Goal: Task Accomplishment & Management: Manage account settings

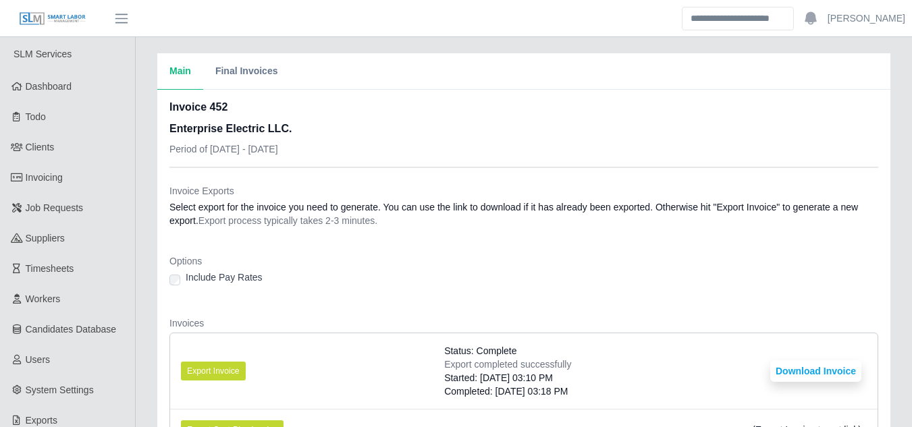
scroll to position [202, 0]
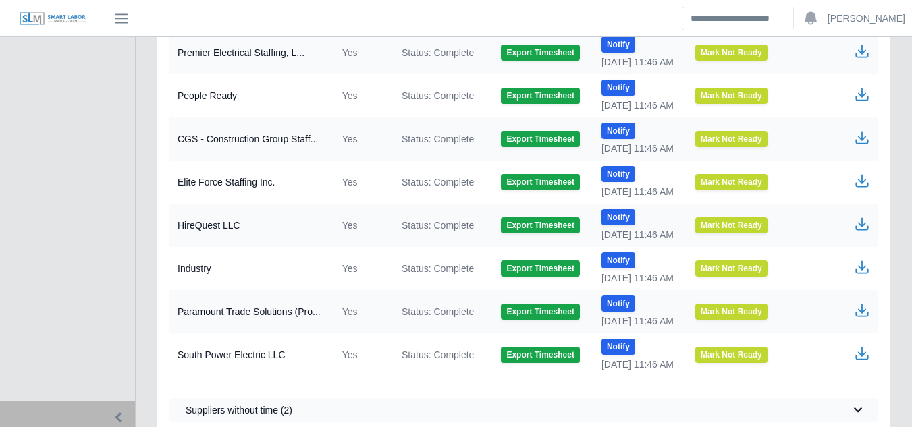
scroll to position [700, 0]
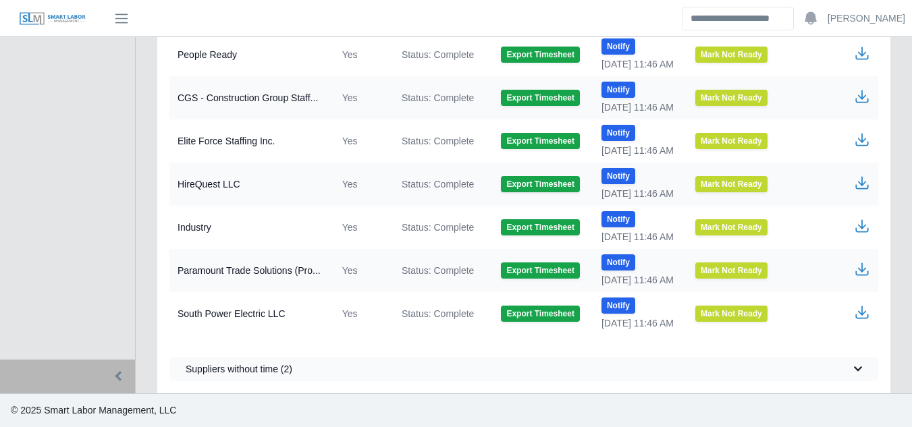
click at [859, 227] on icon "button" at bounding box center [862, 226] width 16 height 16
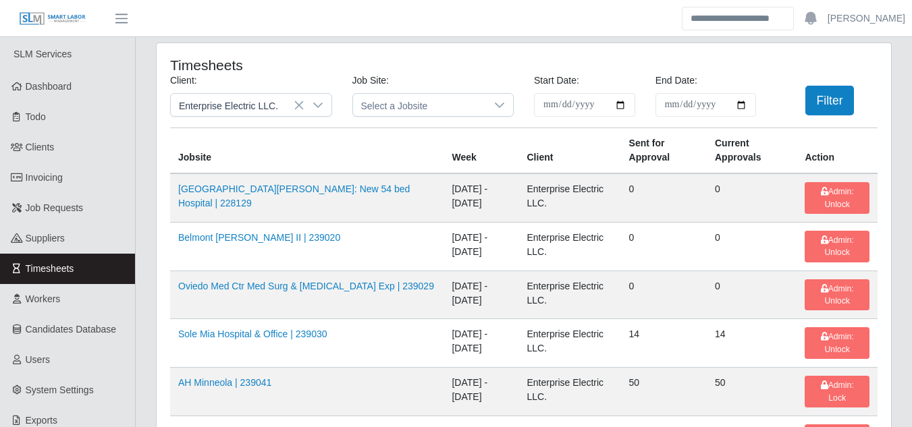
scroll to position [67, 0]
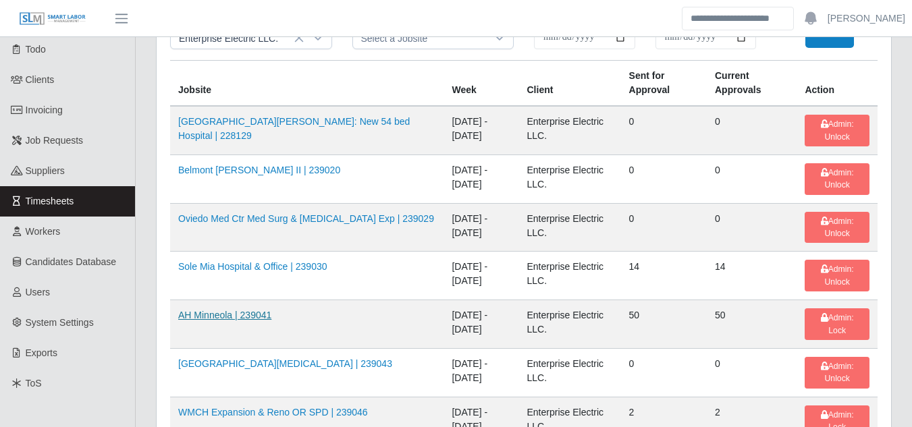
click at [235, 318] on link "AH Minneola | 239041" at bounding box center [224, 315] width 93 height 11
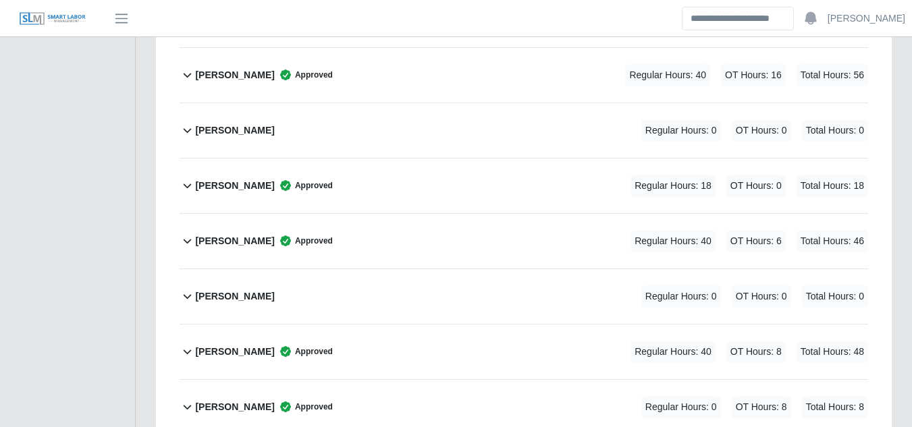
scroll to position [472, 0]
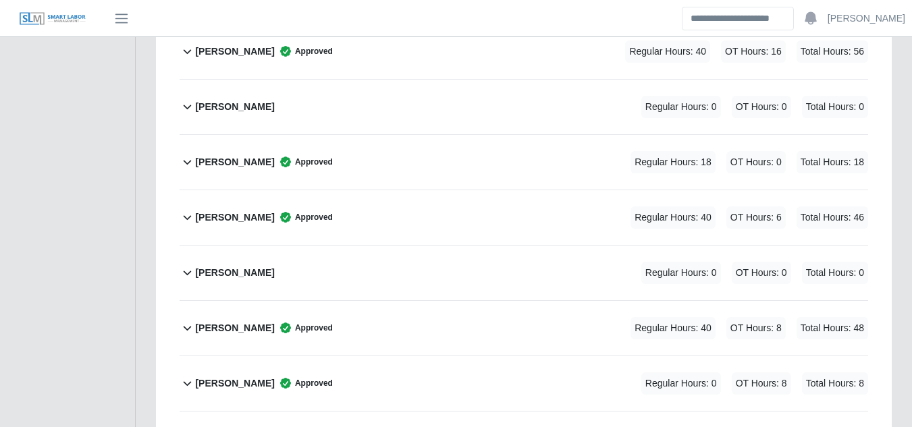
click at [209, 266] on b "Bob Rotger" at bounding box center [234, 273] width 79 height 14
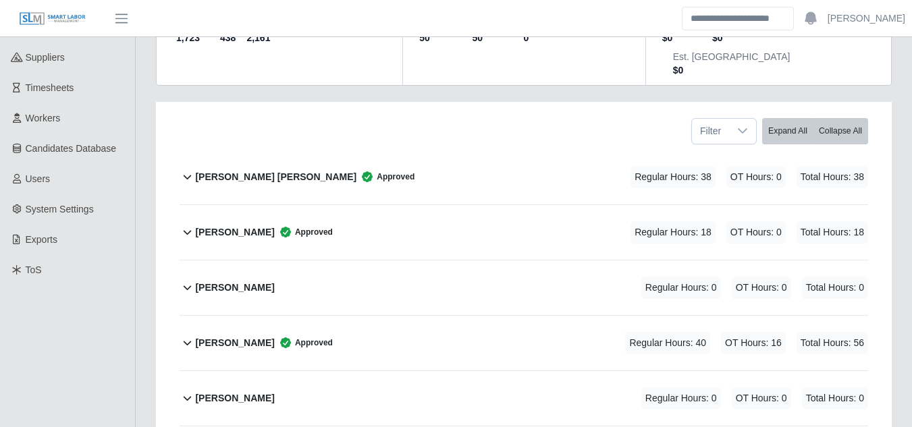
scroll to position [0, 0]
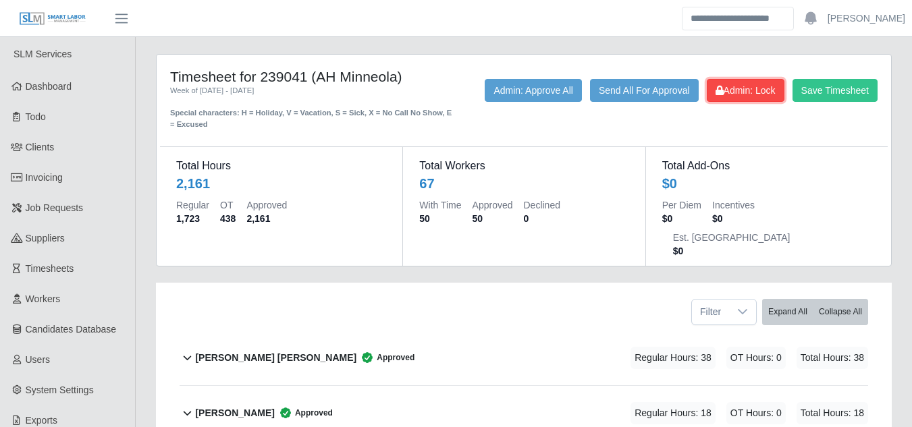
click at [743, 92] on span "Admin: Lock" at bounding box center [745, 90] width 60 height 11
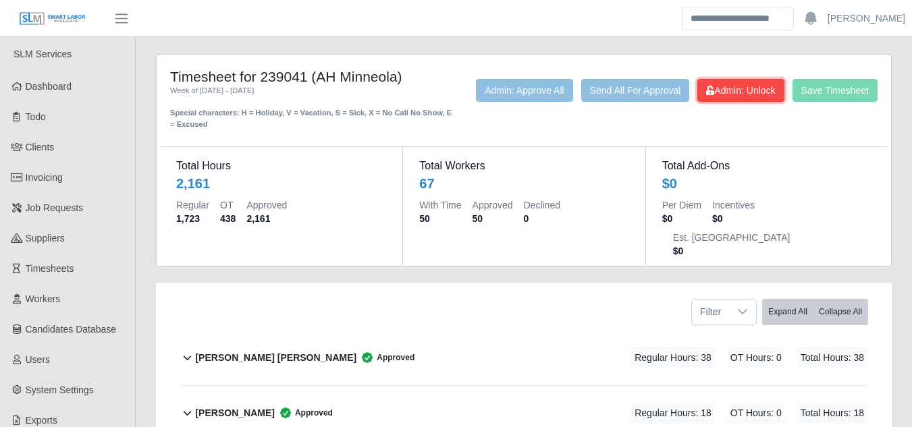
click at [754, 96] on span "Admin: Unlock" at bounding box center [740, 90] width 69 height 11
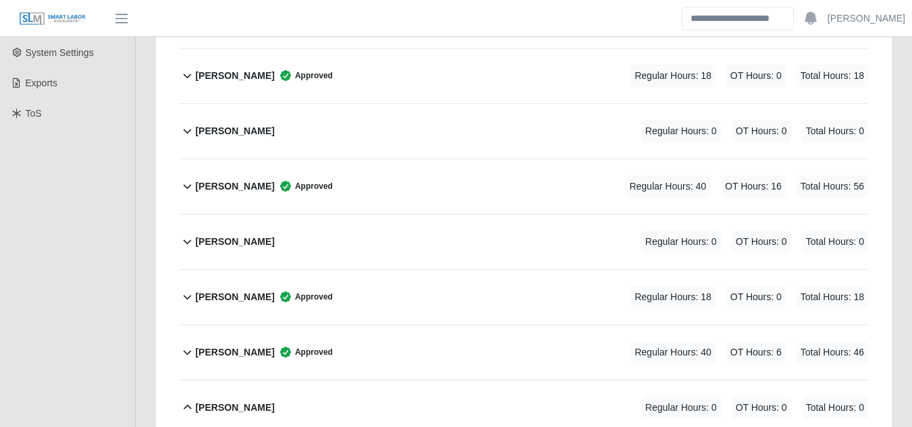
scroll to position [472, 0]
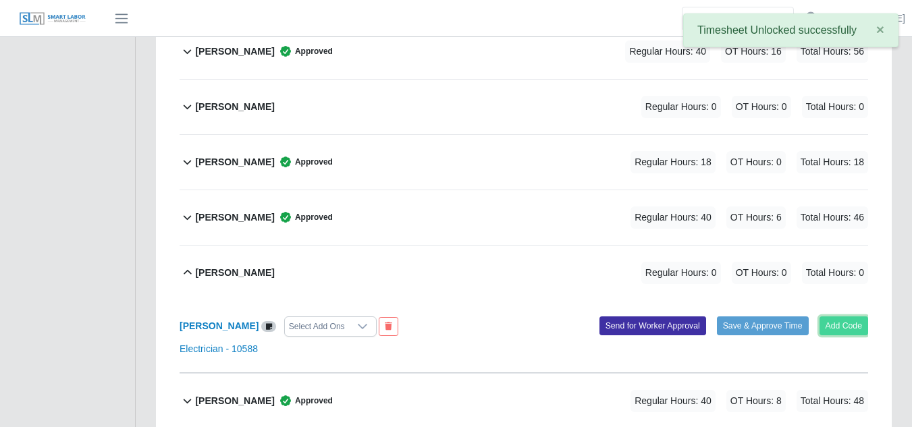
click at [837, 316] on button "Add Code" at bounding box center [843, 325] width 49 height 19
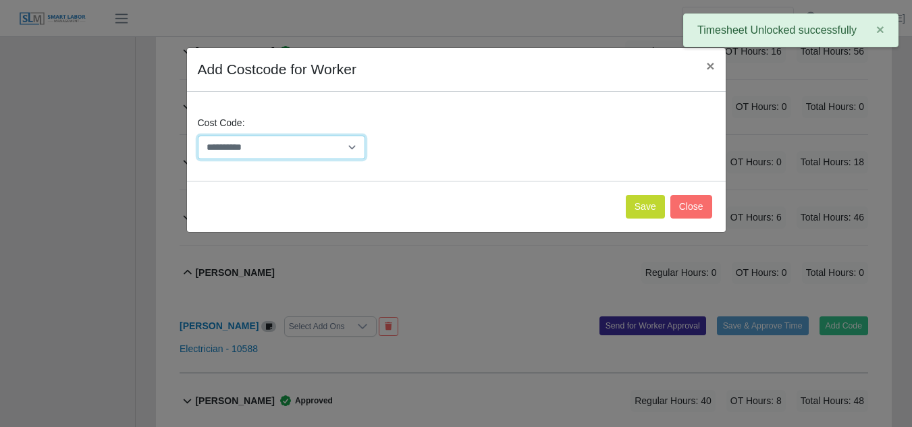
click at [343, 145] on select "**********" at bounding box center [282, 148] width 168 height 24
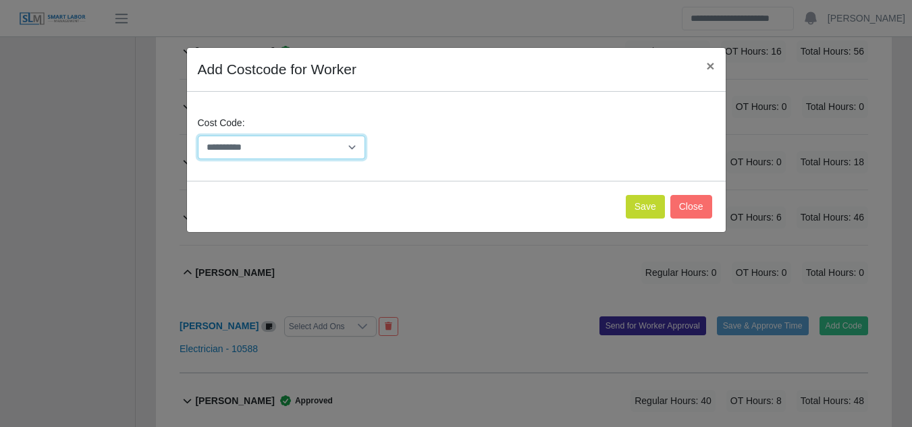
click at [352, 148] on select "**********" at bounding box center [282, 148] width 168 height 24
select select "**********"
click at [198, 136] on select "**********" at bounding box center [282, 148] width 168 height 24
click at [648, 208] on button "Save" at bounding box center [645, 207] width 39 height 24
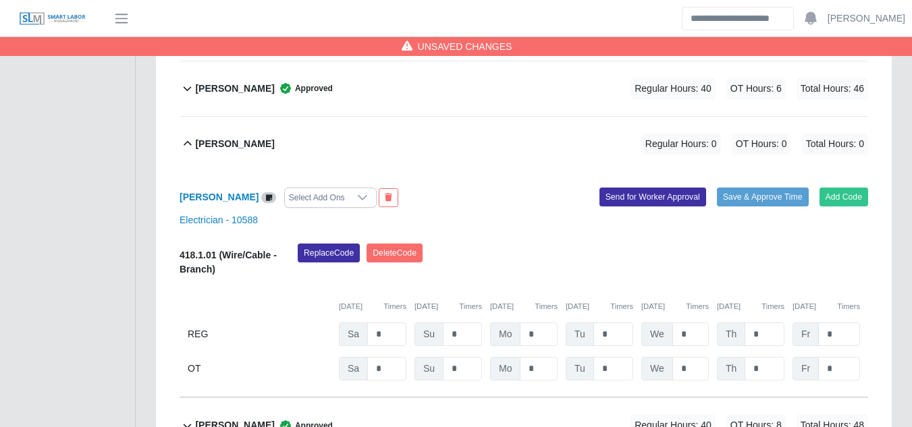
scroll to position [607, 0]
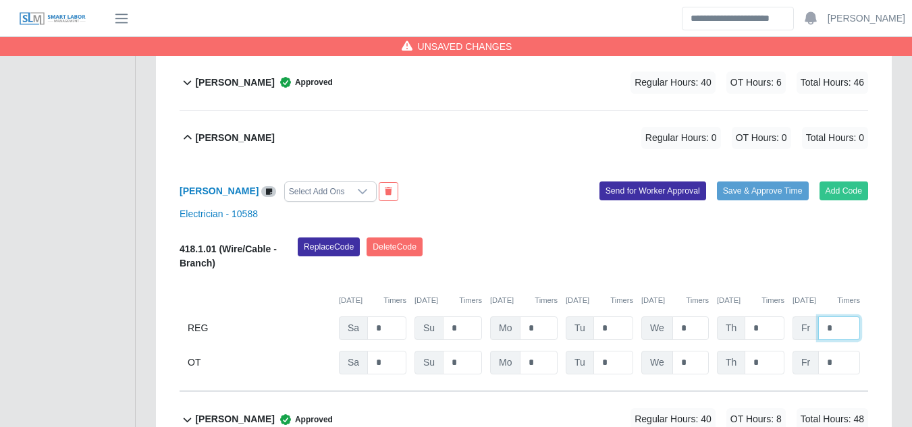
click at [833, 316] on input "*" at bounding box center [839, 328] width 42 height 24
type input "*"
click at [644, 182] on button "Send for Worker Approval" at bounding box center [652, 191] width 107 height 19
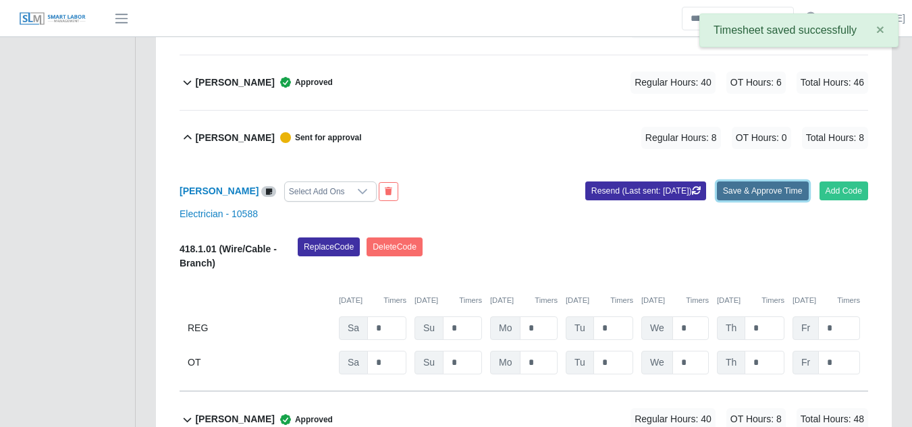
click at [728, 182] on button "Save & Approve Time" at bounding box center [763, 191] width 92 height 19
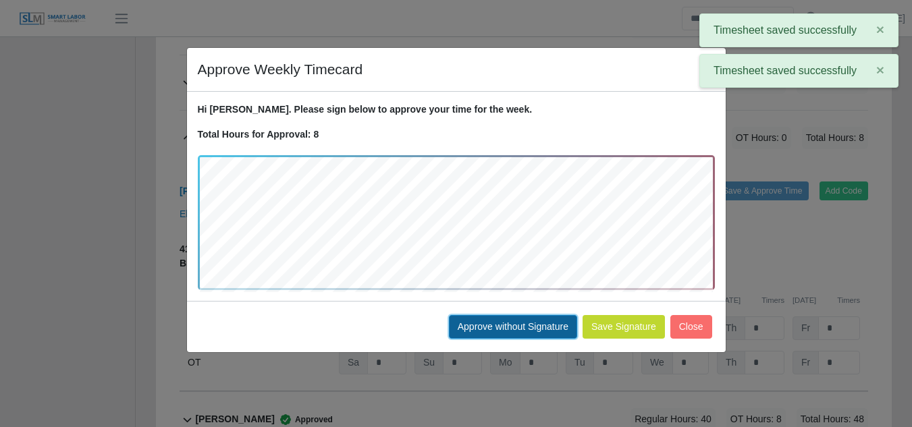
click at [480, 329] on button "Approve without Signature" at bounding box center [513, 327] width 128 height 24
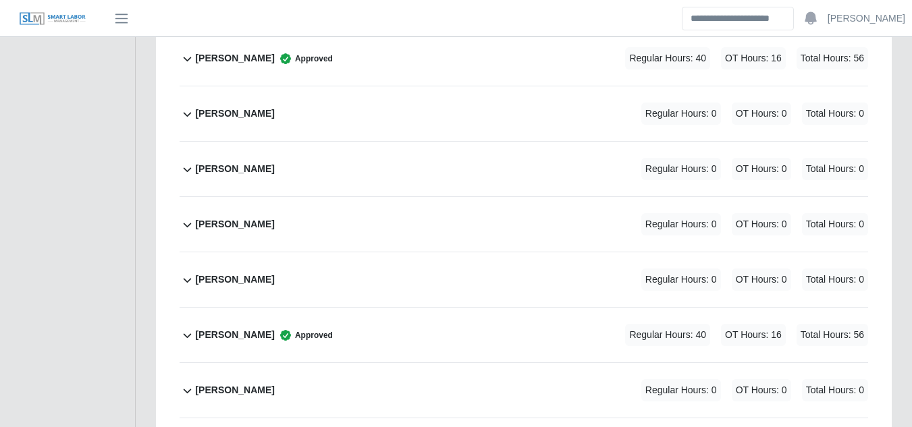
scroll to position [3567, 0]
click at [195, 274] on b "Trevon Harris" at bounding box center [234, 281] width 79 height 14
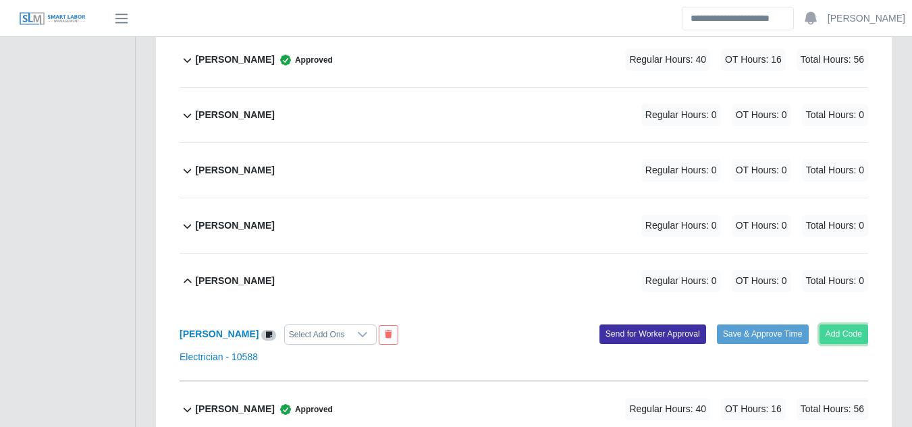
click at [837, 325] on button "Add Code" at bounding box center [843, 334] width 49 height 19
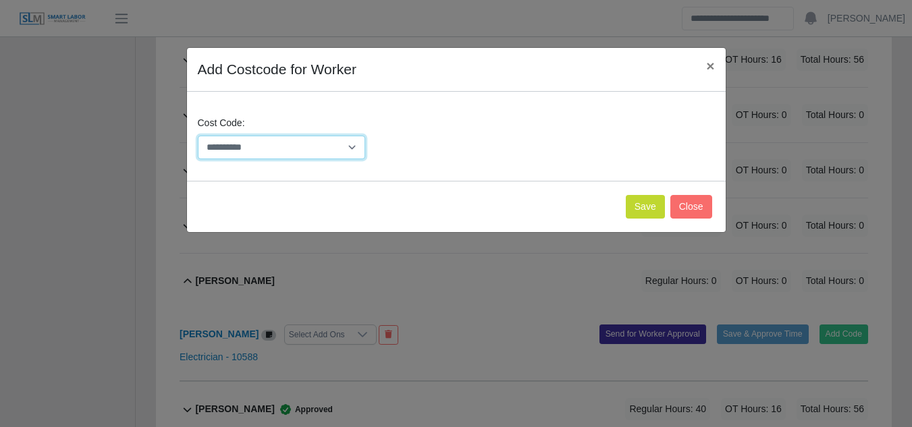
click at [358, 143] on select "**********" at bounding box center [282, 148] width 168 height 24
select select "**********"
click at [198, 136] on select "**********" at bounding box center [282, 148] width 168 height 24
click at [647, 203] on button "Save" at bounding box center [645, 207] width 39 height 24
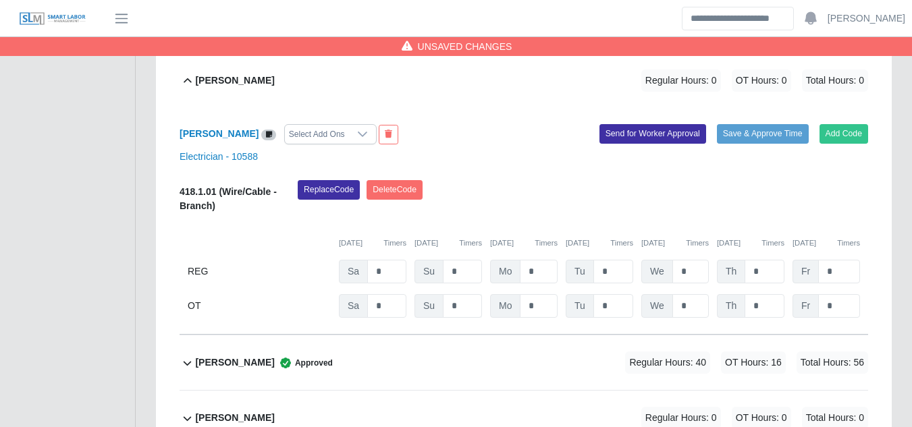
scroll to position [3770, 0]
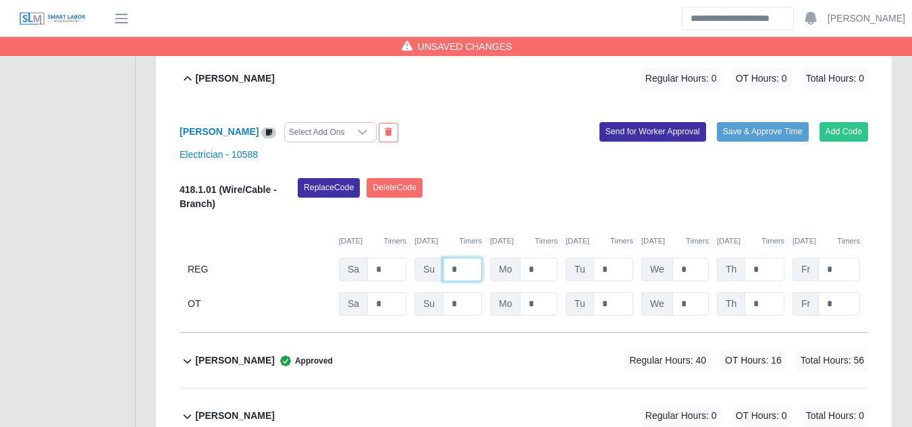
type input "*"
click at [650, 122] on button "Send for Worker Approval" at bounding box center [652, 131] width 107 height 19
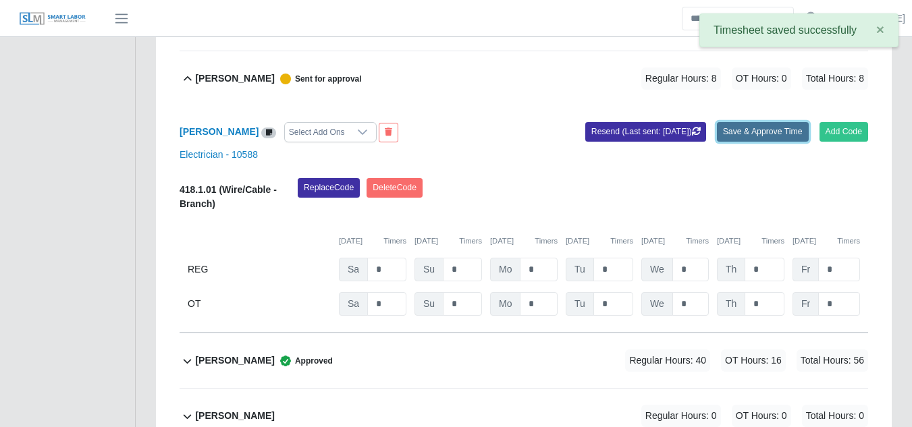
click at [750, 122] on button "Save & Approve Time" at bounding box center [763, 131] width 92 height 19
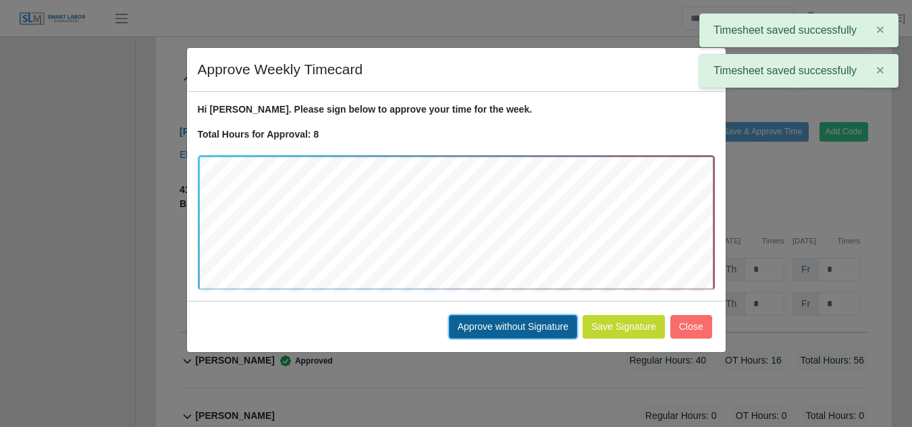
click at [499, 323] on button "Approve without Signature" at bounding box center [513, 327] width 128 height 24
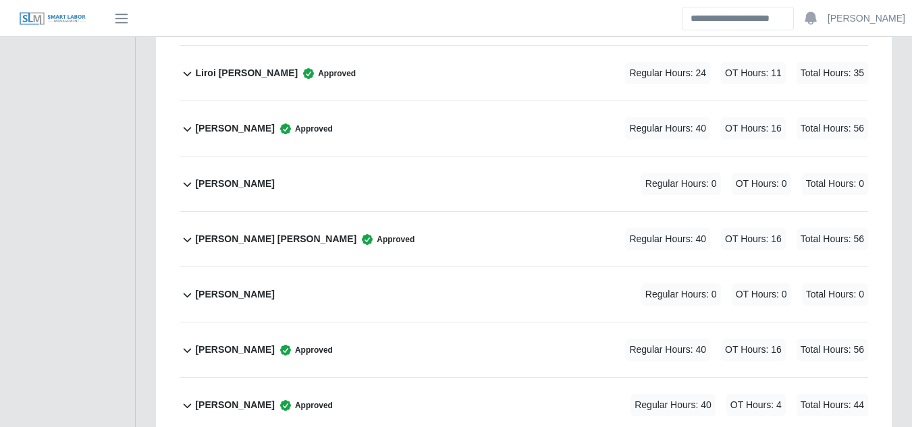
scroll to position [2564, 0]
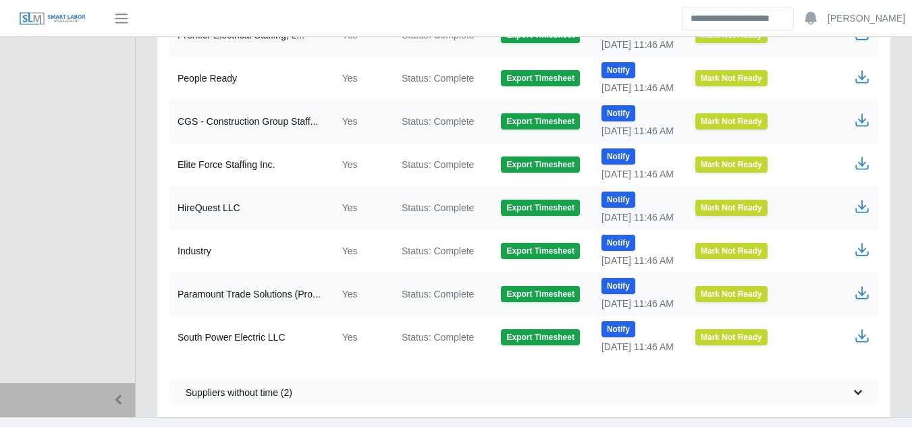
scroll to position [700, 0]
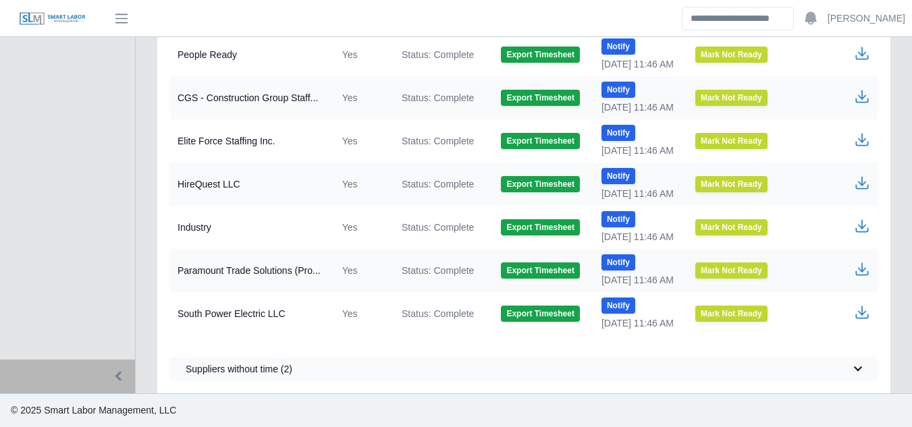
click at [861, 228] on icon "button" at bounding box center [862, 223] width 8 height 9
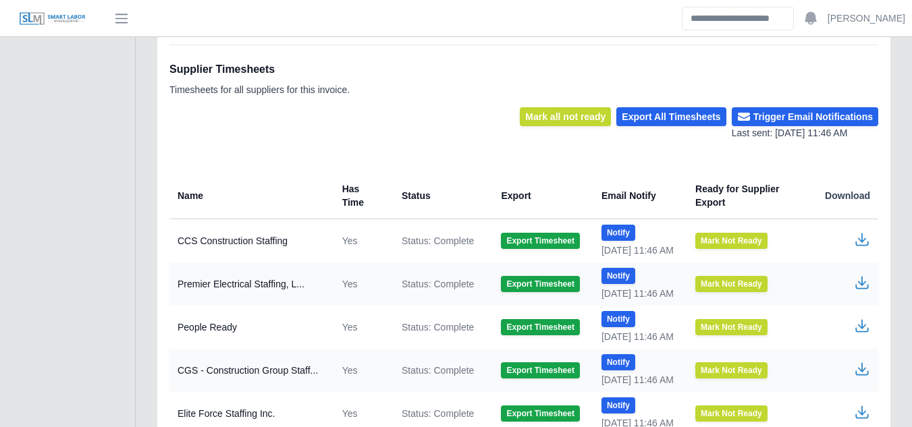
scroll to position [0, 0]
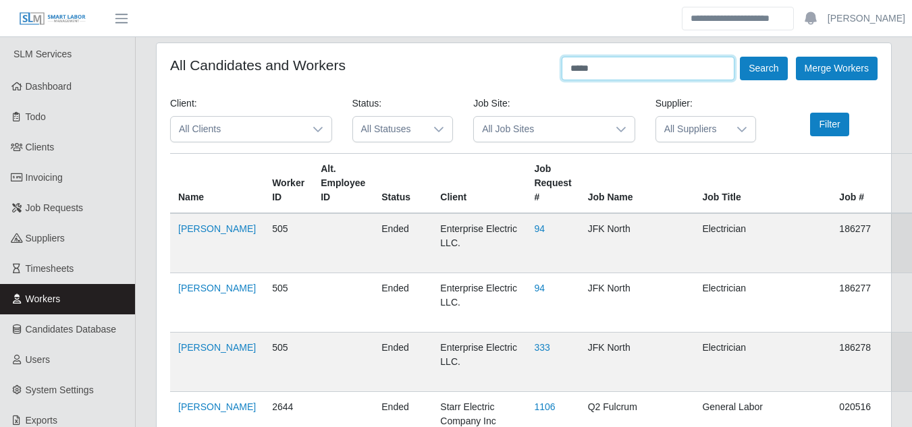
click at [637, 66] on input "****" at bounding box center [647, 69] width 173 height 24
type input "*"
type input "**********"
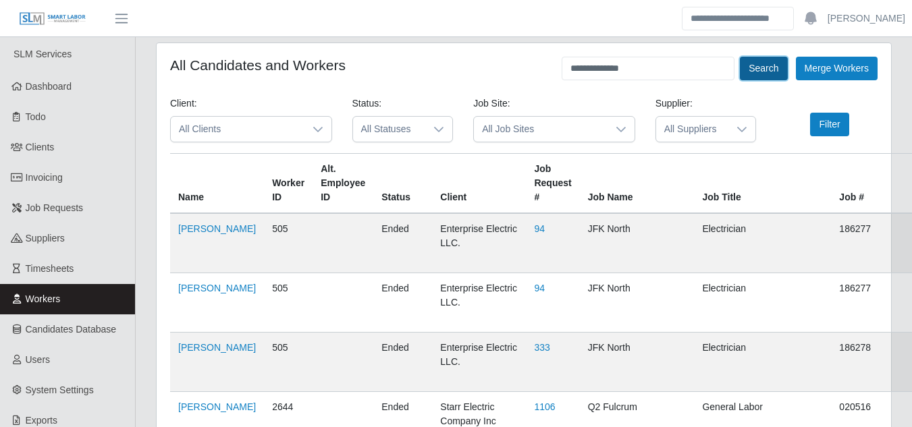
click at [760, 70] on button "Search" at bounding box center [763, 69] width 47 height 24
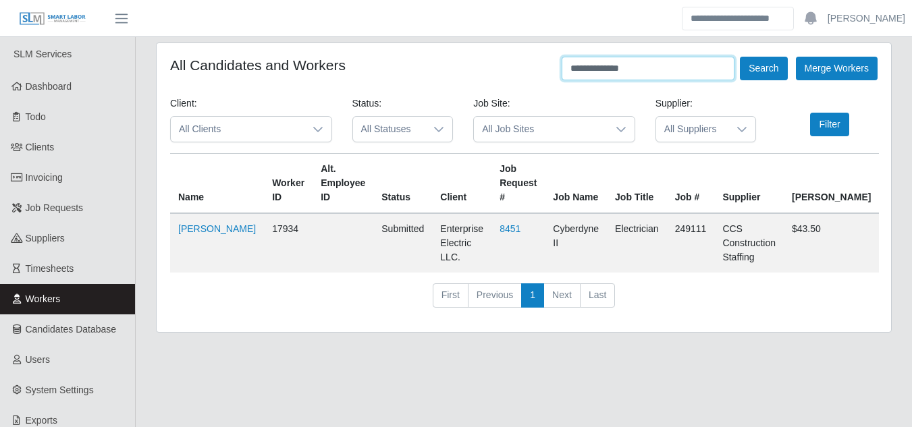
click at [636, 65] on input "**********" at bounding box center [647, 69] width 173 height 24
type input "*"
click at [602, 66] on input "*" at bounding box center [647, 69] width 173 height 24
type input "*******"
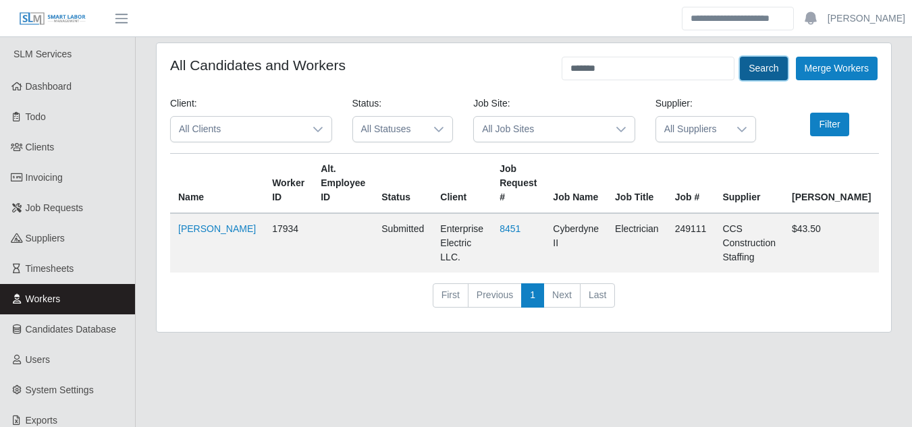
click at [742, 66] on button "Search" at bounding box center [763, 69] width 47 height 24
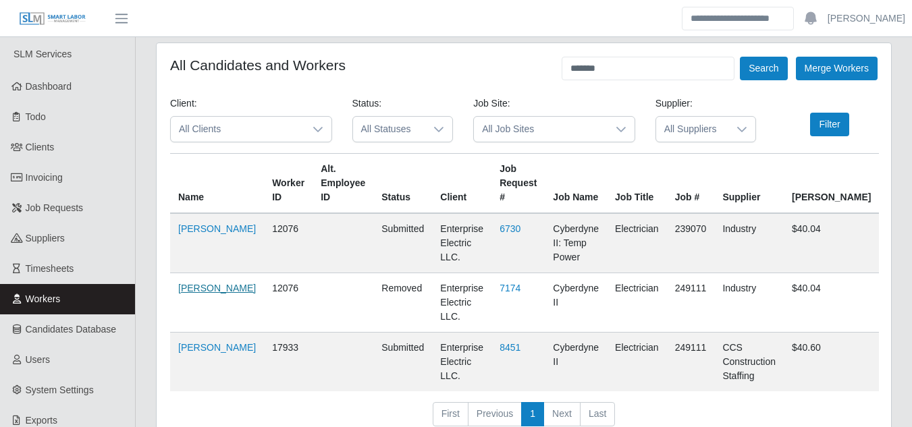
click at [190, 283] on link "Joshua Stabler" at bounding box center [217, 288] width 78 height 11
drag, startPoint x: 603, startPoint y: 70, endPoint x: 535, endPoint y: 68, distance: 68.2
click at [535, 68] on div "All Candidates and Workers ******* Search Merge Workers" at bounding box center [523, 69] width 707 height 24
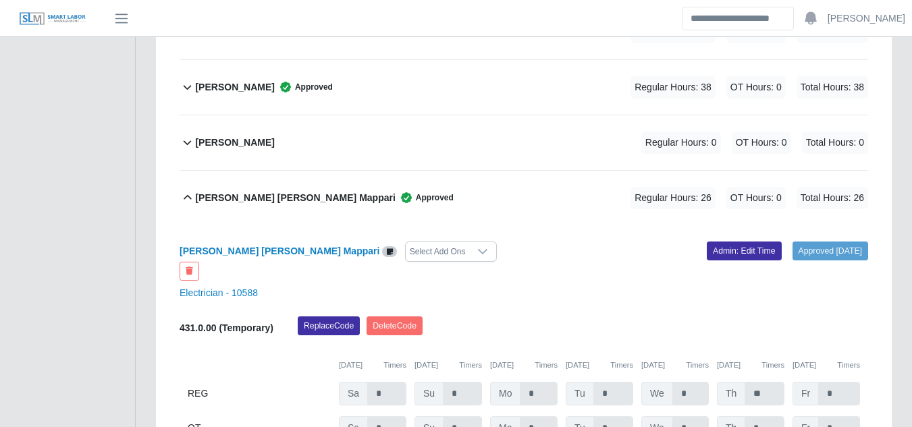
scroll to position [1543, 0]
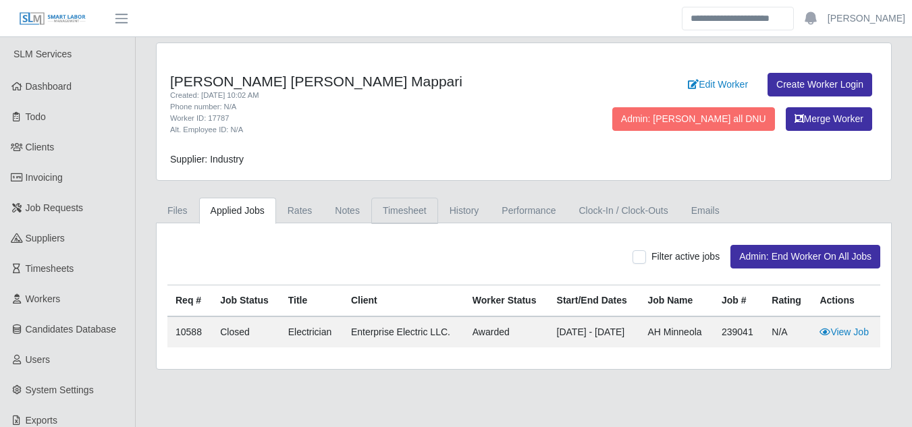
click at [393, 208] on link "Timesheet" at bounding box center [404, 211] width 67 height 26
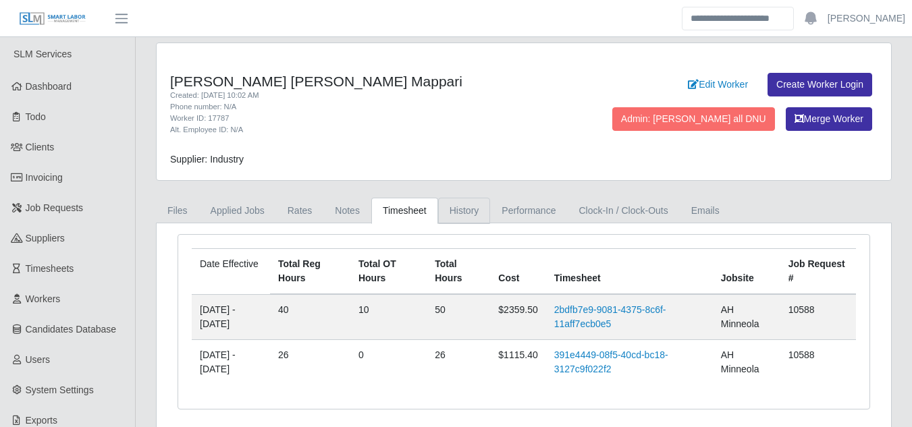
click at [447, 210] on link "History" at bounding box center [464, 211] width 53 height 26
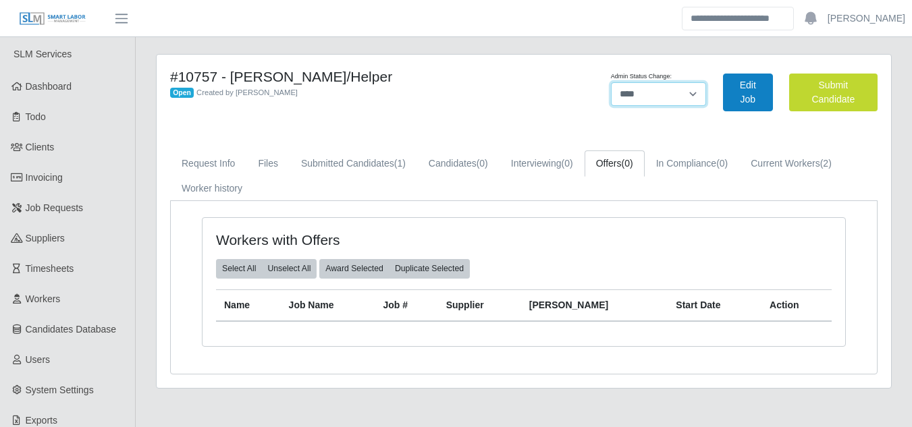
click at [676, 94] on select "******* **** ******" at bounding box center [658, 94] width 95 height 24
select select "******"
click at [706, 82] on select "******* **** ******" at bounding box center [658, 94] width 95 height 24
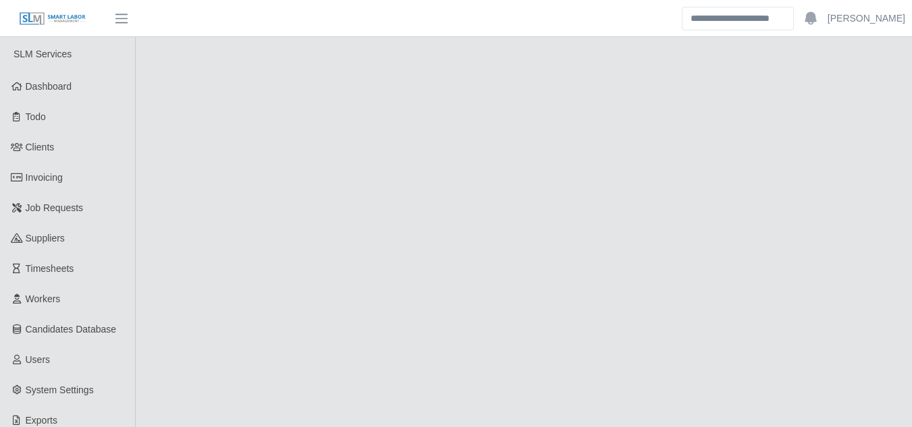
select select "******"
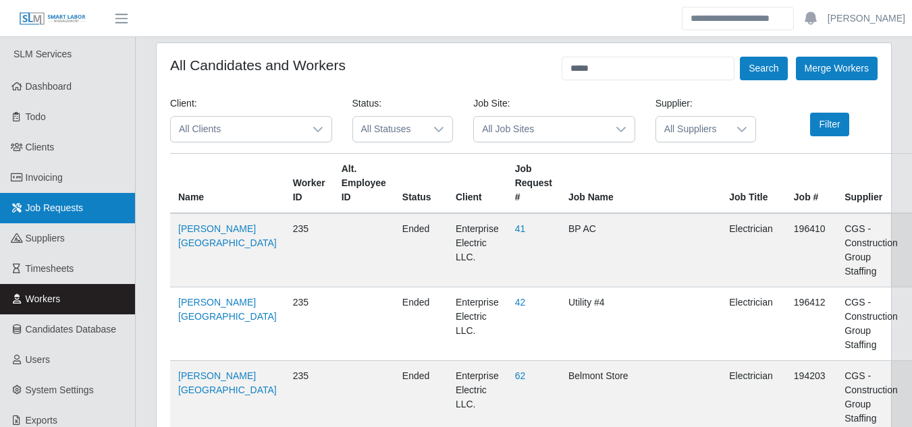
click at [78, 213] on span "Job Requests" at bounding box center [55, 207] width 58 height 11
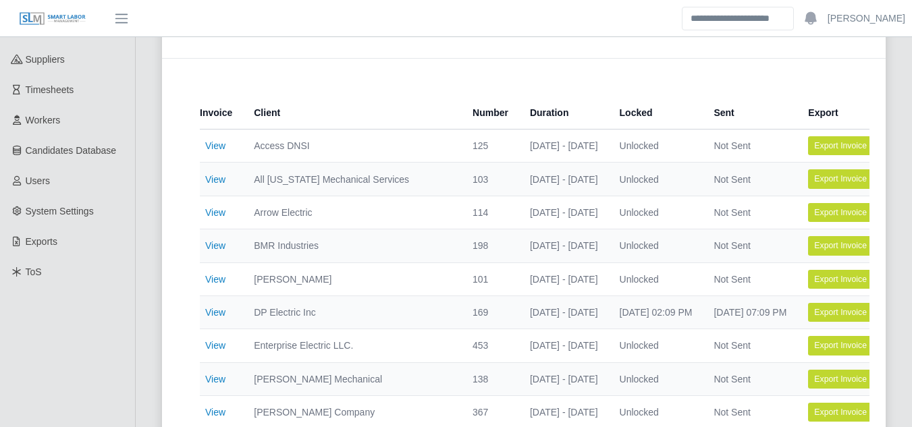
scroll to position [202, 0]
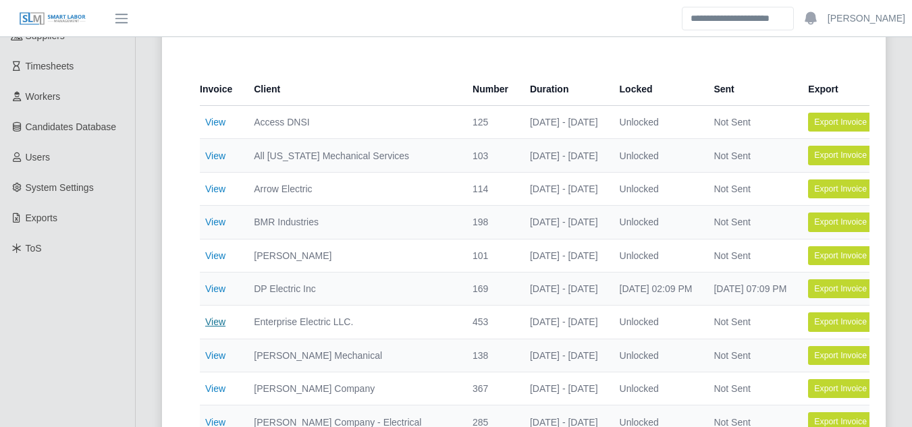
click at [218, 324] on link "View" at bounding box center [215, 321] width 20 height 11
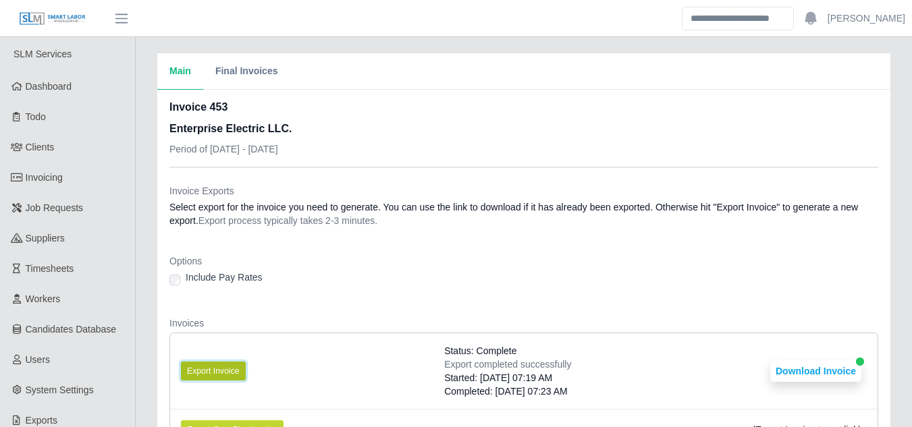
click at [202, 368] on button "Export Invoice" at bounding box center [213, 371] width 65 height 19
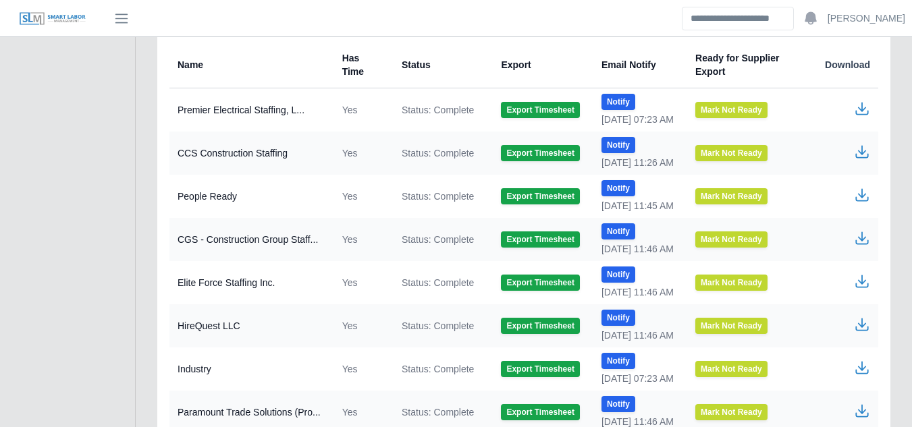
scroll to position [700, 0]
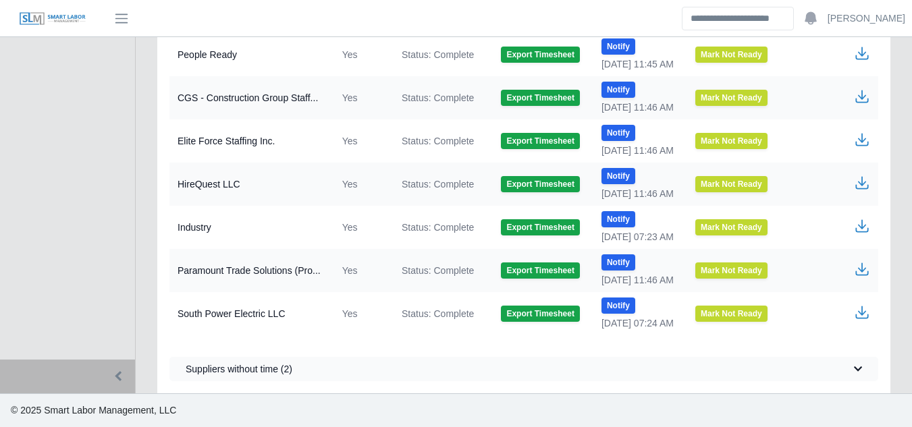
click at [858, 185] on icon "button" at bounding box center [862, 183] width 16 height 16
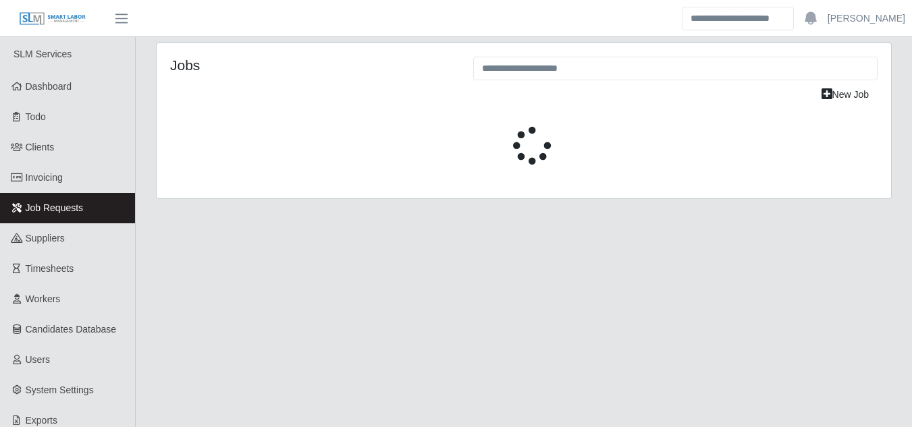
select select "****"
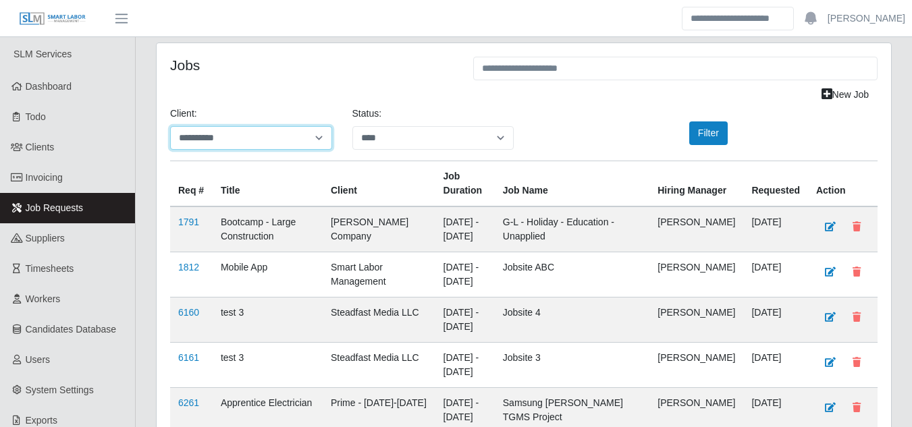
click at [279, 142] on select "**********" at bounding box center [251, 138] width 162 height 24
select select "**********"
click at [170, 126] on select "**********" at bounding box center [251, 138] width 162 height 24
click at [709, 132] on button "Filter" at bounding box center [708, 133] width 38 height 24
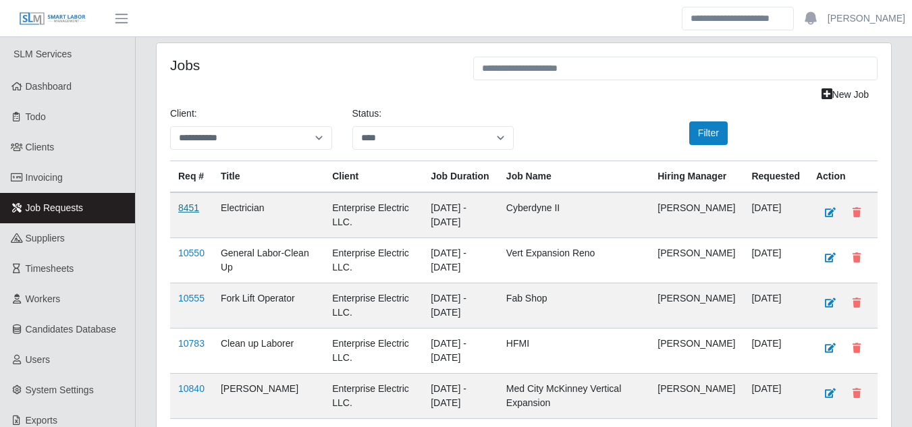
click at [194, 213] on link "8451" at bounding box center [188, 207] width 21 height 11
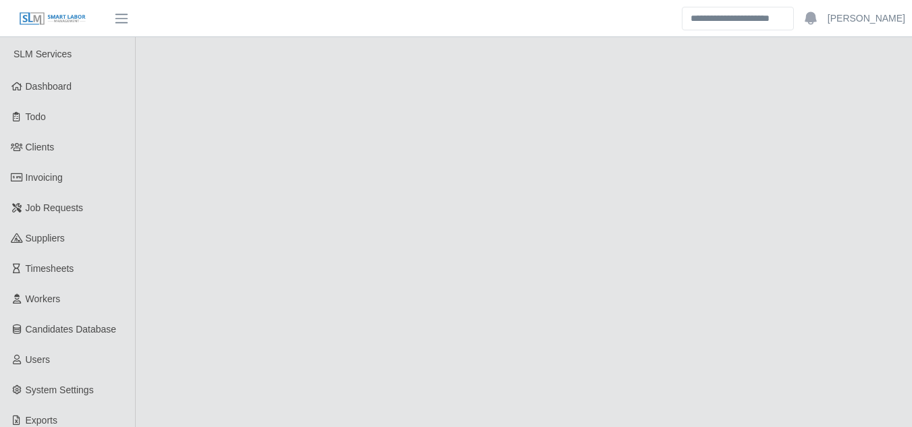
select select "****"
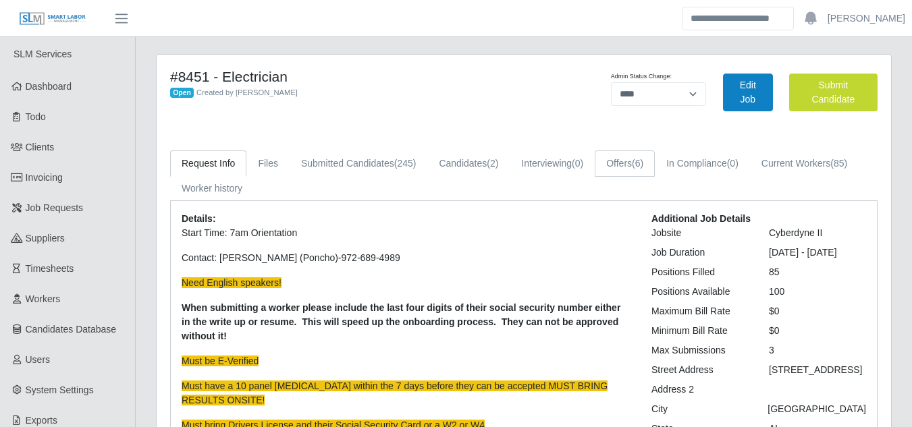
click at [607, 163] on link "Offers (6)" at bounding box center [624, 163] width 60 height 26
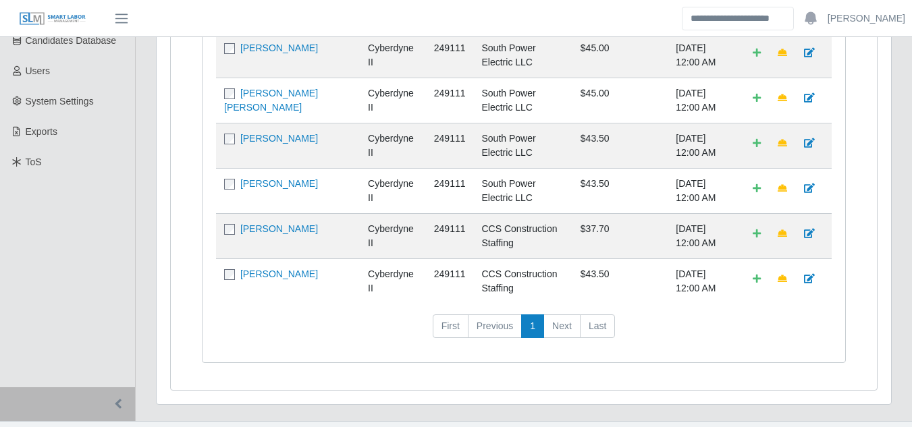
scroll to position [331, 0]
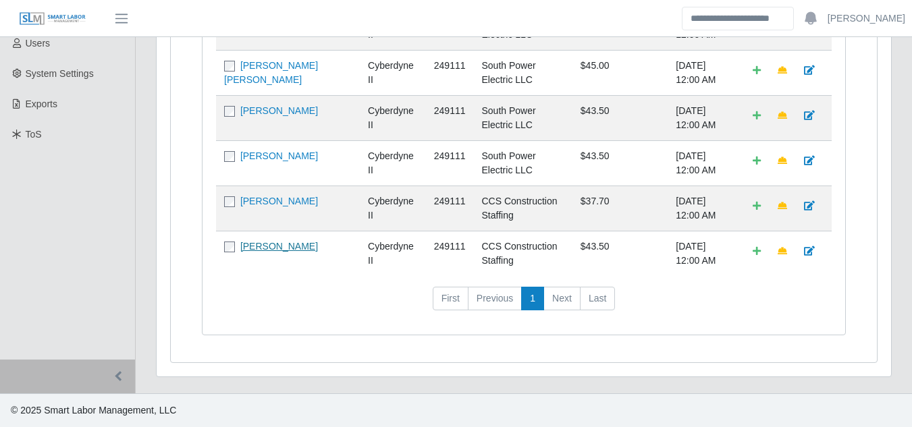
click at [281, 247] on link "[PERSON_NAME]" at bounding box center [279, 246] width 78 height 11
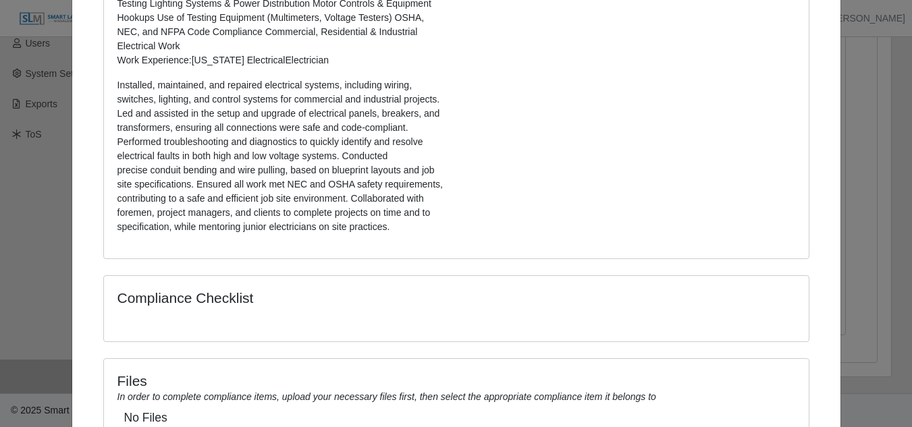
scroll to position [590, 0]
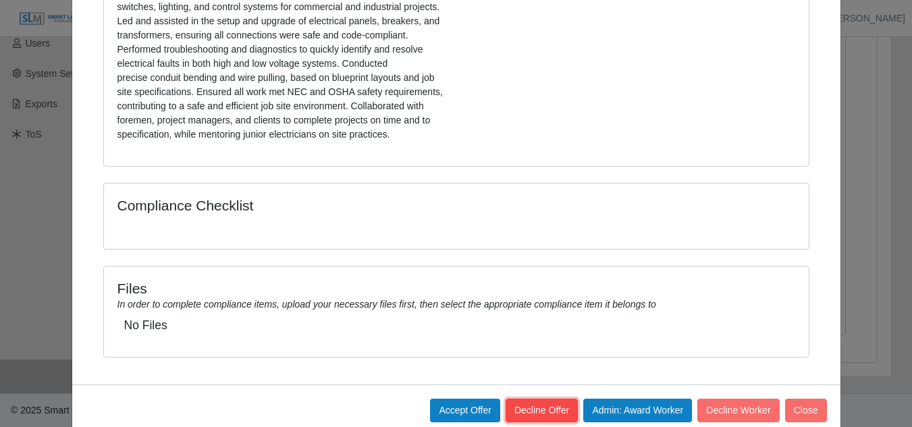
click at [523, 399] on button "Decline Offer" at bounding box center [541, 411] width 72 height 24
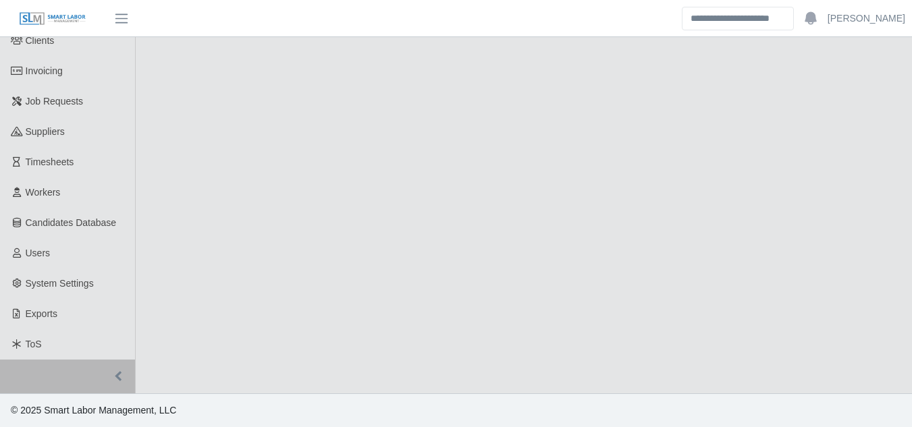
select select "****"
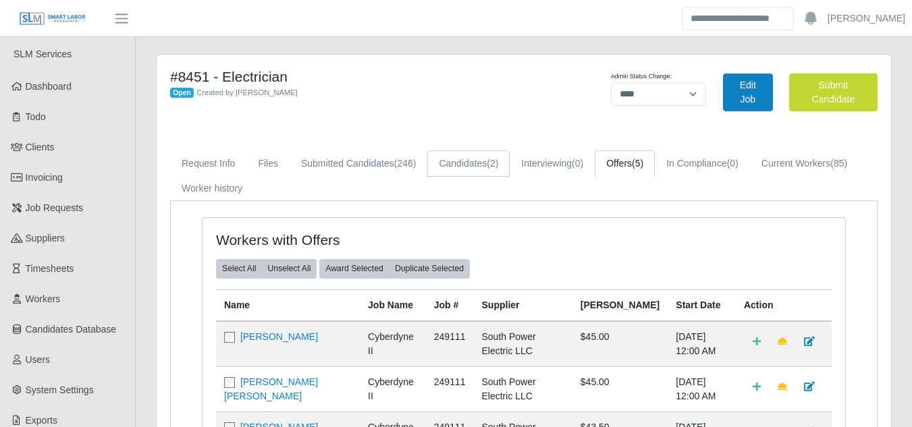
click at [470, 164] on link "Candidates (2)" at bounding box center [468, 163] width 82 height 26
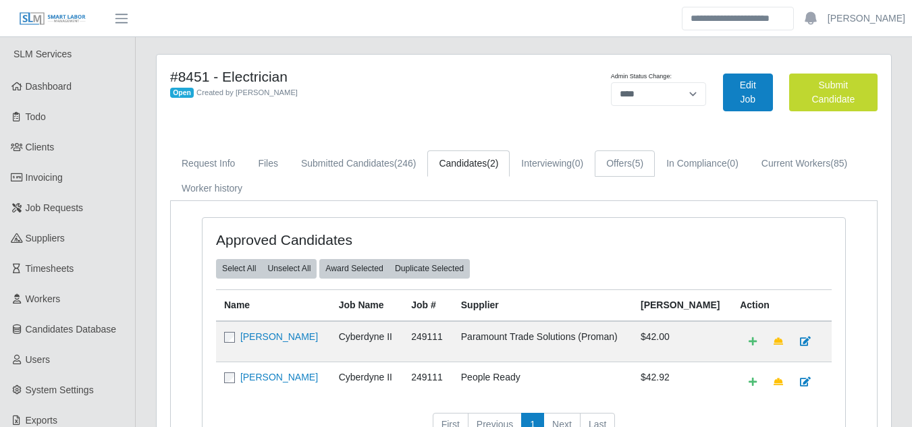
click at [635, 169] on span "(5)" at bounding box center [637, 163] width 11 height 11
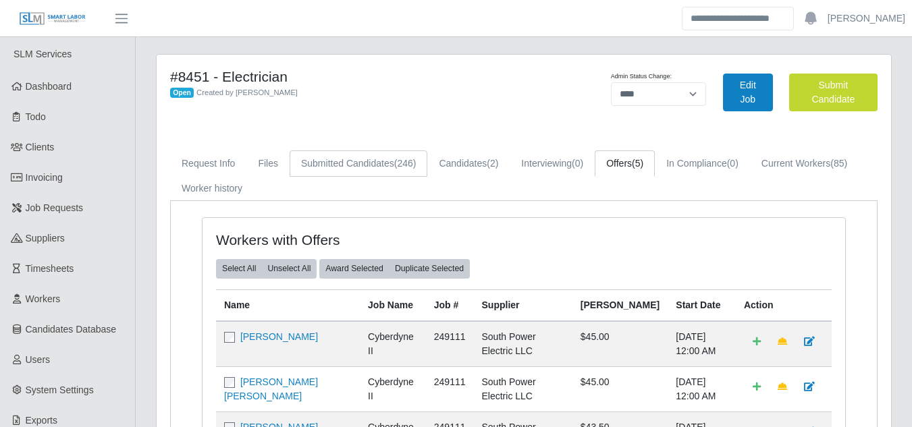
click at [413, 161] on span "(246)" at bounding box center [405, 163] width 22 height 11
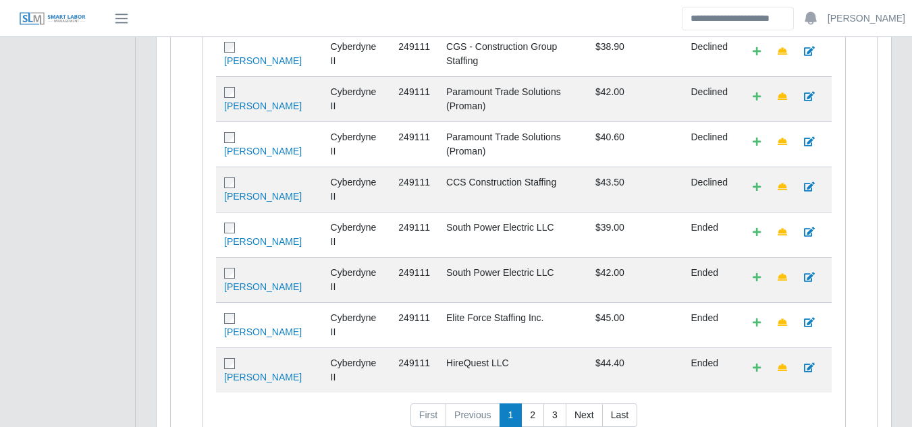
scroll to position [652, 0]
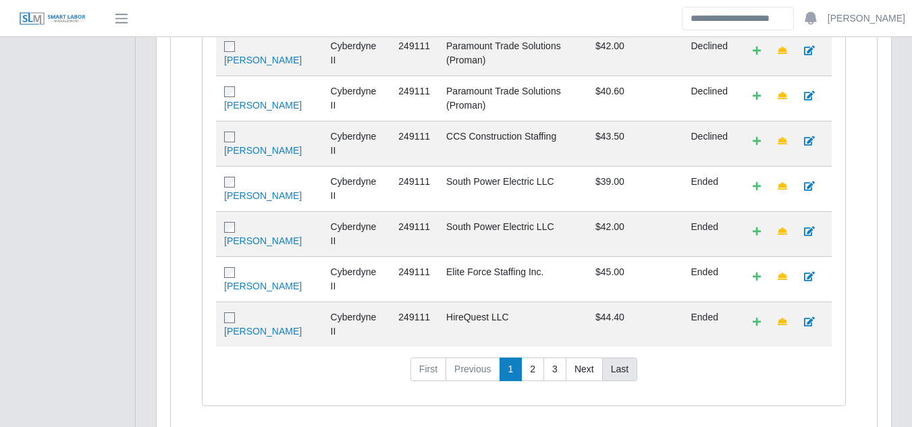
click at [614, 358] on link "Last" at bounding box center [619, 370] width 35 height 24
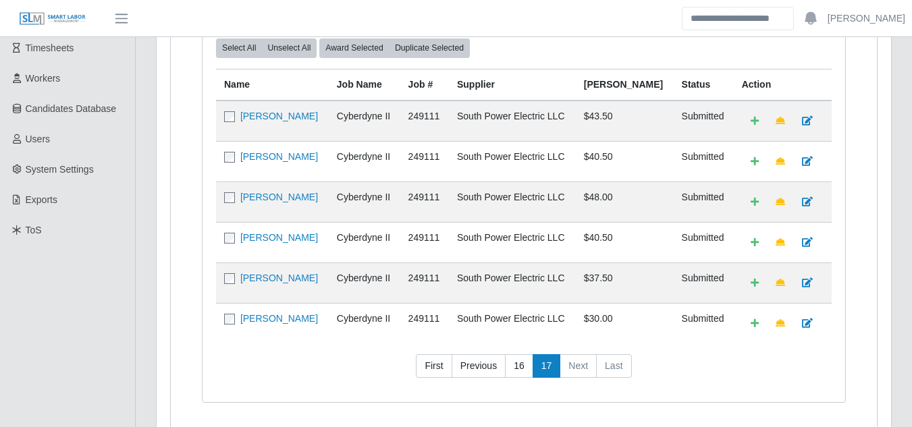
scroll to position [153, 0]
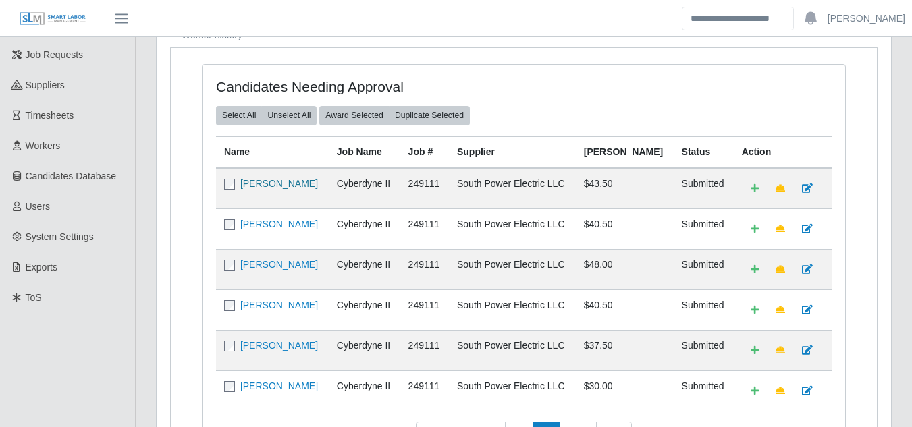
click at [269, 184] on link "[PERSON_NAME]" at bounding box center [279, 183] width 78 height 11
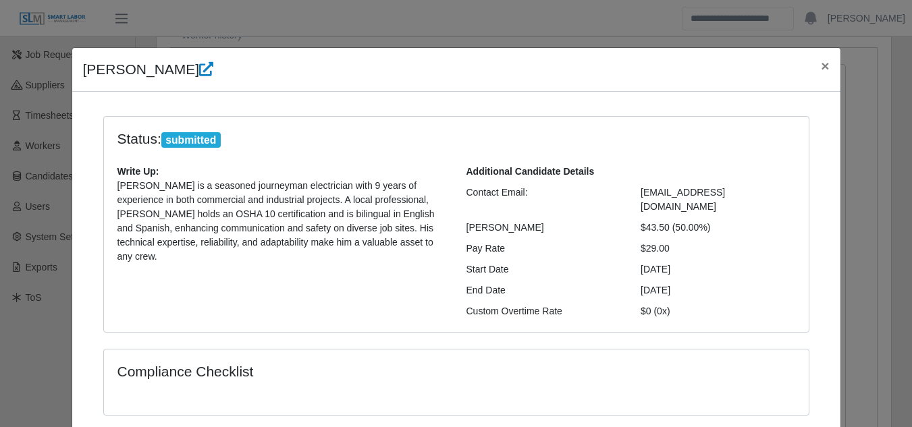
scroll to position [63, 0]
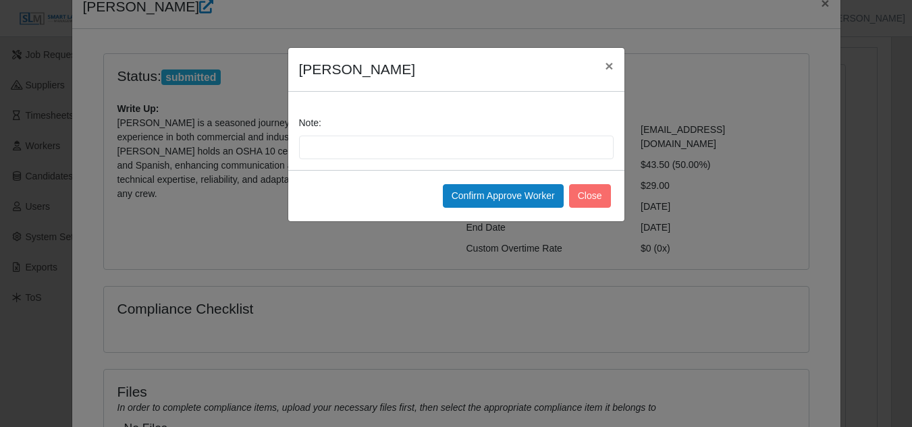
scroll to position [288, 0]
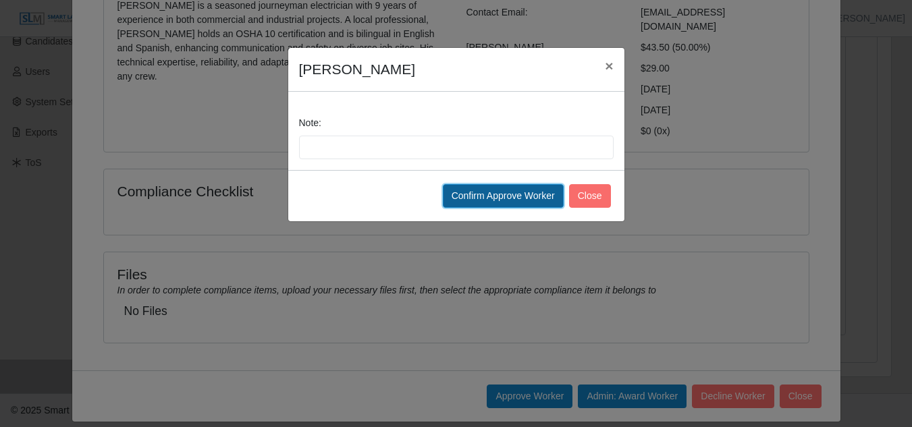
click at [489, 198] on button "Confirm Approve Worker" at bounding box center [503, 196] width 121 height 24
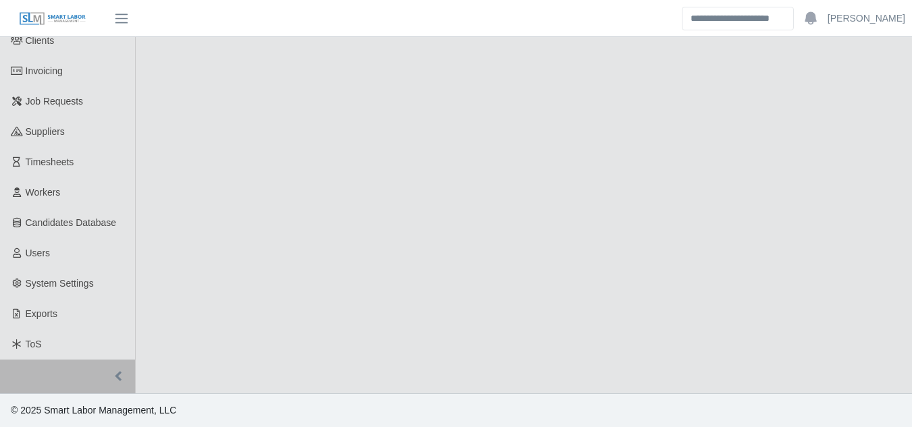
select select "****"
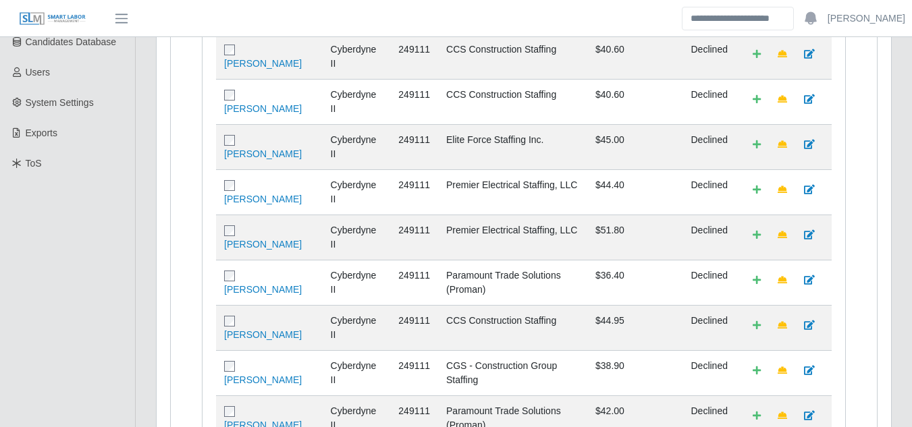
scroll to position [652, 0]
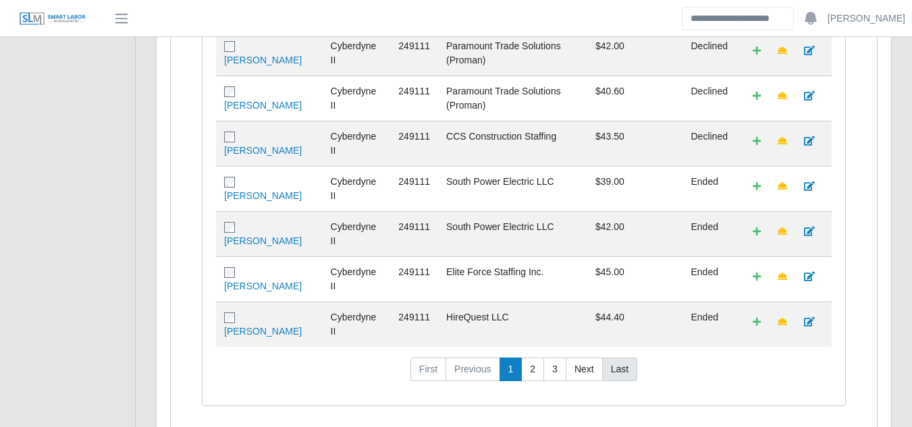
click at [621, 358] on link "Last" at bounding box center [619, 370] width 35 height 24
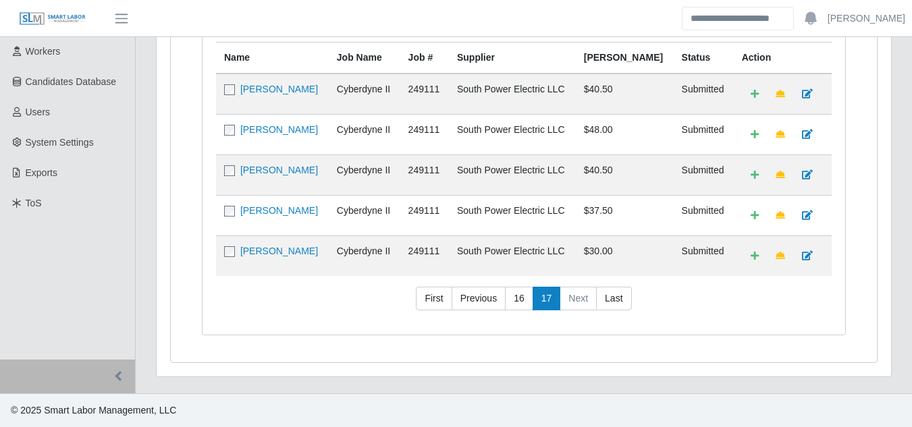
scroll to position [248, 0]
click at [269, 252] on link "[PERSON_NAME]" at bounding box center [279, 251] width 78 height 11
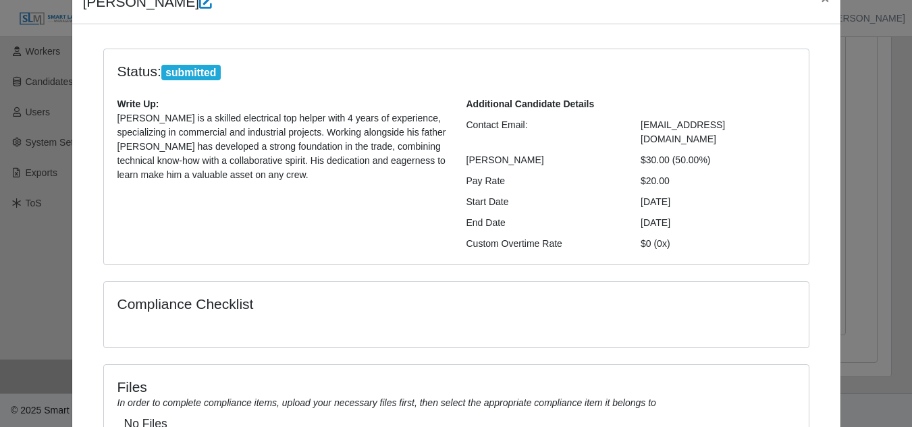
scroll to position [114, 0]
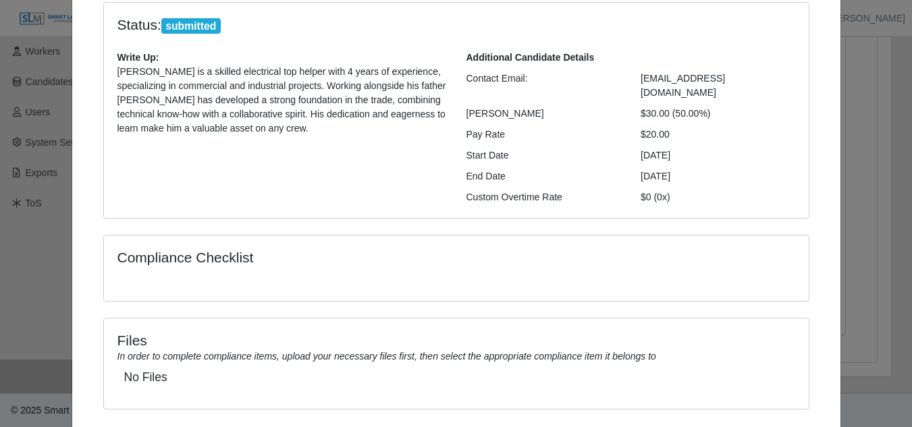
click at [522, 384] on div "Files In order to complete compliance items, upload your necessary files first,…" at bounding box center [456, 371] width 726 height 107
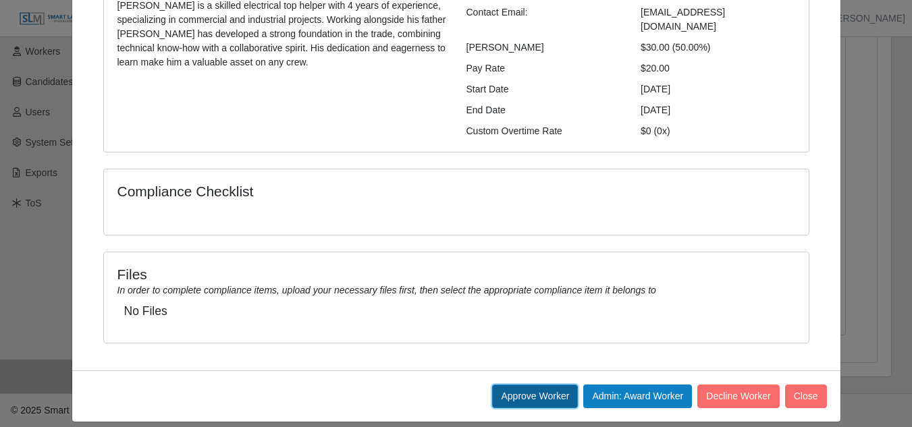
click at [515, 385] on button "Approve Worker" at bounding box center [535, 397] width 86 height 24
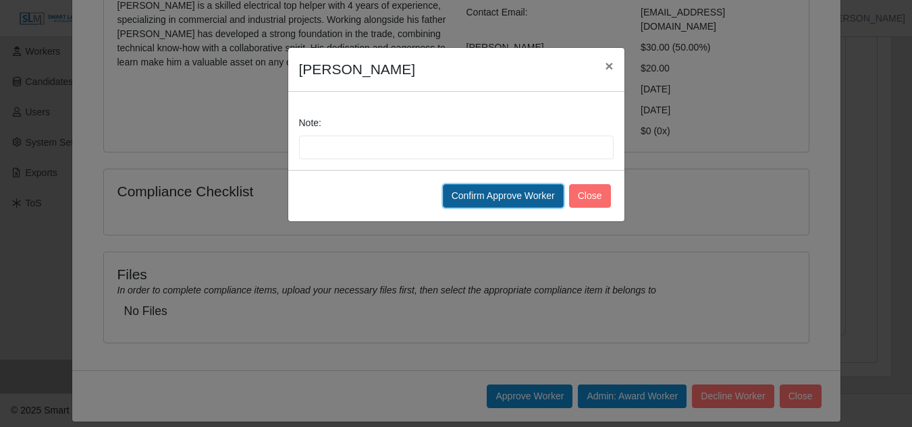
click at [514, 198] on button "Confirm Approve Worker" at bounding box center [503, 196] width 121 height 24
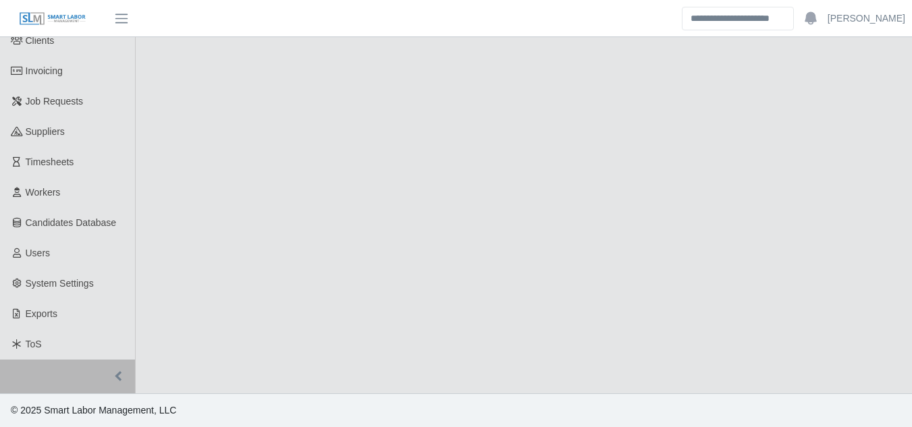
select select "****"
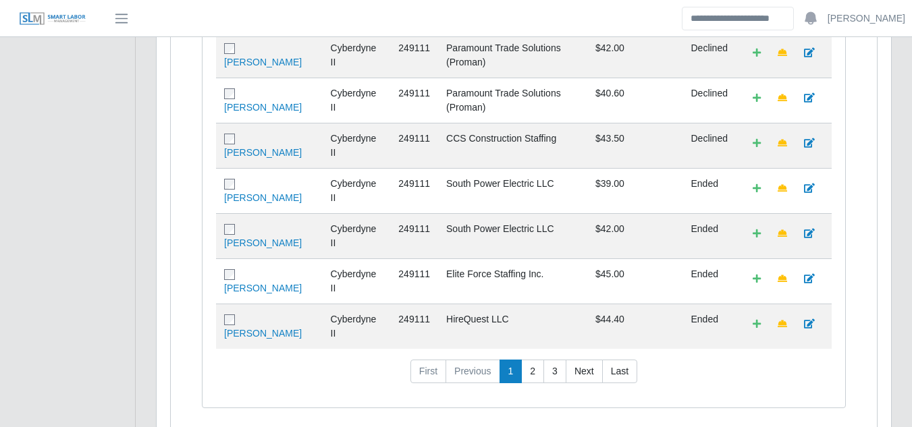
scroll to position [652, 0]
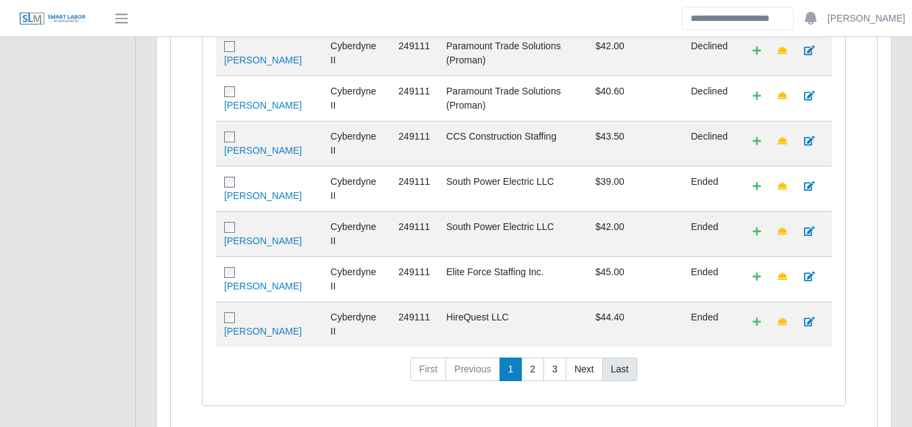
click at [617, 358] on link "Last" at bounding box center [619, 370] width 35 height 24
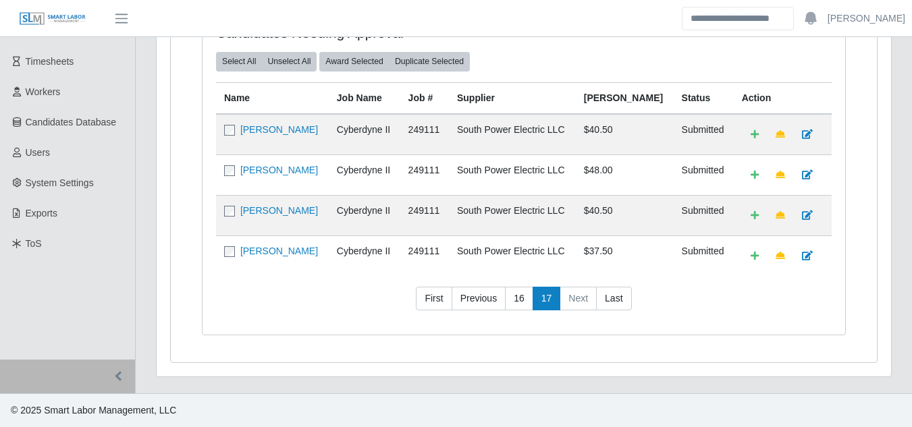
scroll to position [207, 0]
click at [318, 250] on link "[PERSON_NAME]" at bounding box center [279, 251] width 78 height 11
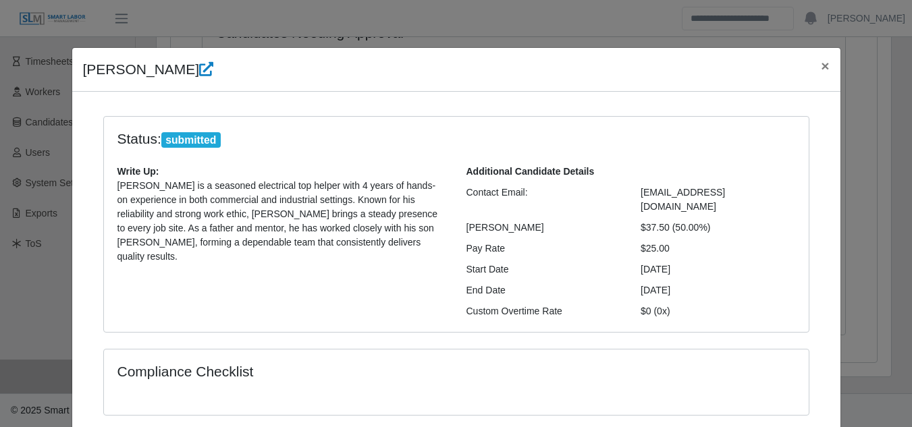
click at [524, 378] on div "Compliance Checklist" at bounding box center [456, 390] width 726 height 83
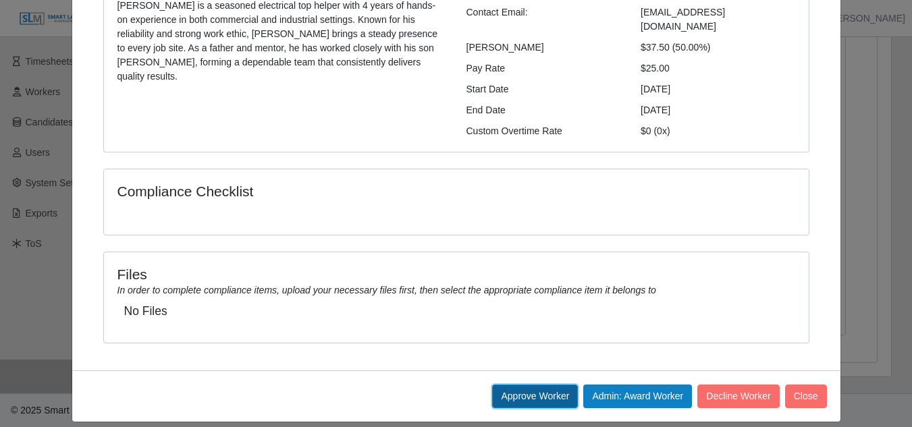
click at [507, 385] on button "Approve Worker" at bounding box center [535, 397] width 86 height 24
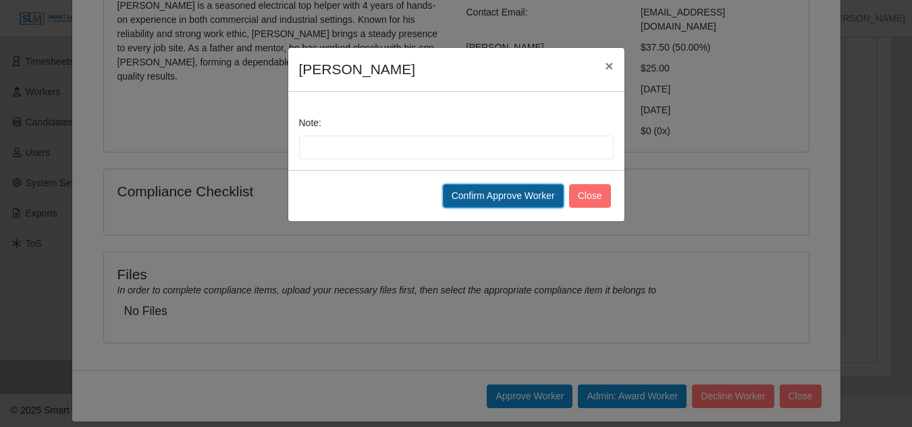
click at [501, 198] on button "Confirm Approve Worker" at bounding box center [503, 196] width 121 height 24
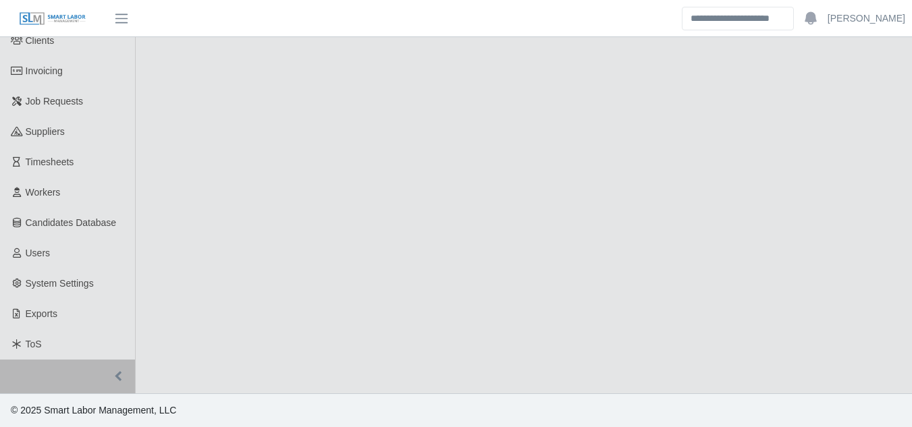
select select "****"
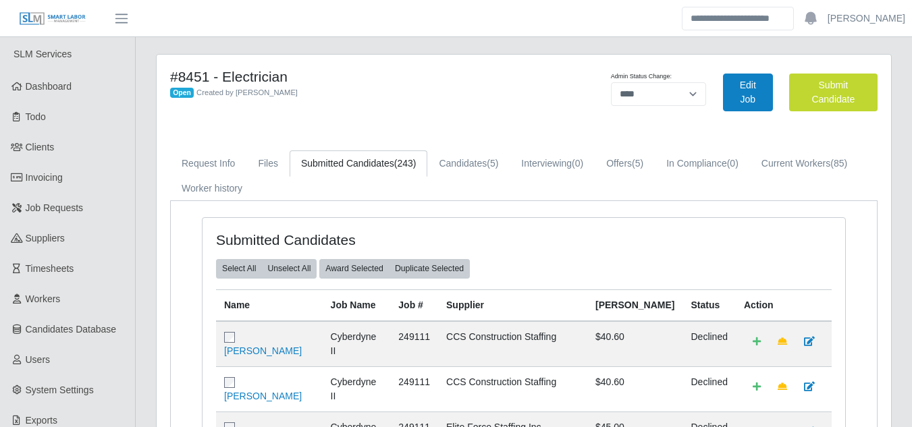
scroll to position [652, 0]
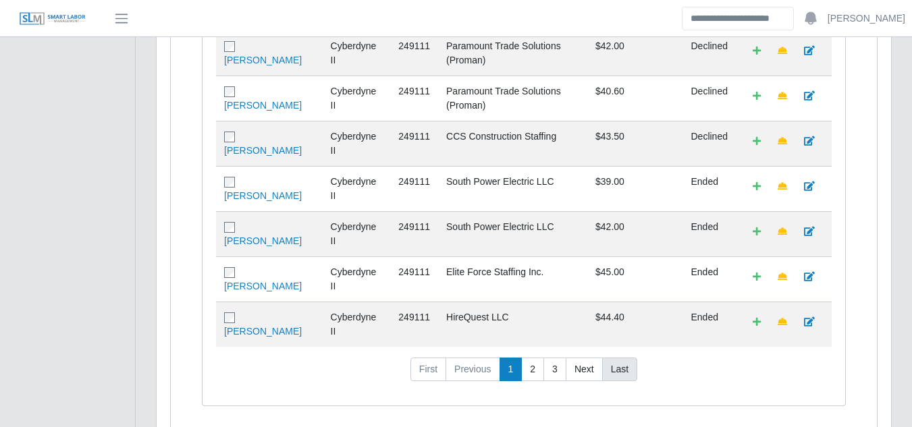
click at [617, 358] on link "Last" at bounding box center [619, 370] width 35 height 24
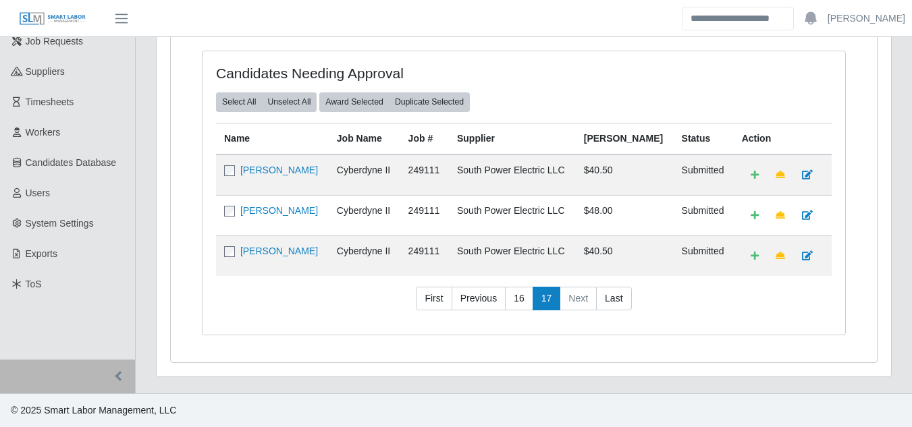
scroll to position [167, 0]
click at [294, 248] on link "[PERSON_NAME]" at bounding box center [279, 251] width 78 height 11
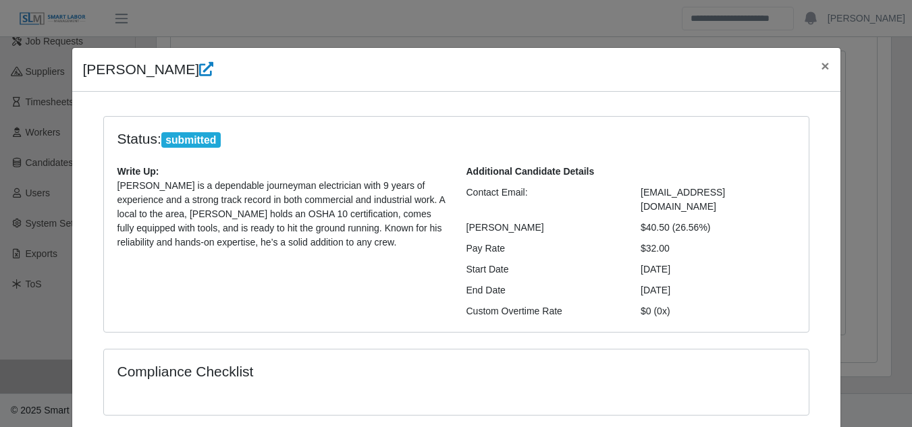
click at [524, 381] on div "Compliance Checklist" at bounding box center [456, 382] width 704 height 65
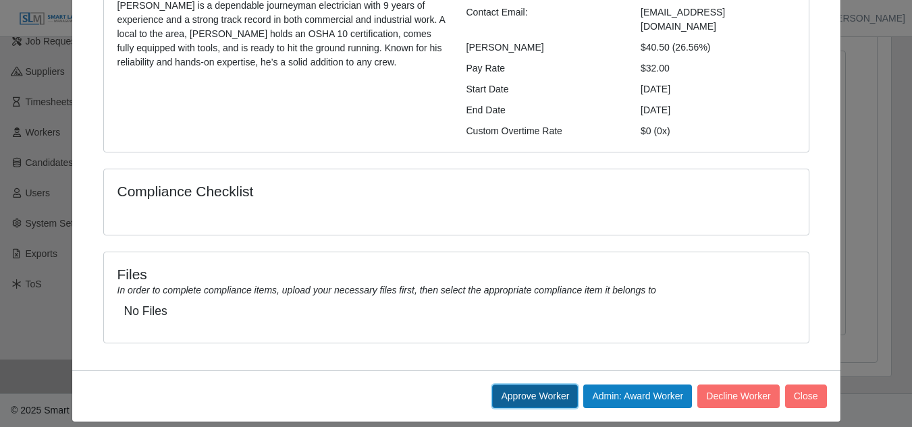
click at [528, 385] on button "Approve Worker" at bounding box center [535, 397] width 86 height 24
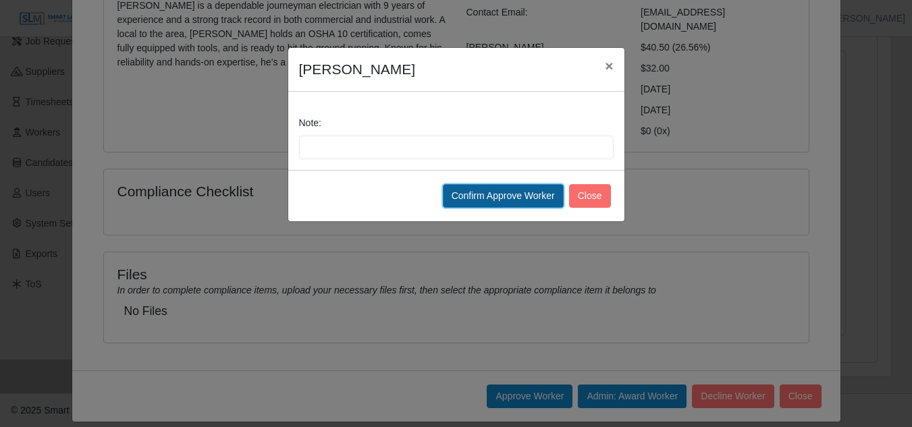
click at [509, 192] on button "Confirm Approve Worker" at bounding box center [503, 196] width 121 height 24
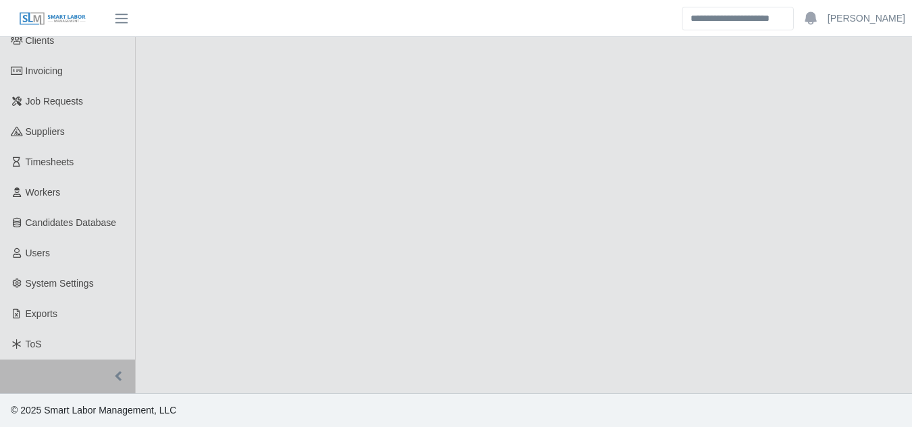
select select "****"
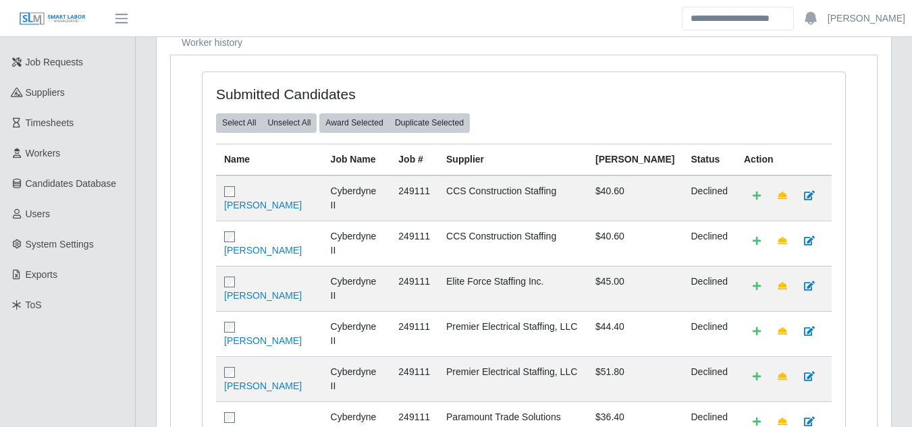
scroll to position [652, 0]
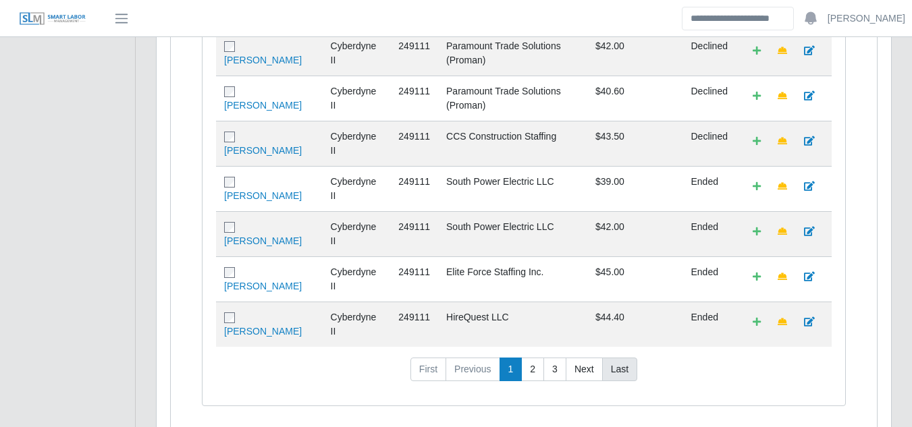
click at [617, 358] on link "Last" at bounding box center [619, 370] width 35 height 24
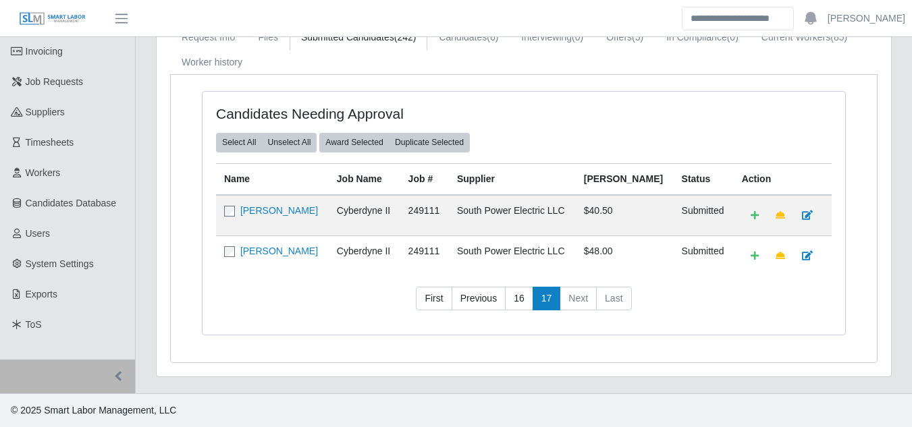
scroll to position [126, 0]
click at [308, 254] on link "[PERSON_NAME]" at bounding box center [279, 251] width 78 height 11
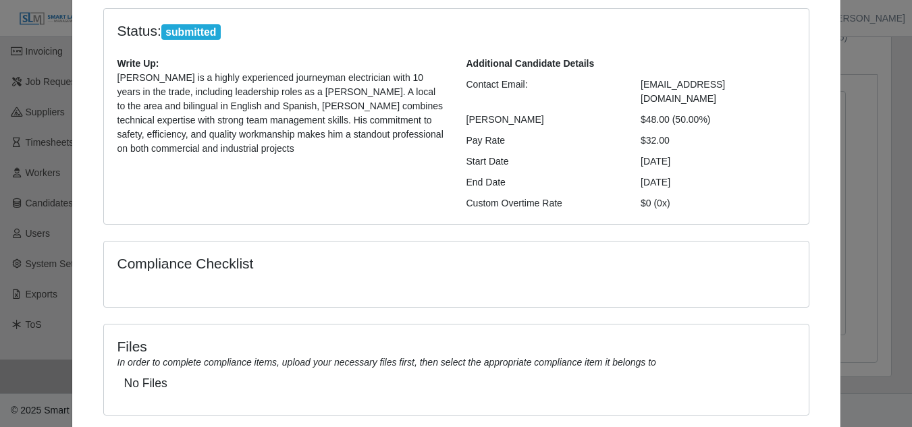
scroll to position [180, 0]
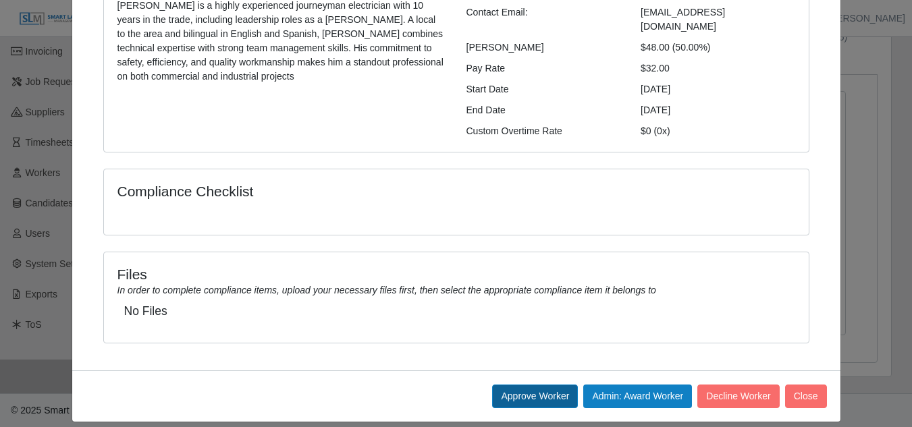
click at [534, 385] on button "Approve Worker" at bounding box center [535, 397] width 86 height 24
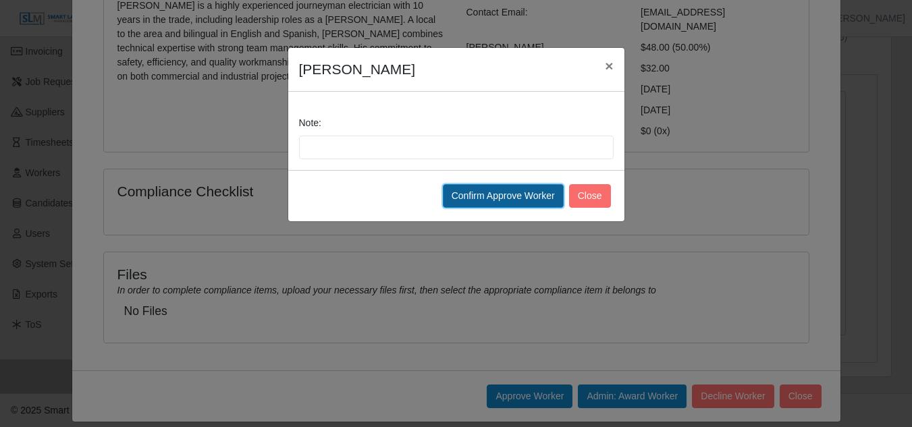
click at [512, 201] on button "Confirm Approve Worker" at bounding box center [503, 196] width 121 height 24
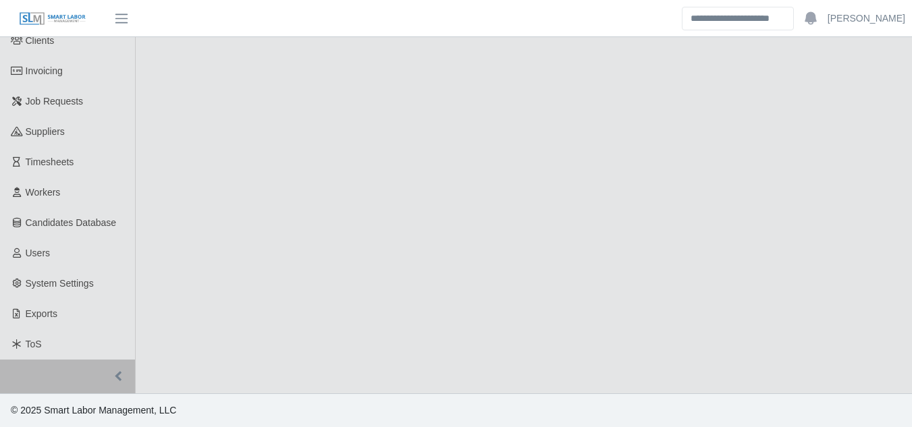
select select "****"
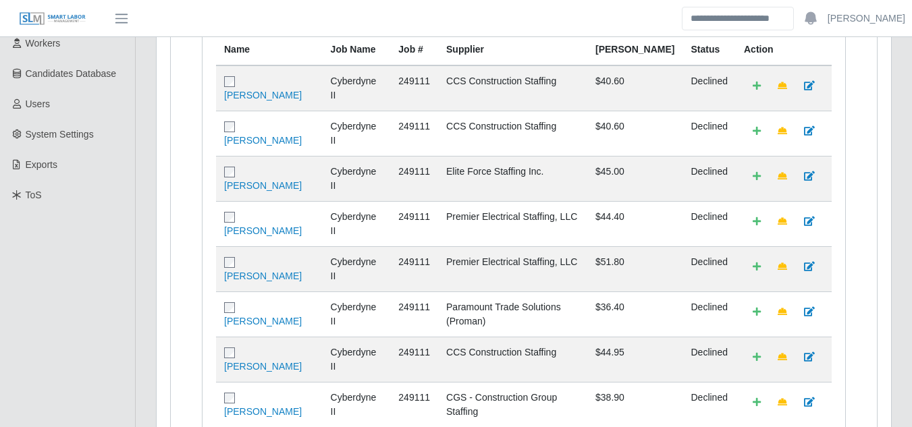
scroll to position [652, 0]
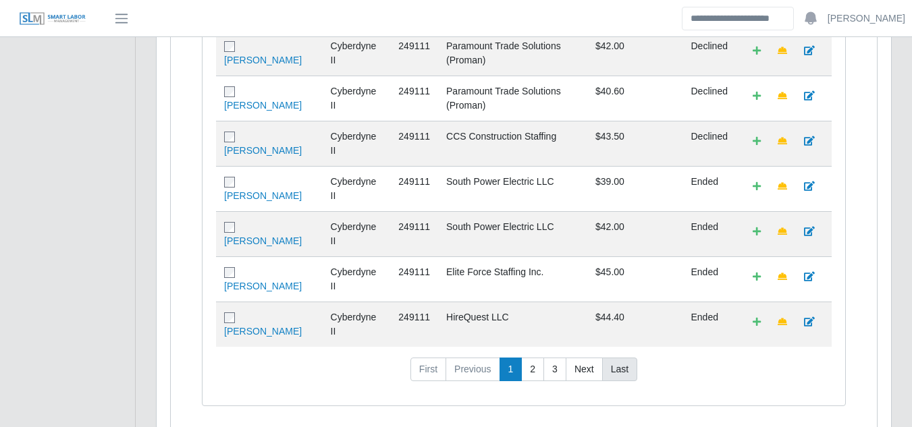
click at [613, 358] on link "Last" at bounding box center [619, 370] width 35 height 24
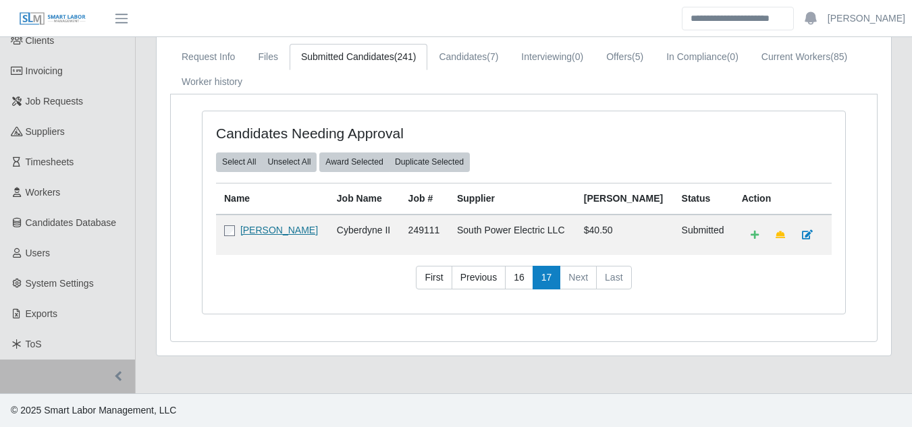
click at [291, 227] on link "[PERSON_NAME]" at bounding box center [279, 230] width 78 height 11
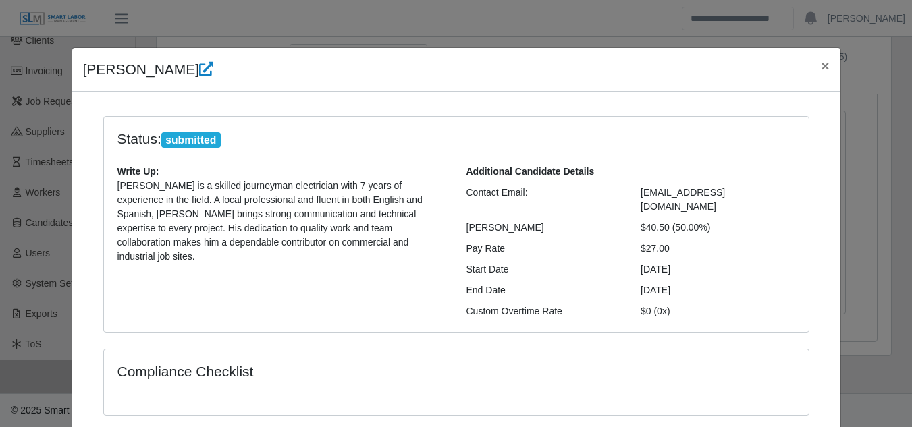
scroll to position [180, 0]
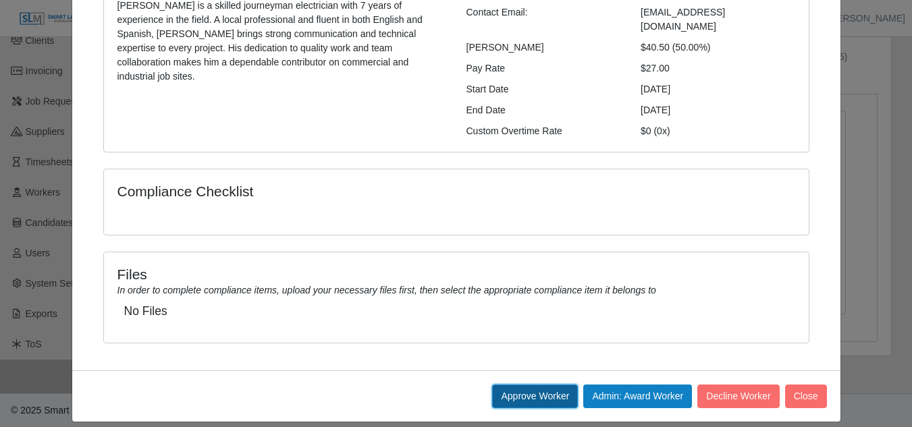
click at [538, 386] on button "Approve Worker" at bounding box center [535, 397] width 86 height 24
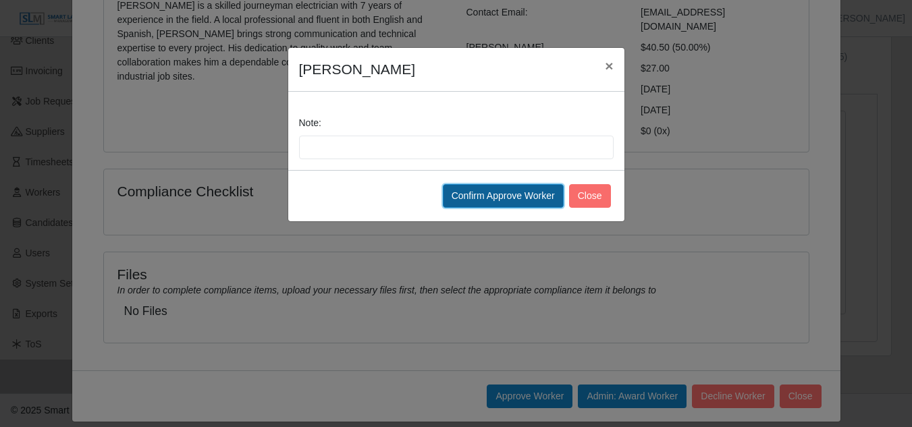
click at [511, 196] on button "Confirm Approve Worker" at bounding box center [503, 196] width 121 height 24
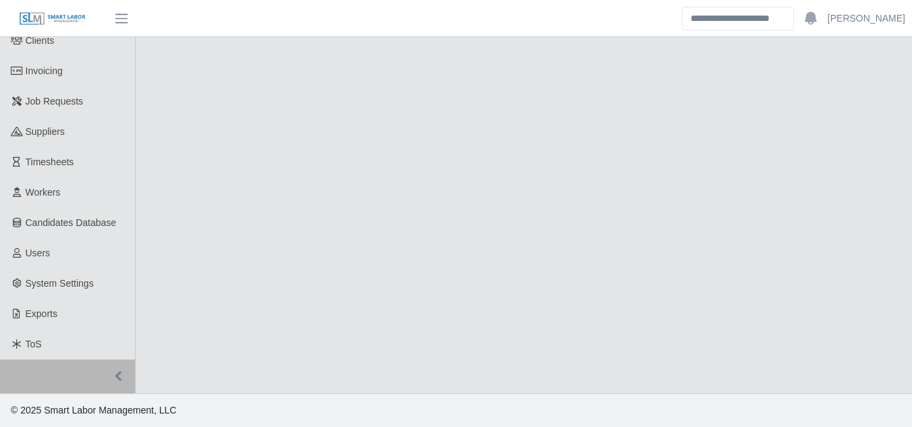
select select "****"
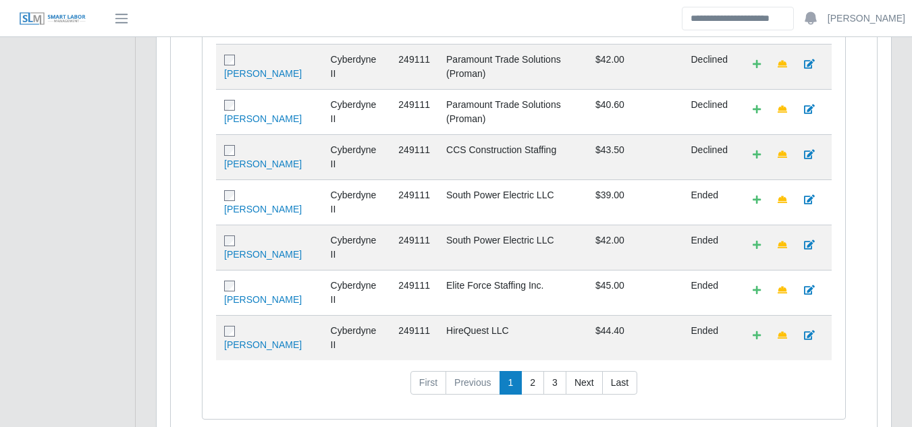
scroll to position [652, 0]
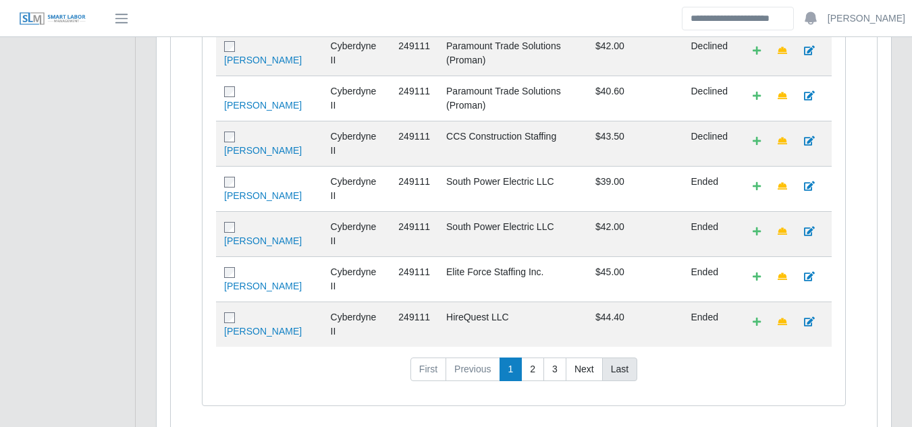
click at [619, 358] on link "Last" at bounding box center [619, 370] width 35 height 24
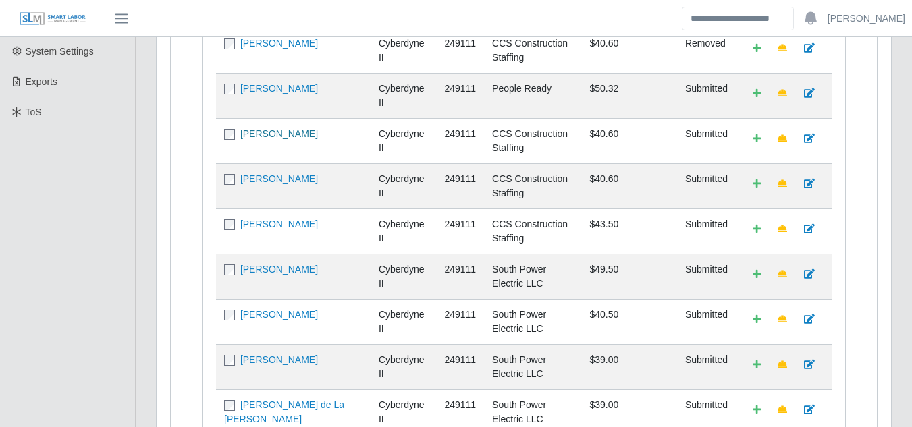
scroll to position [315, 0]
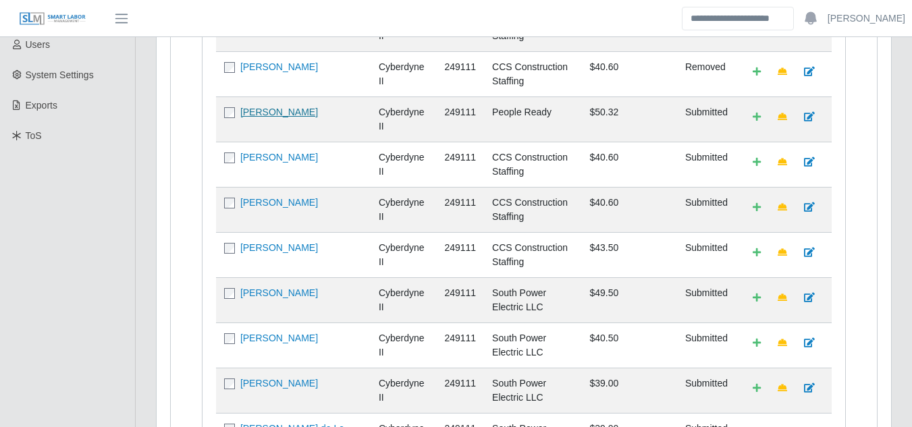
click at [287, 107] on link "[PERSON_NAME]" at bounding box center [279, 112] width 78 height 11
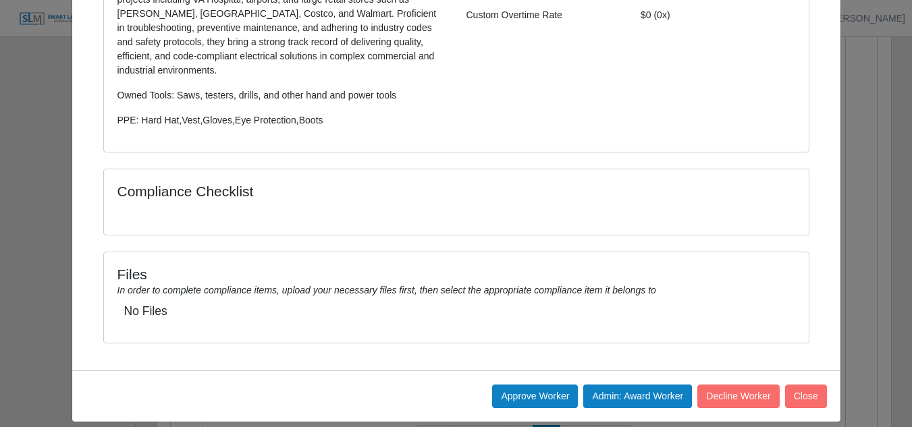
scroll to position [652, 0]
click at [785, 385] on button "Decline Worker" at bounding box center [806, 397] width 42 height 24
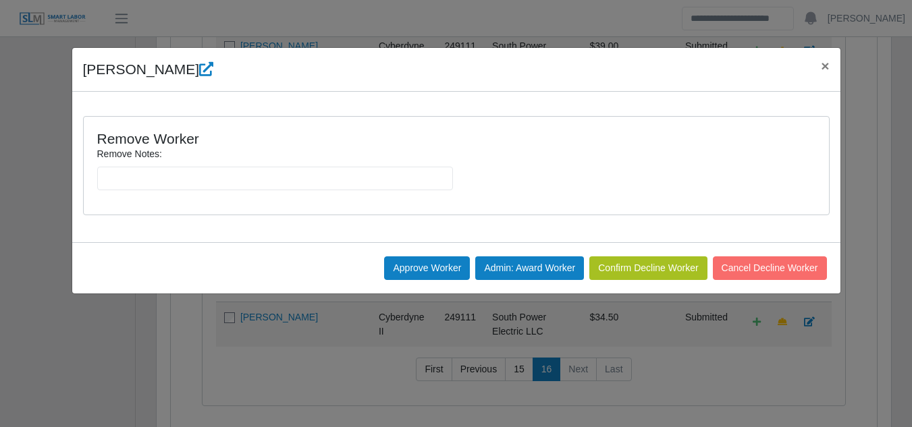
scroll to position [0, 0]
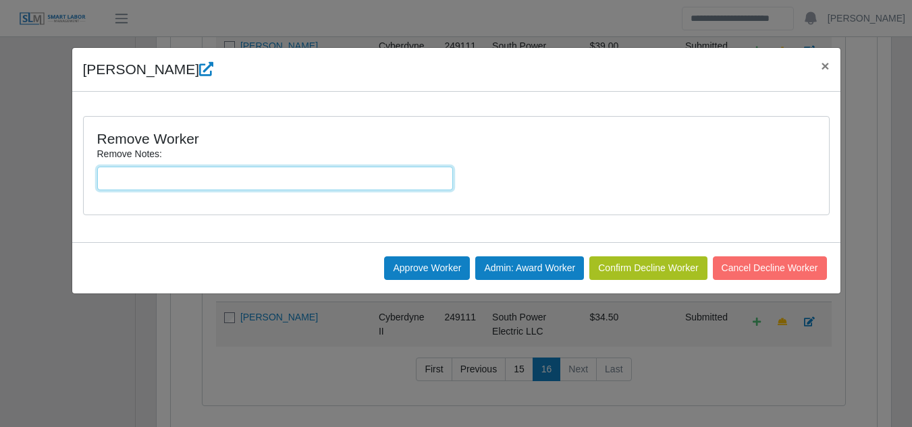
click at [189, 178] on input "Remove Notes:" at bounding box center [275, 179] width 356 height 24
type input "**********"
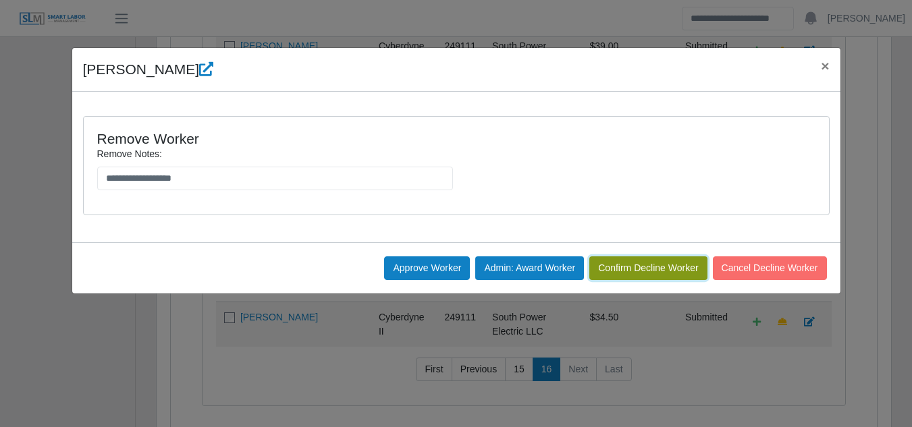
click at [642, 267] on button "Confirm Decline Worker" at bounding box center [647, 268] width 117 height 24
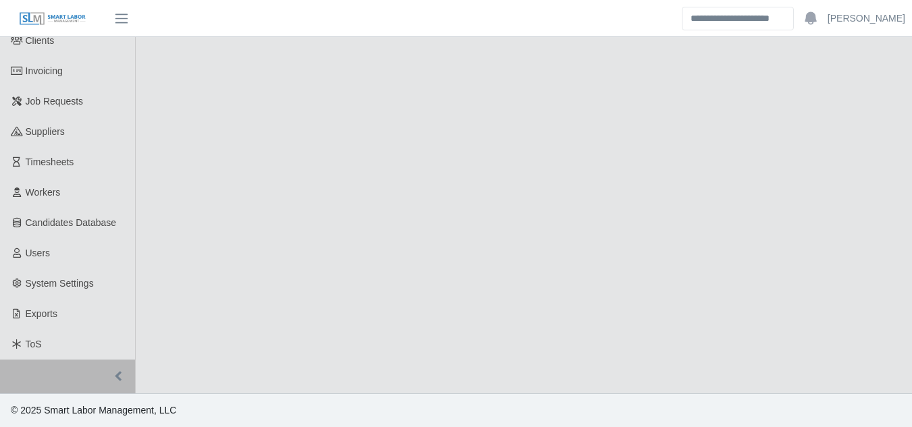
select select "****"
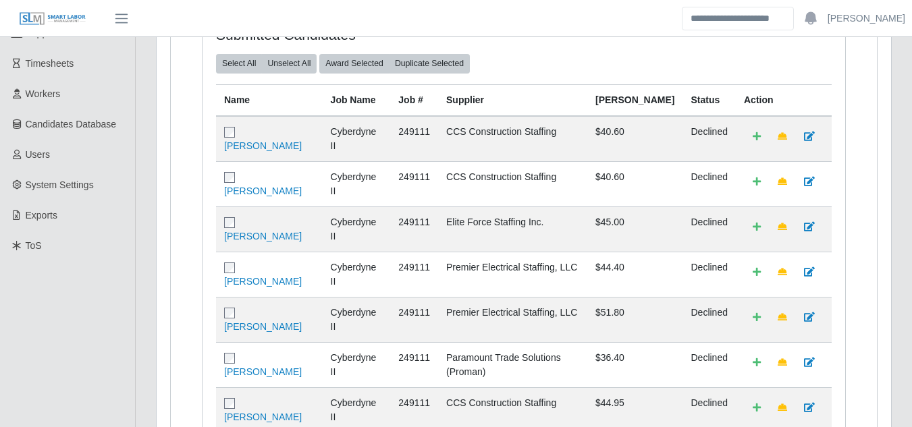
scroll to position [652, 0]
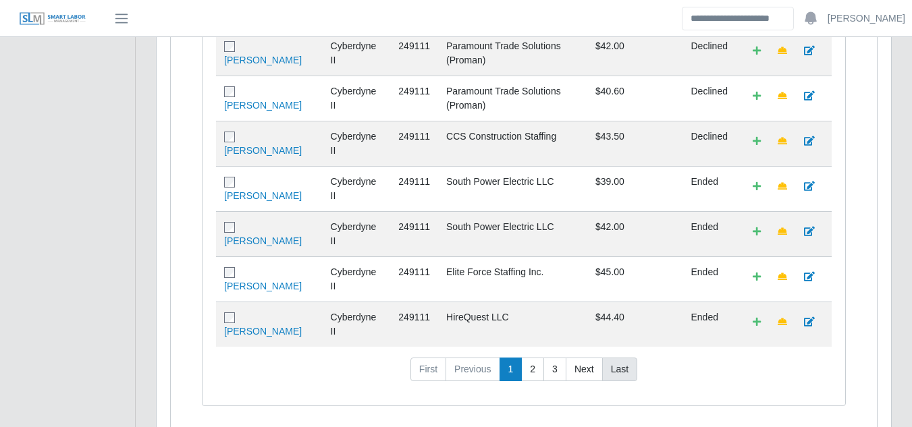
click at [628, 358] on link "Last" at bounding box center [619, 370] width 35 height 24
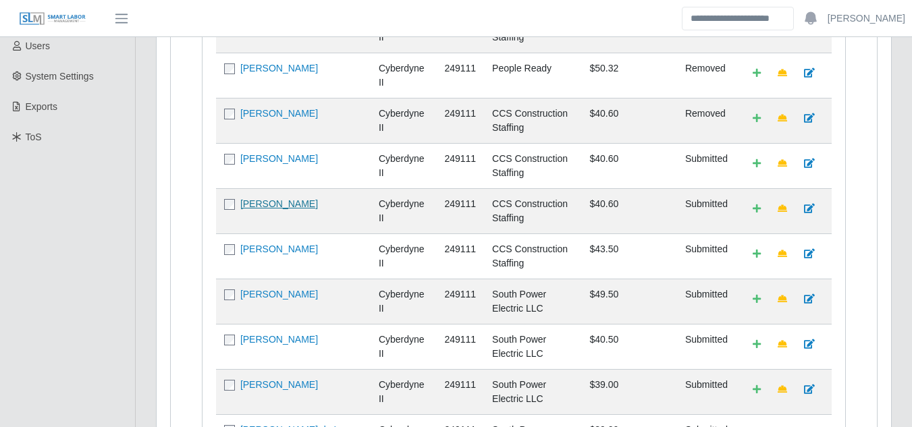
scroll to position [315, 0]
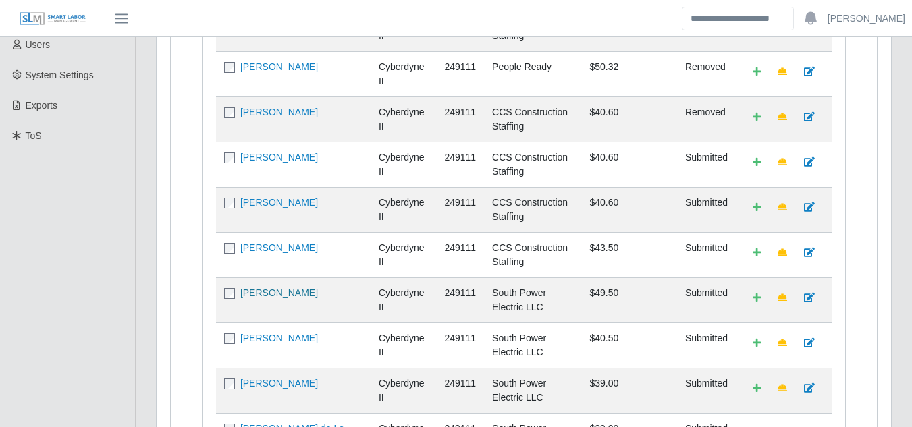
click at [273, 287] on link "[PERSON_NAME]" at bounding box center [279, 292] width 78 height 11
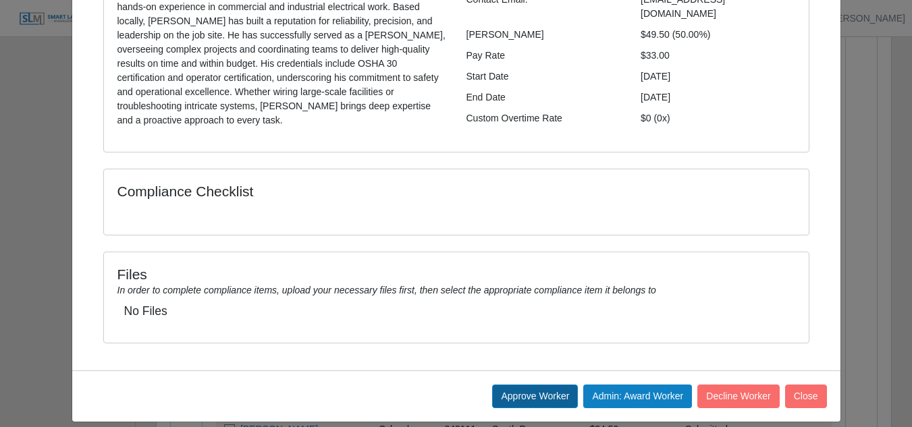
scroll to position [652, 0]
click at [524, 385] on button "Approve Worker" at bounding box center [535, 397] width 86 height 24
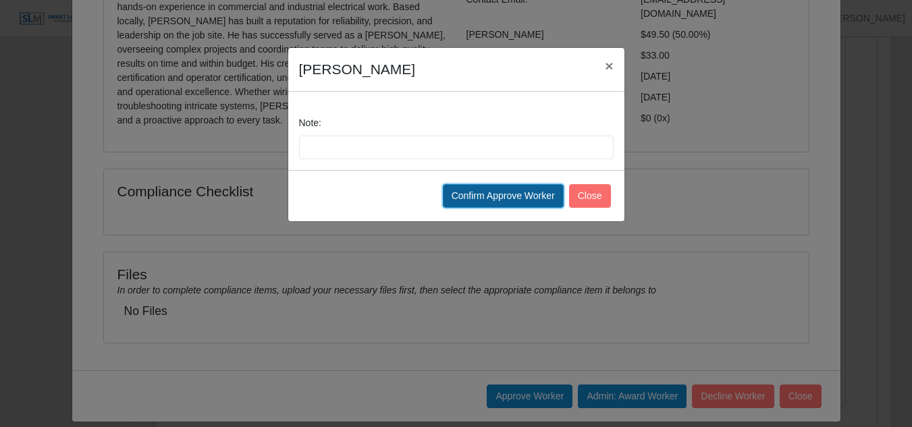
click at [541, 198] on button "Confirm Approve Worker" at bounding box center [503, 196] width 121 height 24
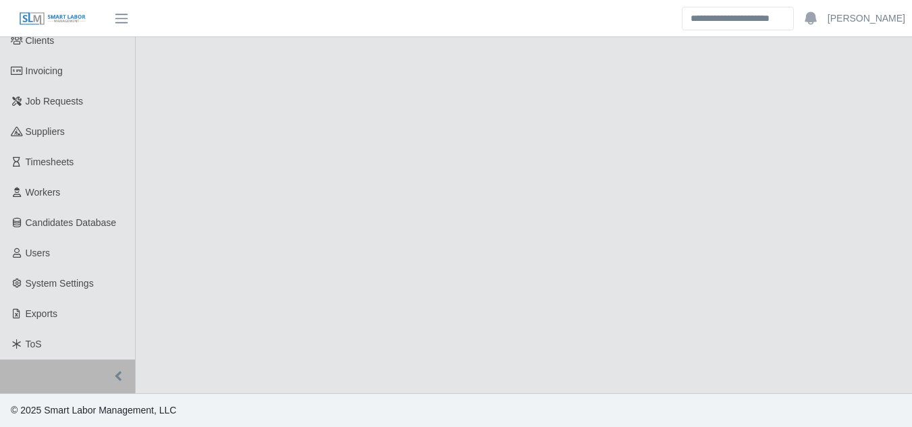
select select "****"
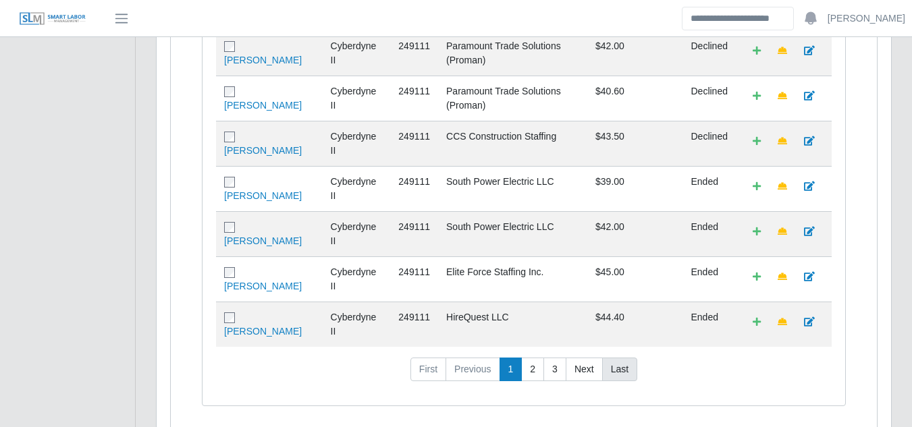
click at [615, 358] on link "Last" at bounding box center [619, 370] width 35 height 24
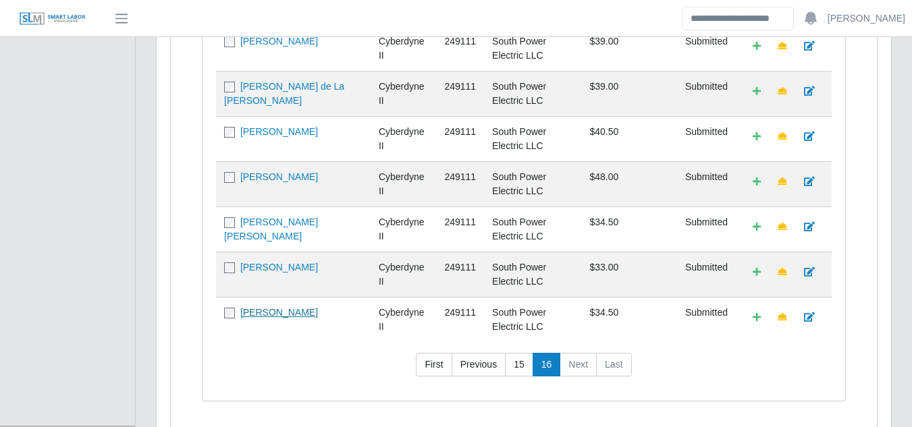
click at [260, 307] on link "[PERSON_NAME]" at bounding box center [279, 312] width 78 height 11
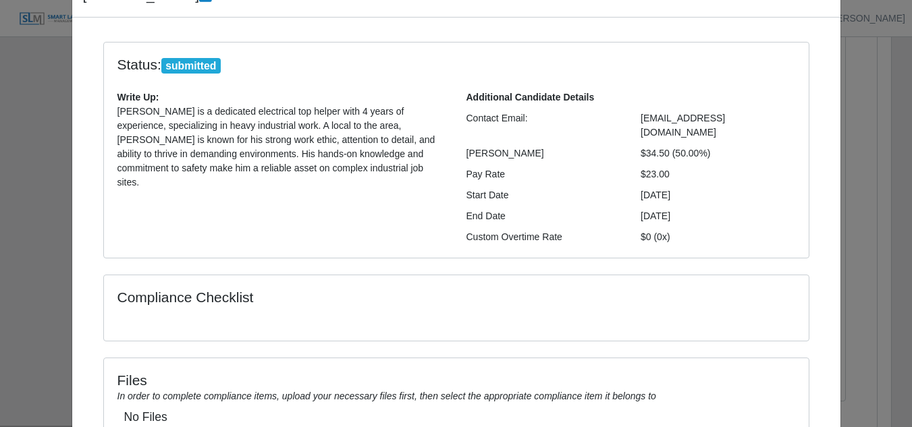
scroll to position [180, 0]
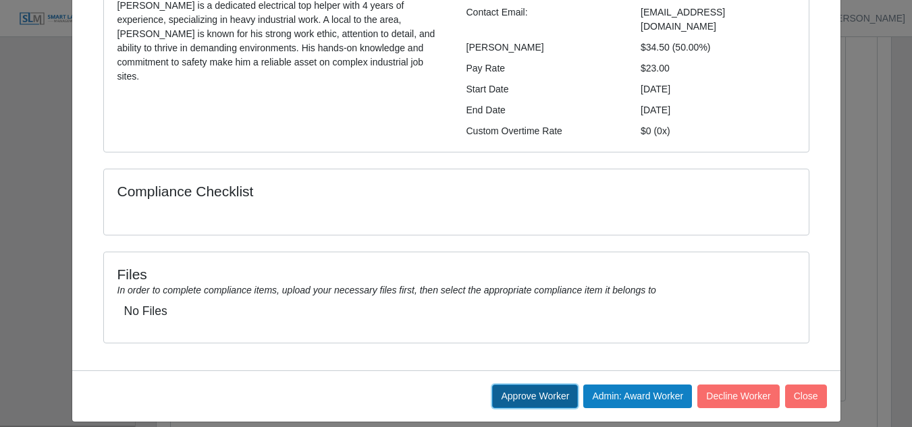
click at [524, 385] on button "Approve Worker" at bounding box center [535, 397] width 86 height 24
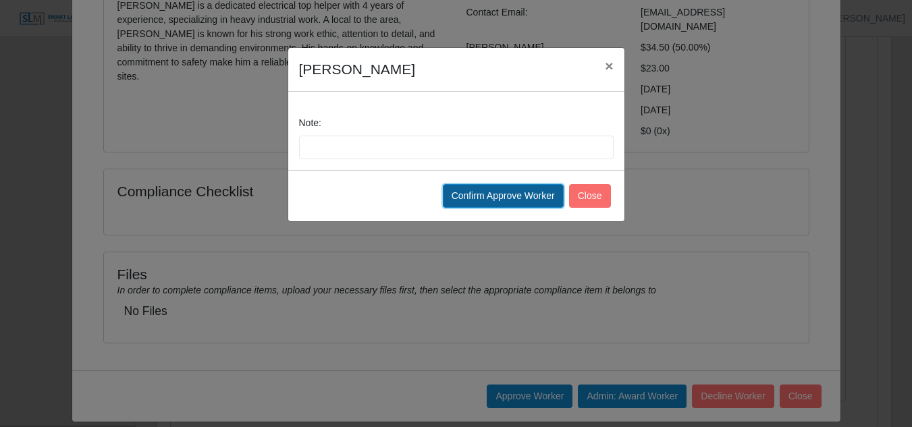
click at [503, 196] on button "Confirm Approve Worker" at bounding box center [503, 196] width 121 height 24
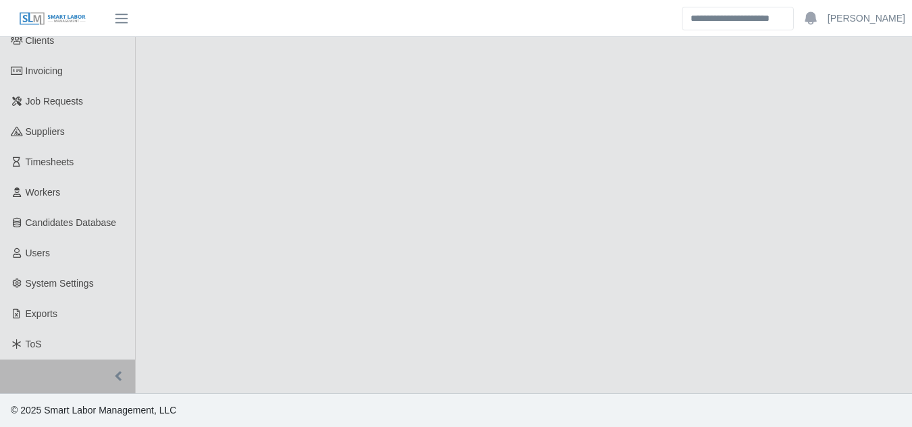
select select "****"
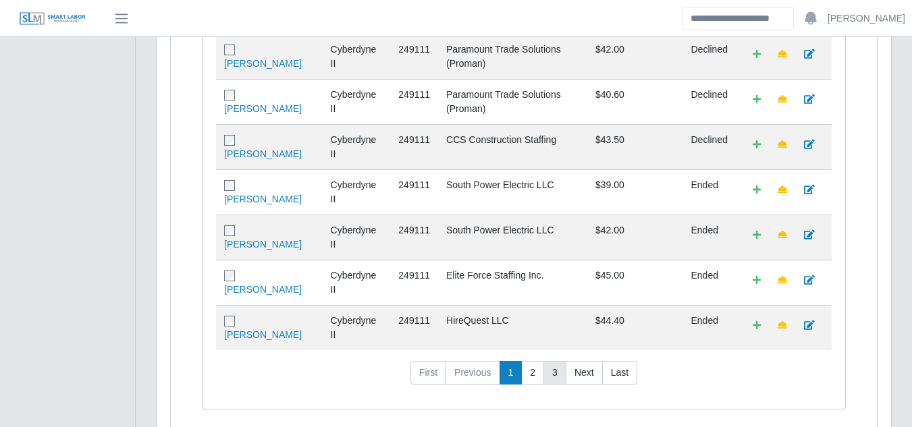
scroll to position [652, 0]
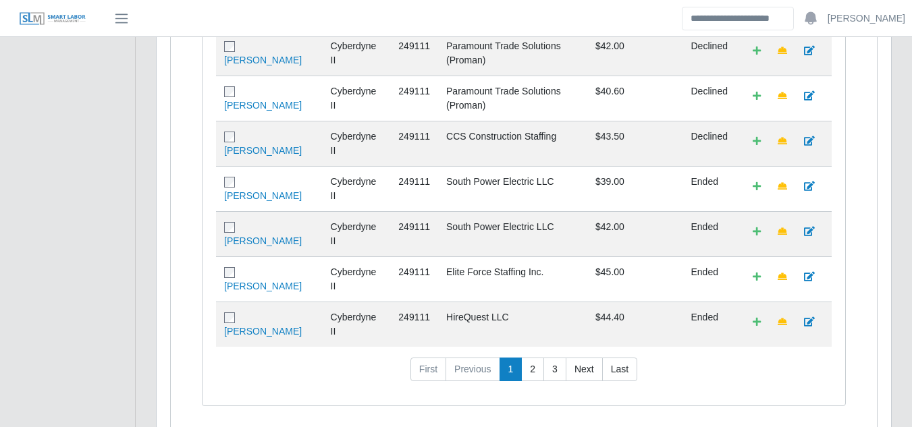
click at [611, 358] on link "Last" at bounding box center [619, 370] width 35 height 24
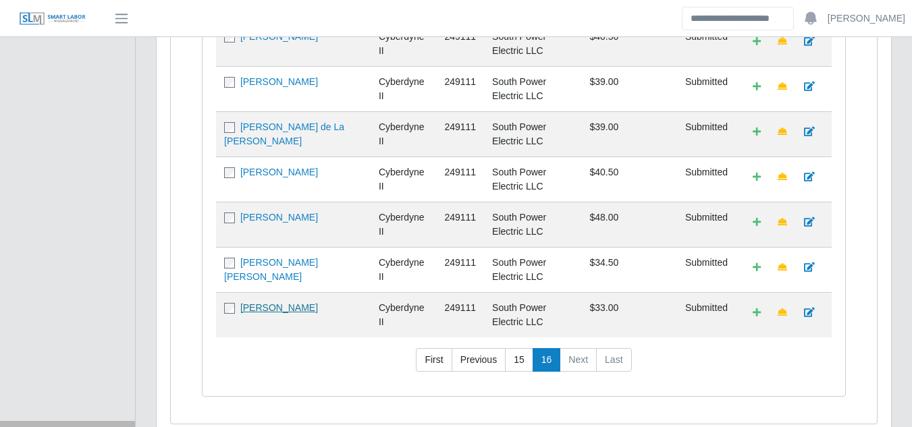
click at [279, 302] on link "[PERSON_NAME]" at bounding box center [279, 307] width 78 height 11
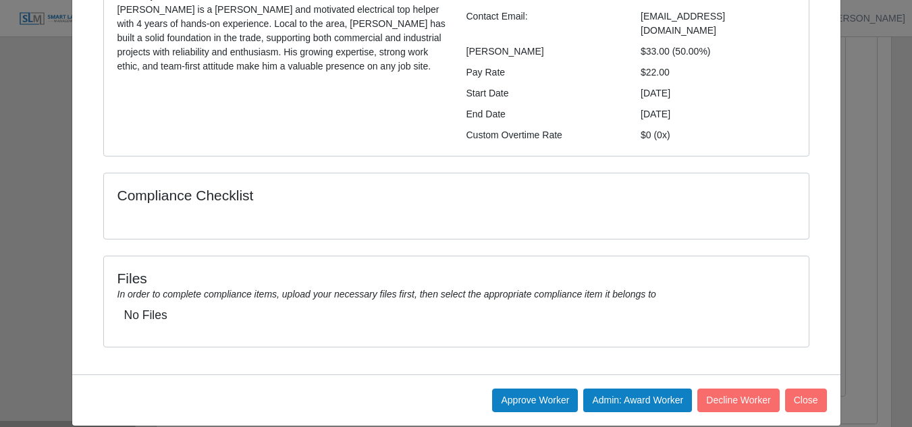
scroll to position [180, 0]
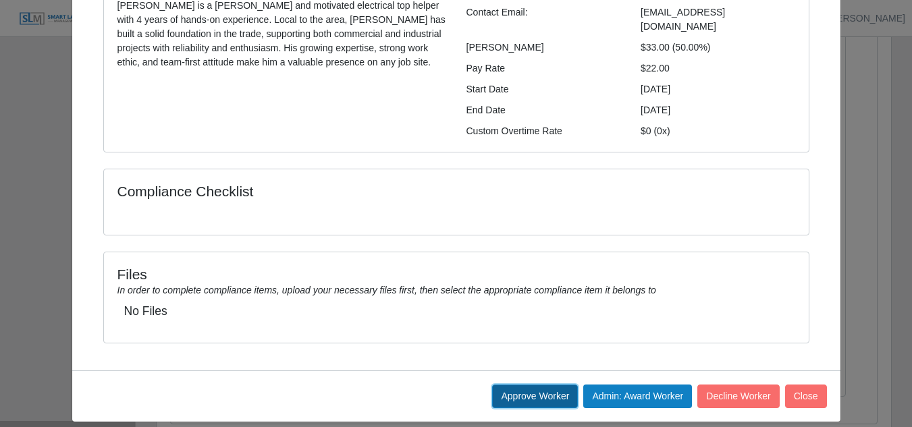
click at [536, 386] on button "Approve Worker" at bounding box center [535, 397] width 86 height 24
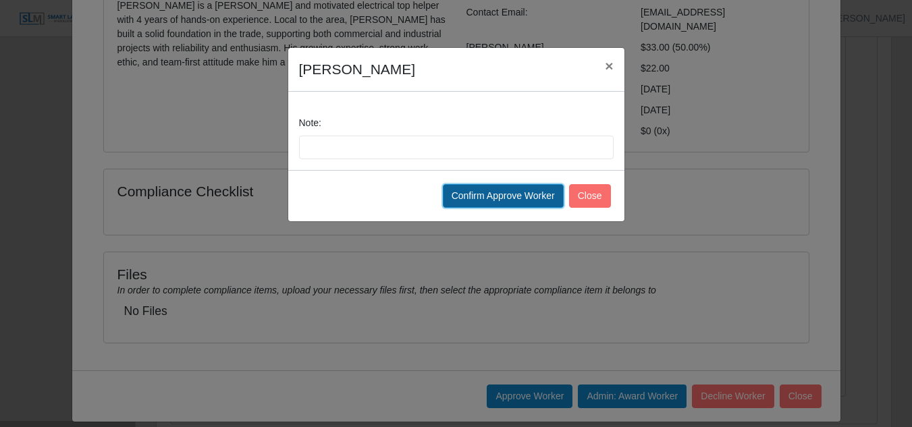
click at [522, 196] on button "Confirm Approve Worker" at bounding box center [503, 196] width 121 height 24
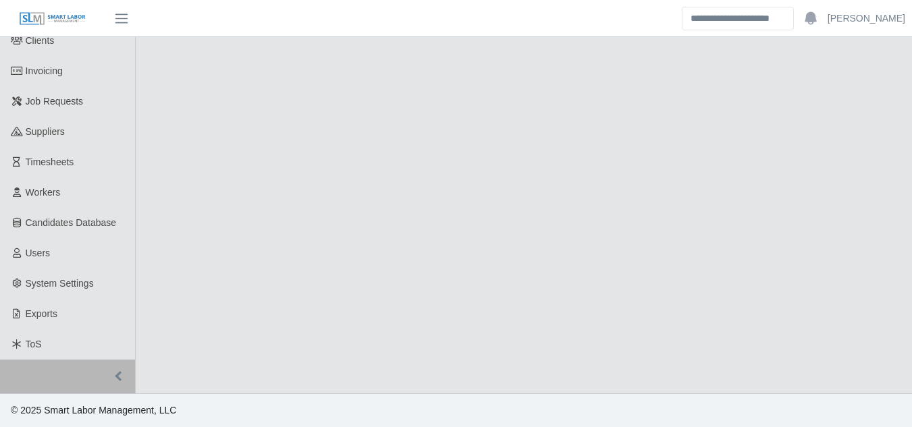
select select "****"
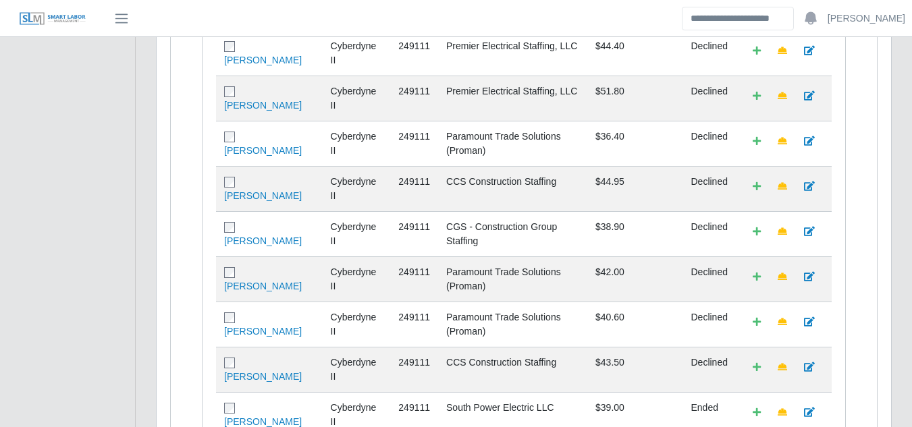
scroll to position [652, 0]
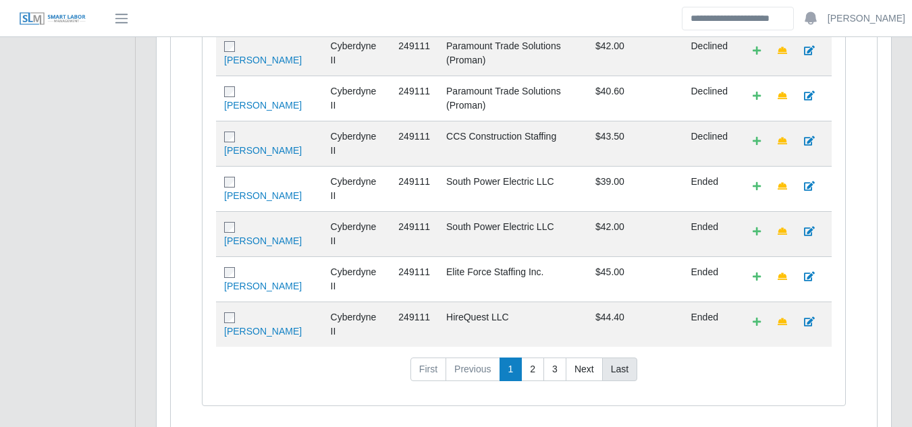
click at [615, 358] on link "Last" at bounding box center [619, 370] width 35 height 24
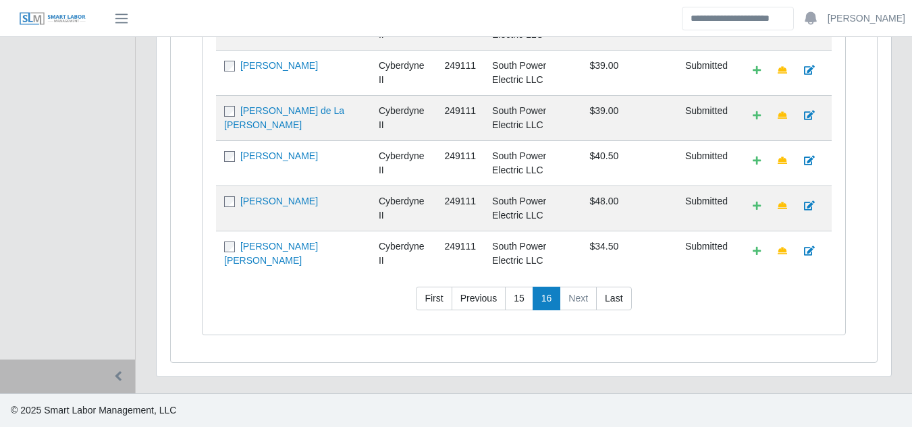
scroll to position [531, 0]
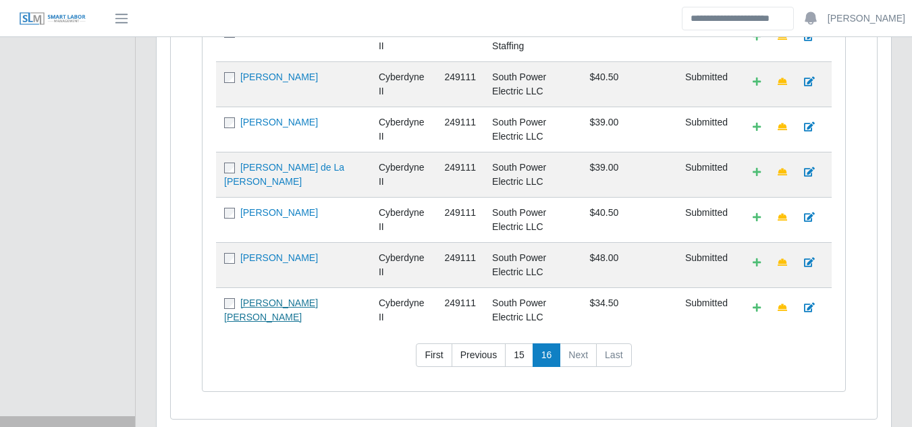
click at [318, 298] on link "[PERSON_NAME] [PERSON_NAME]" at bounding box center [271, 310] width 94 height 25
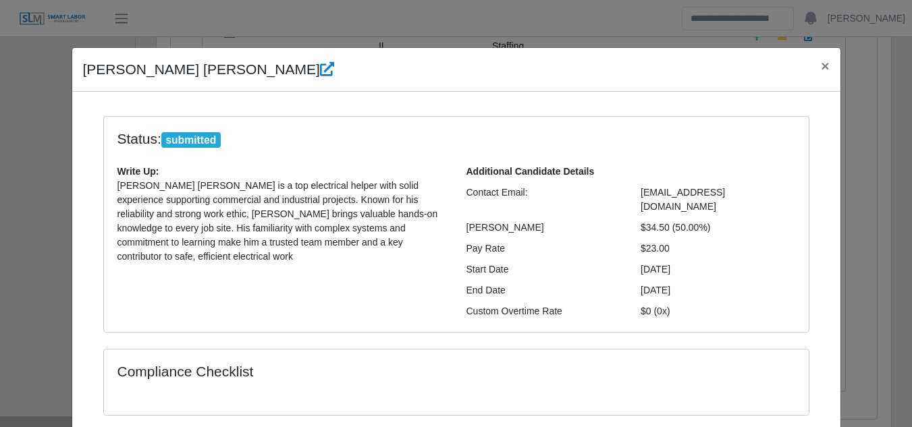
scroll to position [180, 0]
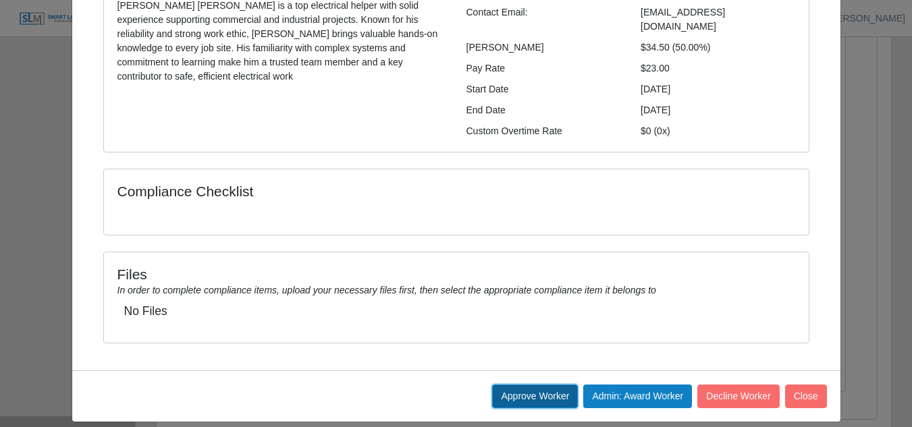
click at [508, 385] on button "Approve Worker" at bounding box center [535, 397] width 86 height 24
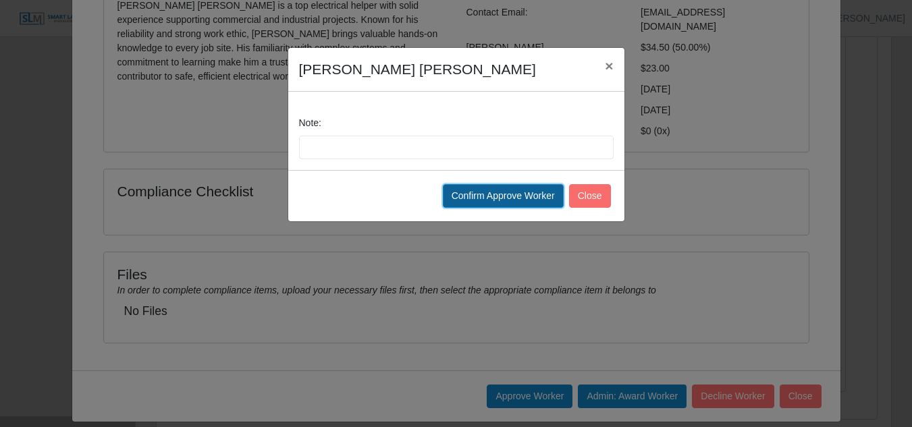
click at [505, 191] on button "Confirm Approve Worker" at bounding box center [503, 196] width 121 height 24
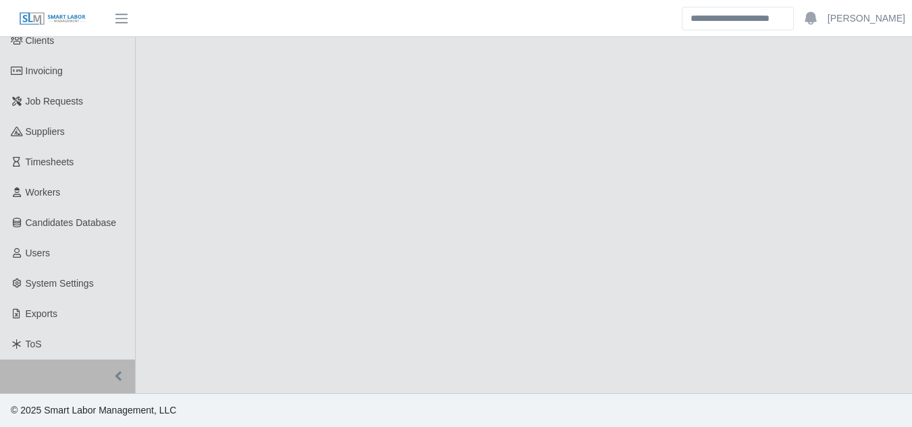
select select "****"
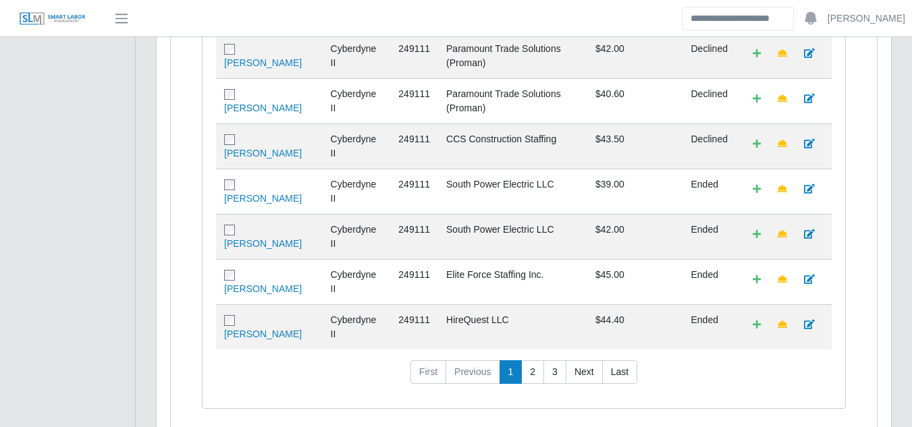
scroll to position [652, 0]
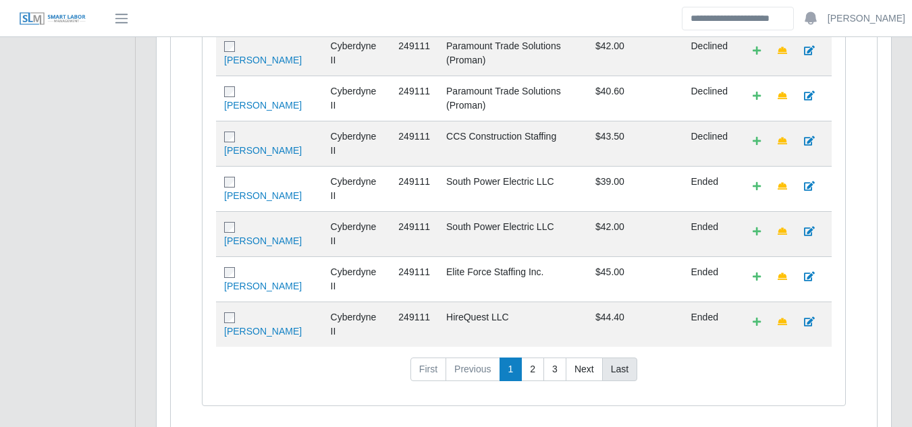
click at [611, 358] on link "Last" at bounding box center [619, 370] width 35 height 24
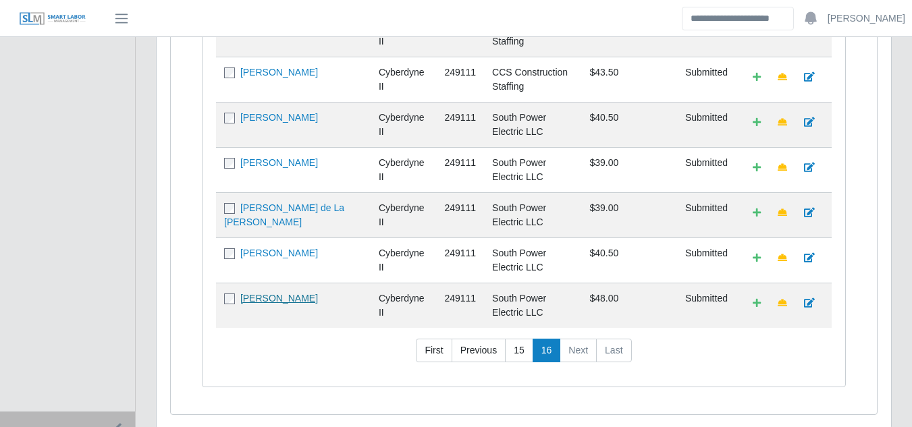
click at [265, 293] on link "Rosalio Diaz" at bounding box center [279, 298] width 78 height 11
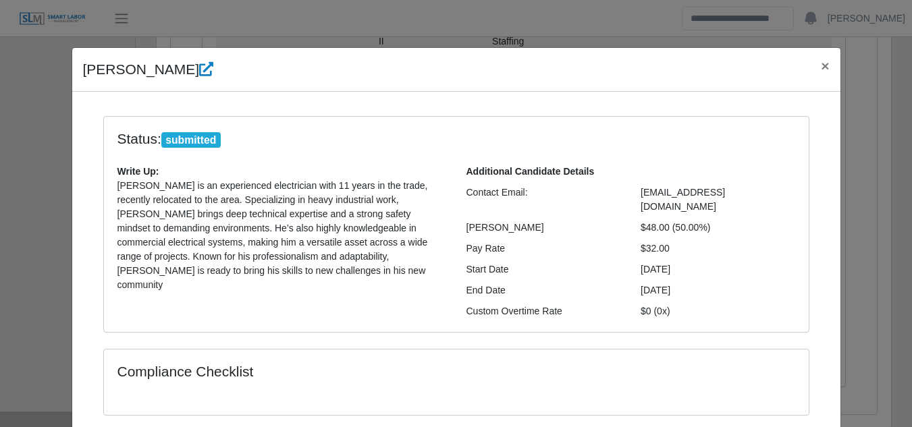
scroll to position [180, 0]
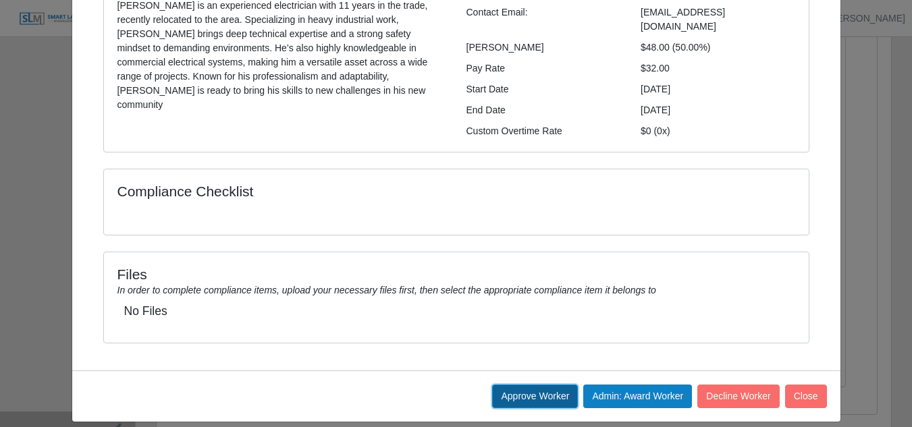
click at [524, 385] on button "Approve Worker" at bounding box center [535, 397] width 86 height 24
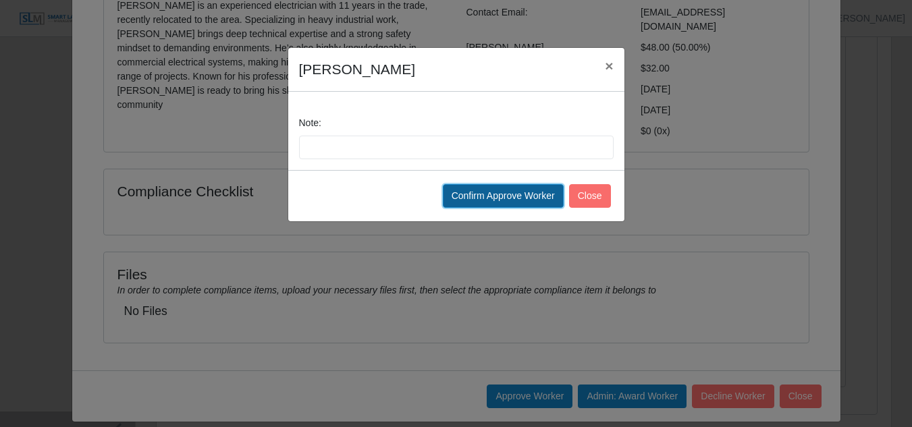
click at [505, 198] on button "Confirm Approve Worker" at bounding box center [503, 196] width 121 height 24
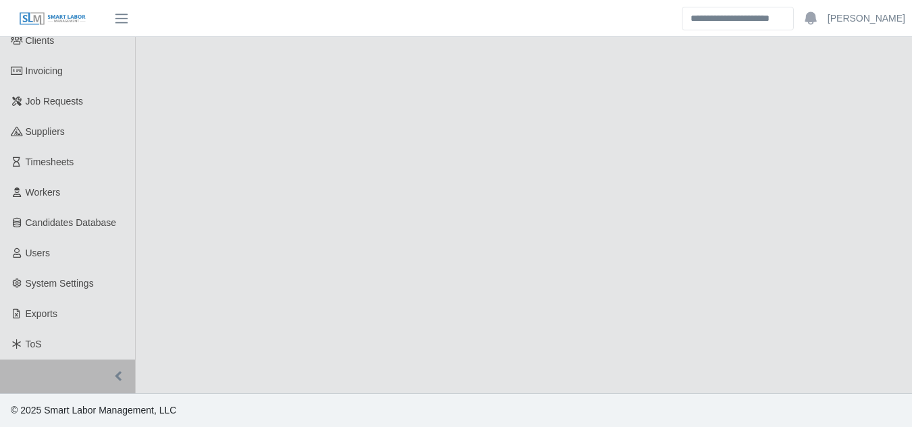
select select "****"
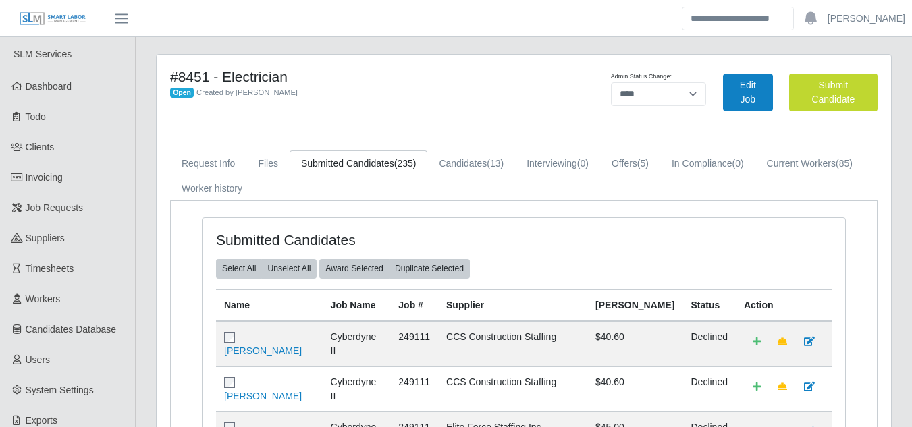
scroll to position [652, 0]
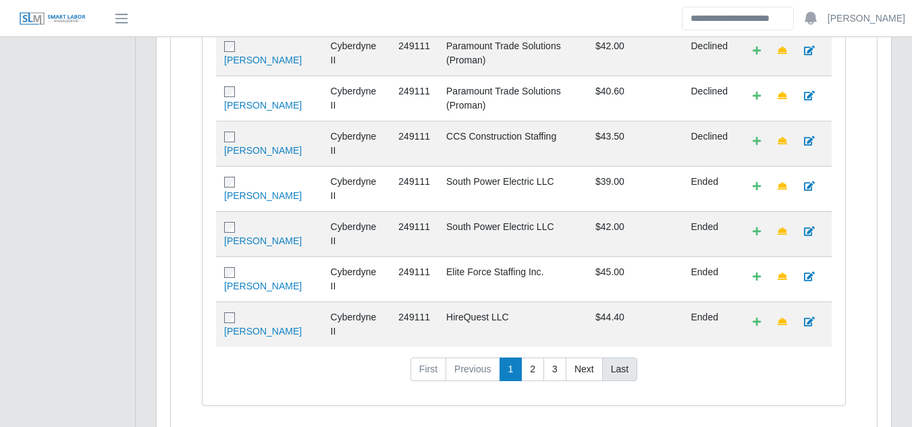
click at [614, 358] on link "Last" at bounding box center [619, 370] width 35 height 24
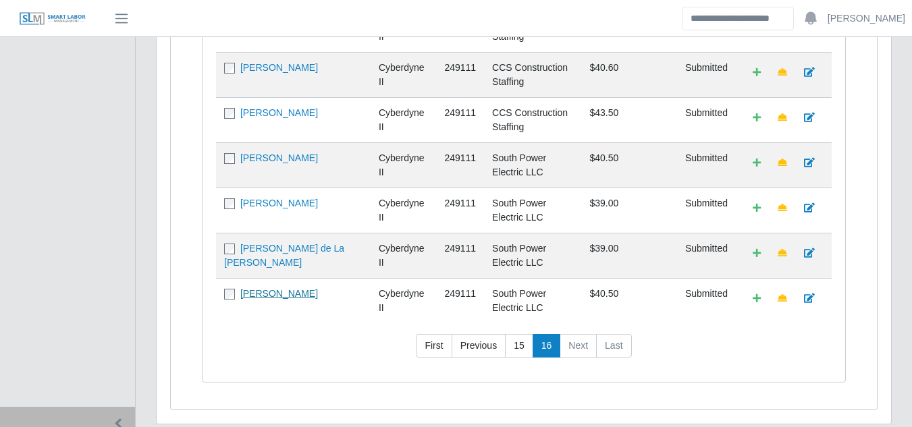
click at [270, 288] on link "[PERSON_NAME]" at bounding box center [279, 293] width 78 height 11
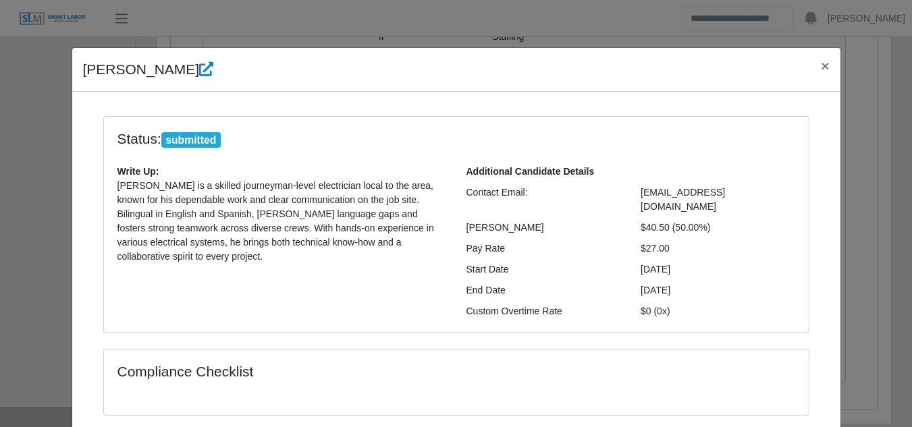
scroll to position [71, 0]
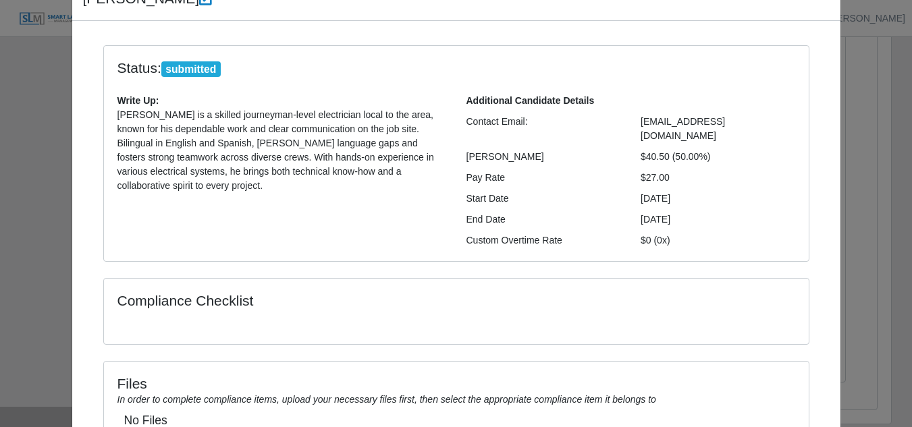
click at [520, 382] on div "Files In order to complete compliance items, upload your necessary files first,…" at bounding box center [456, 414] width 726 height 107
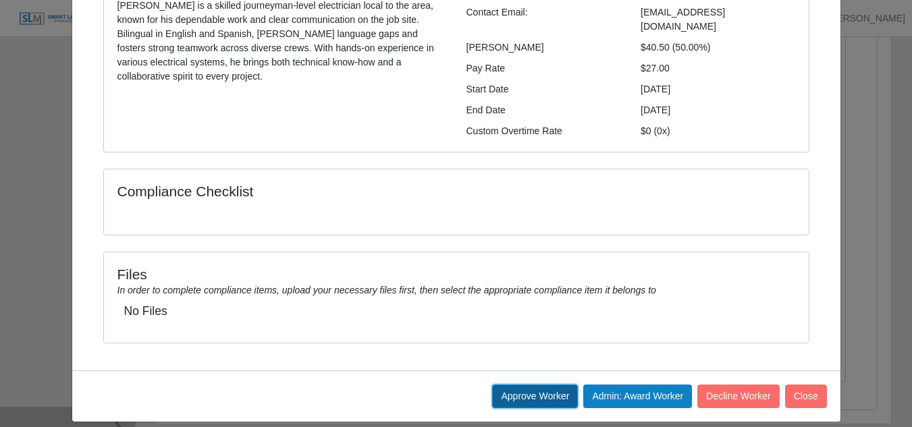
click at [517, 387] on button "Approve Worker" at bounding box center [535, 397] width 86 height 24
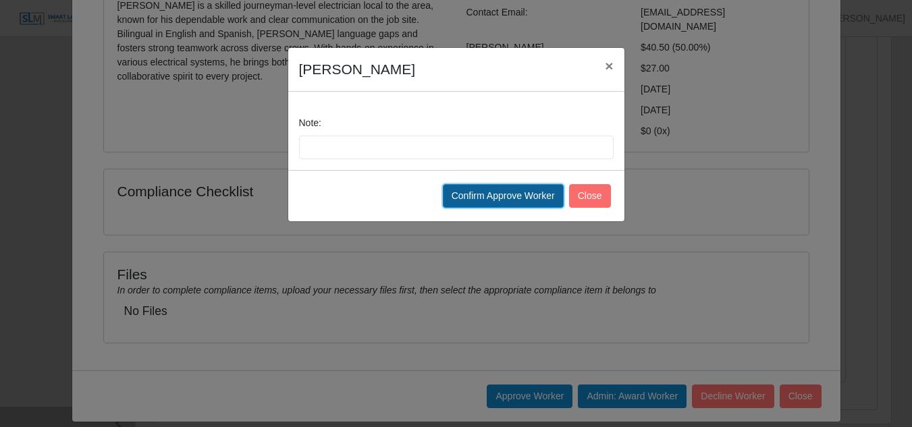
click at [524, 199] on button "Confirm Approve Worker" at bounding box center [503, 196] width 121 height 24
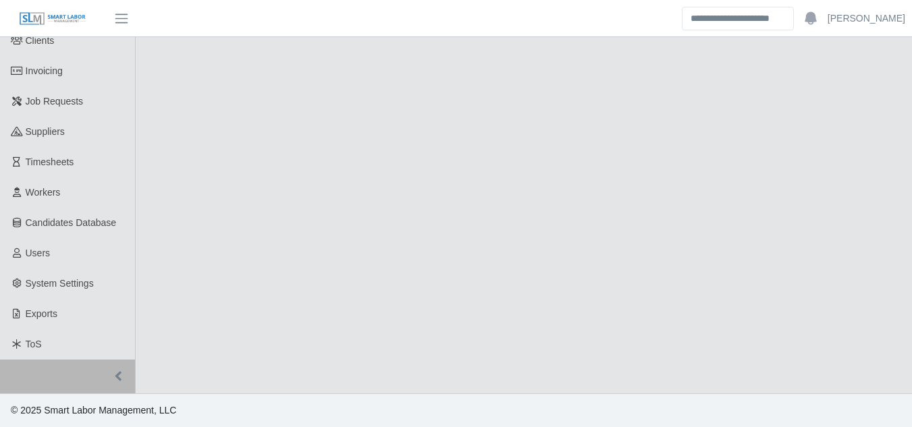
select select "****"
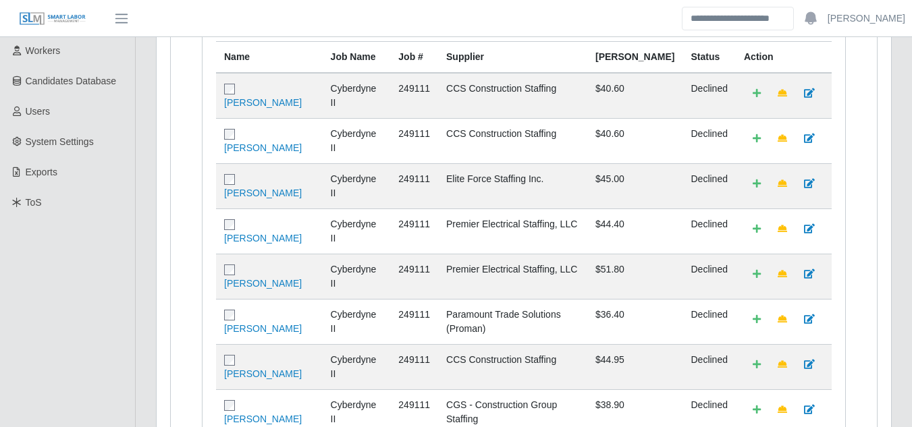
scroll to position [652, 0]
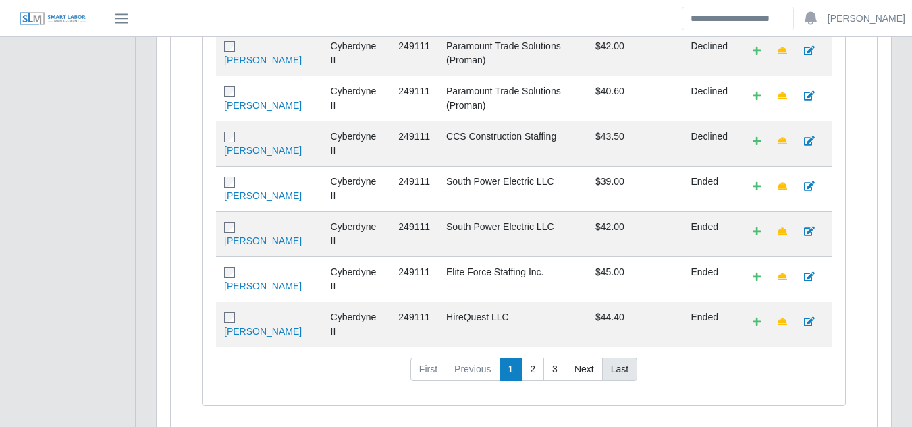
click at [615, 358] on link "Last" at bounding box center [619, 370] width 35 height 24
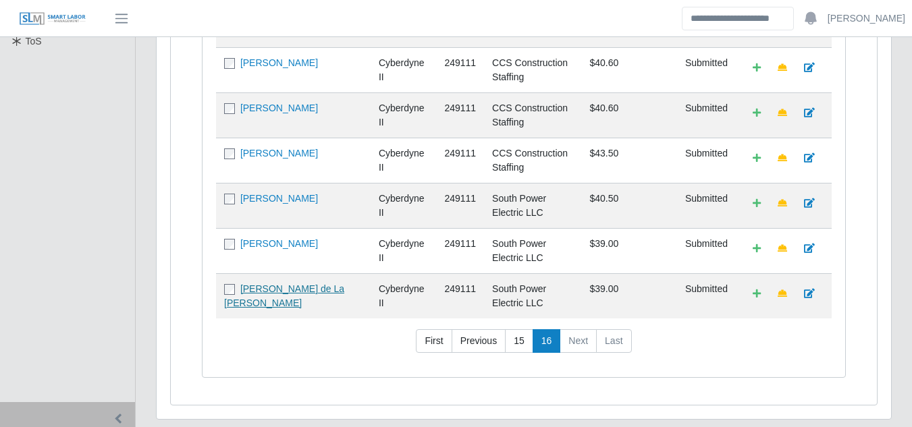
click at [284, 283] on link "[PERSON_NAME] de La [PERSON_NAME]" at bounding box center [284, 295] width 120 height 25
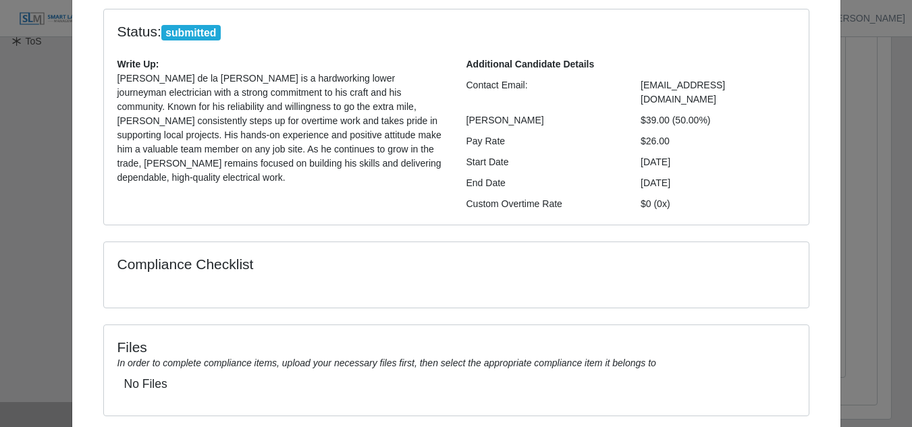
scroll to position [180, 0]
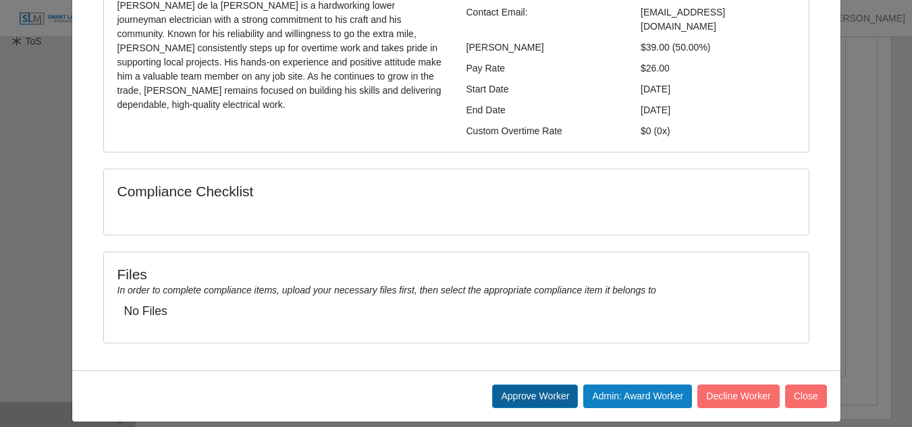
click at [534, 385] on button "Approve Worker" at bounding box center [535, 397] width 86 height 24
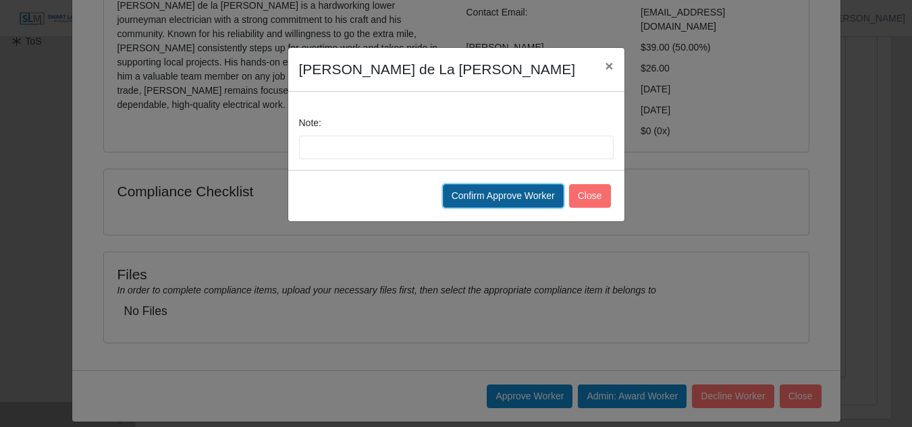
click at [520, 198] on button "Confirm Approve Worker" at bounding box center [503, 196] width 121 height 24
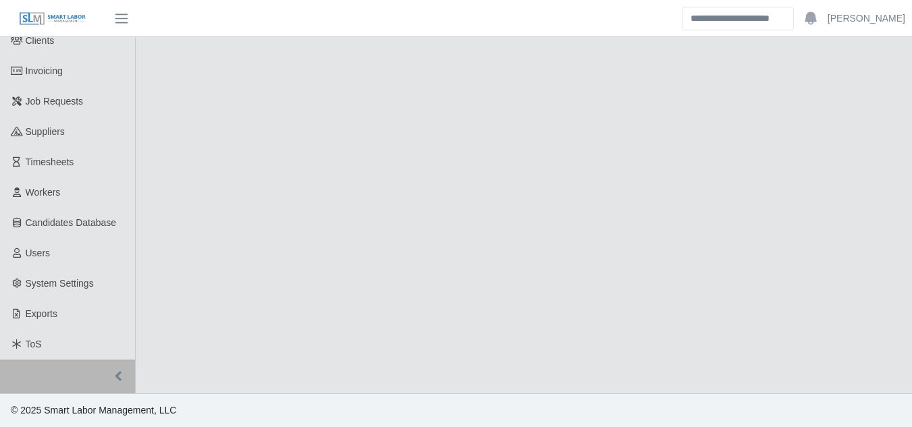
select select "****"
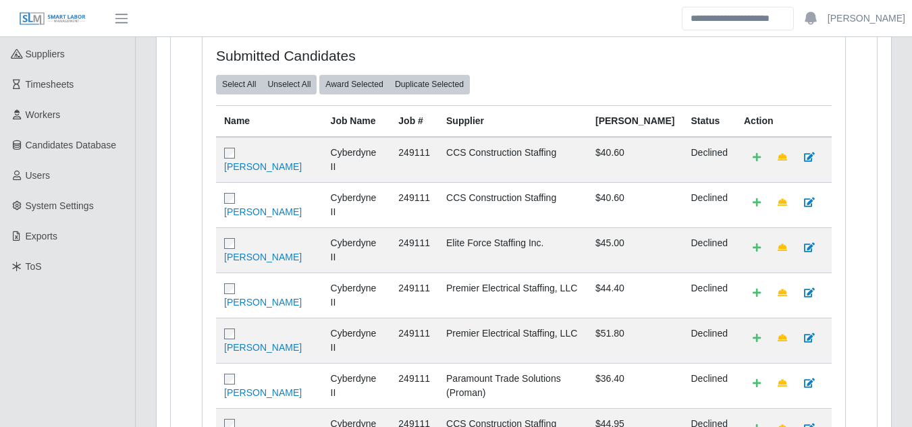
scroll to position [652, 0]
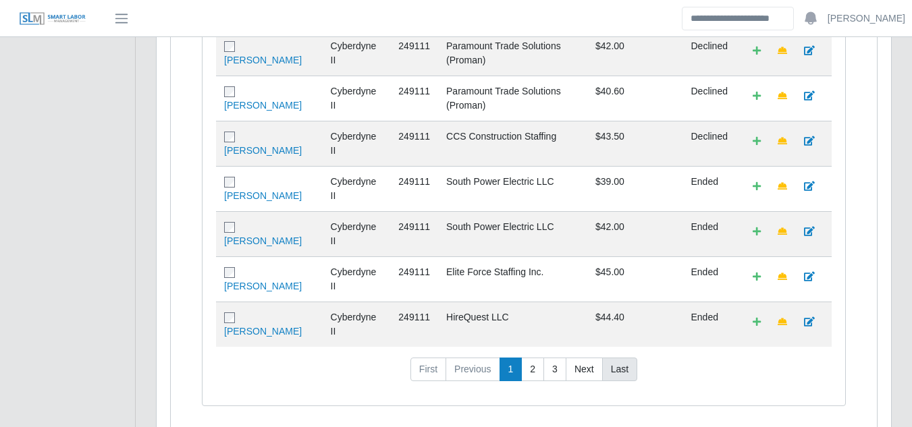
click at [624, 358] on link "Last" at bounding box center [619, 370] width 35 height 24
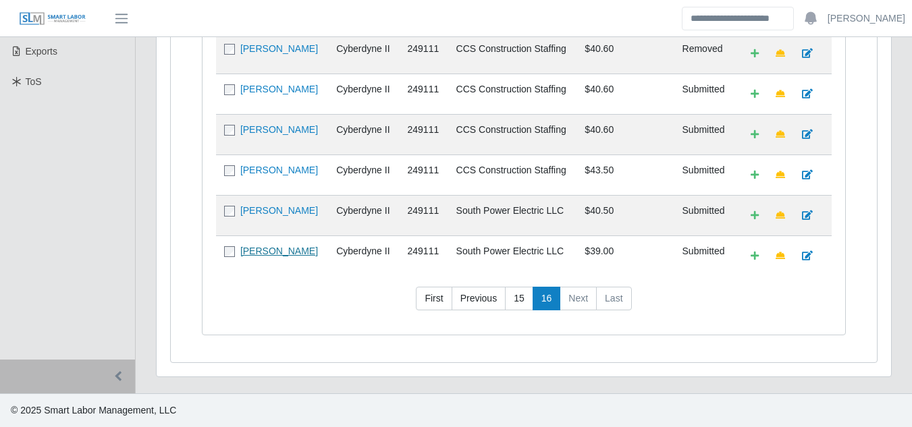
click at [269, 255] on link "[PERSON_NAME]" at bounding box center [279, 251] width 78 height 11
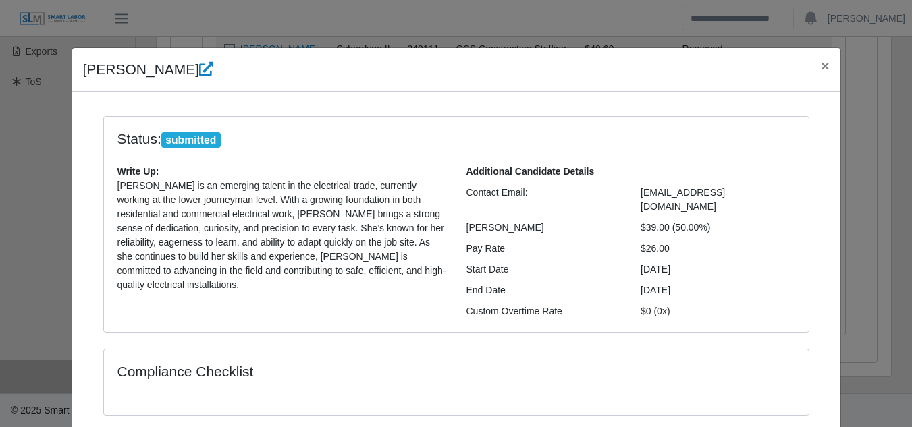
scroll to position [63, 0]
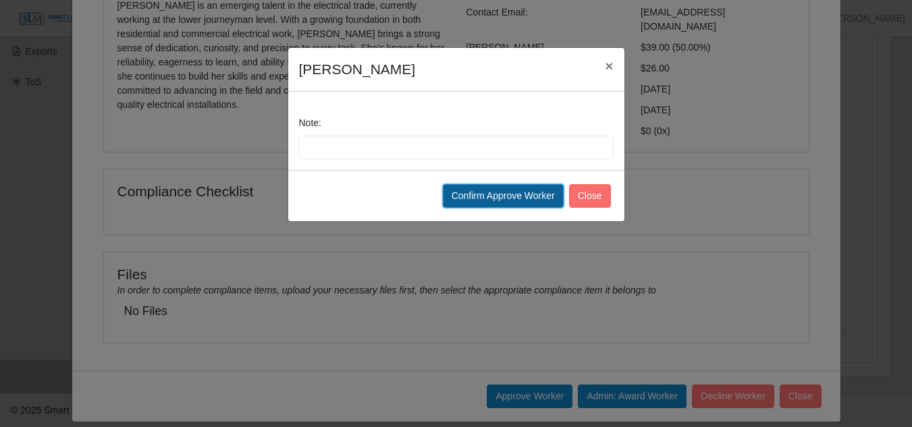
click at [509, 196] on button "Confirm Approve Worker" at bounding box center [503, 196] width 121 height 24
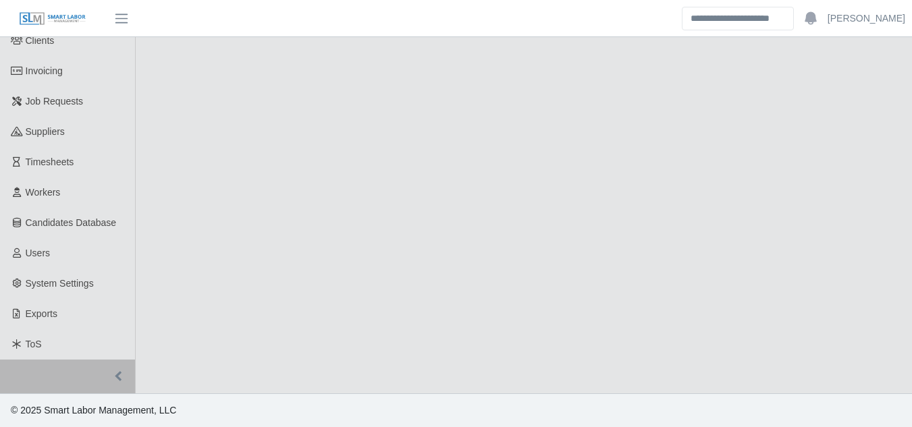
select select "****"
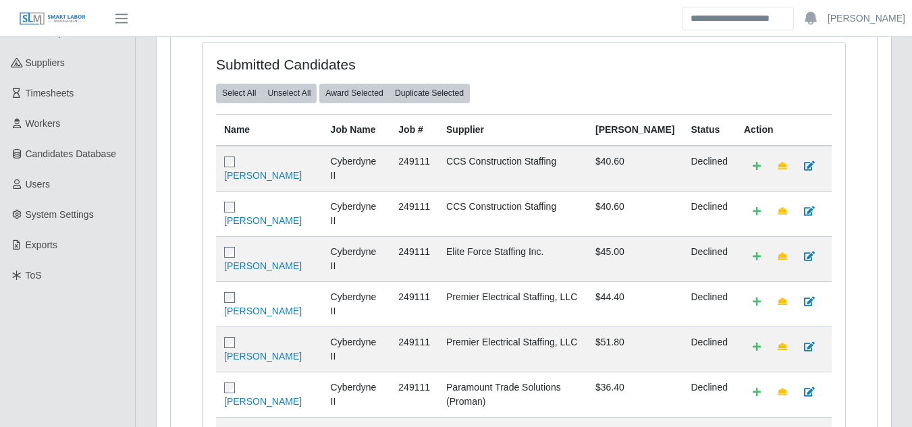
scroll to position [652, 0]
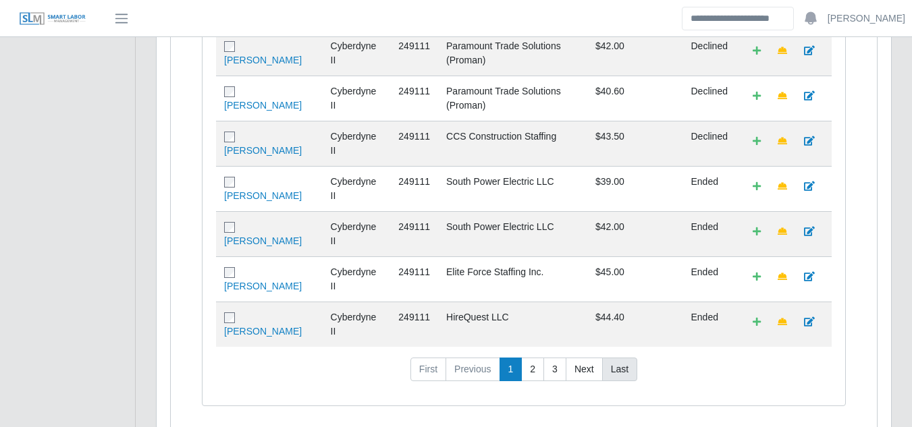
click at [611, 358] on link "Last" at bounding box center [619, 370] width 35 height 24
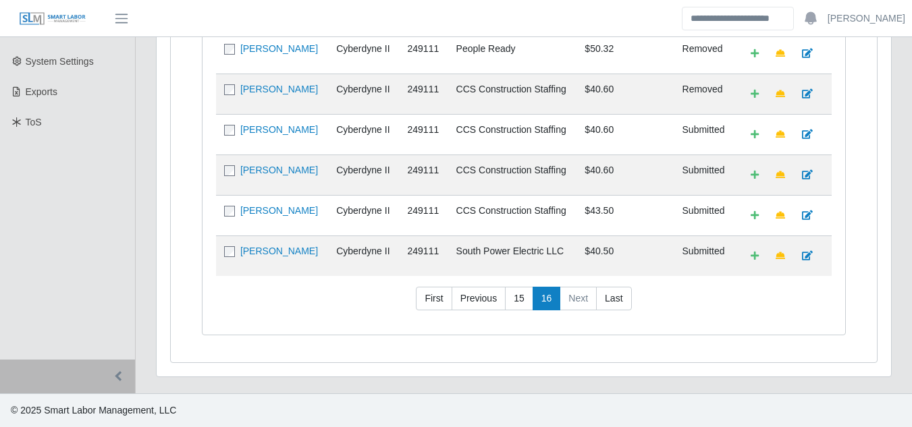
scroll to position [329, 0]
click at [283, 254] on link "Diego Gonzalez" at bounding box center [279, 251] width 78 height 11
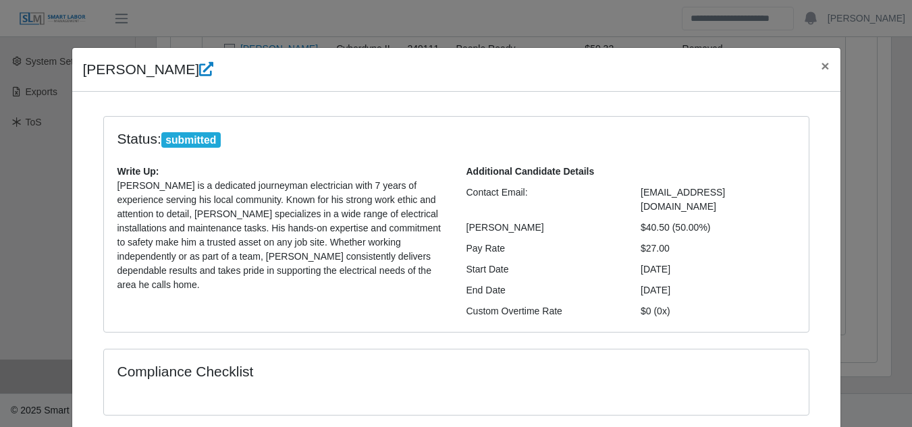
scroll to position [180, 0]
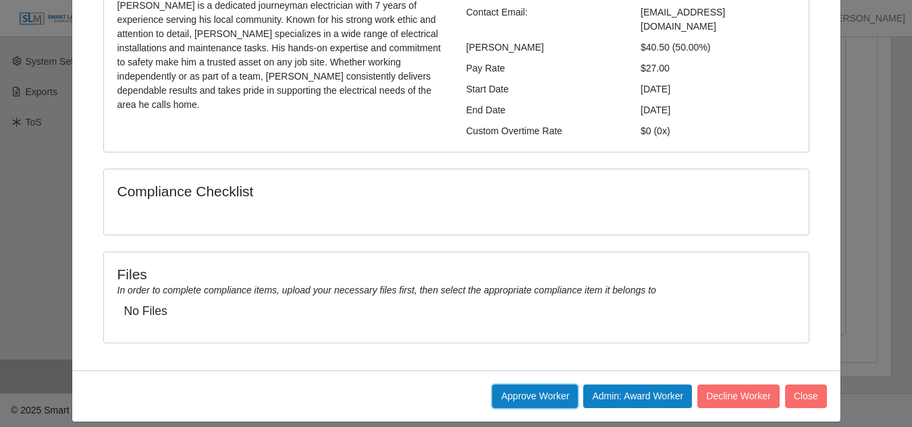
click at [518, 385] on button "Approve Worker" at bounding box center [535, 397] width 86 height 24
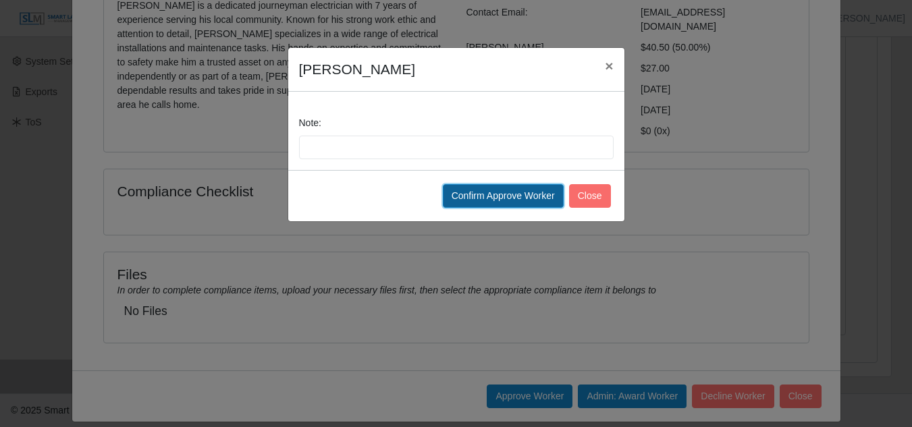
click at [505, 194] on button "Confirm Approve Worker" at bounding box center [503, 196] width 121 height 24
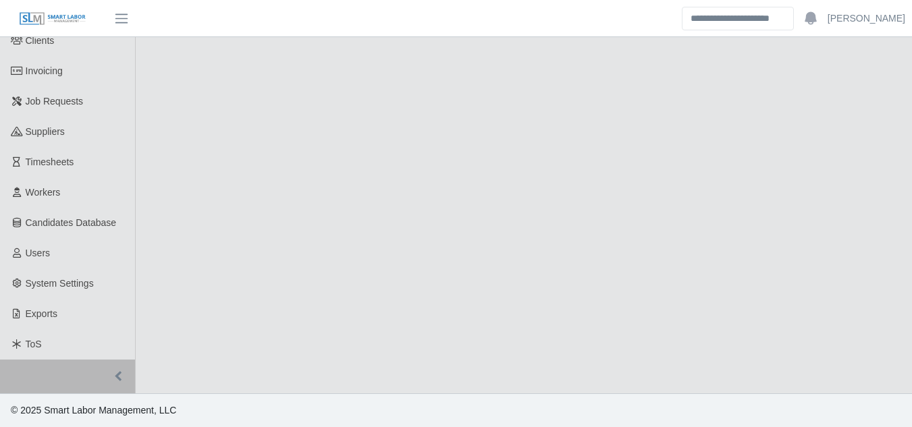
select select "****"
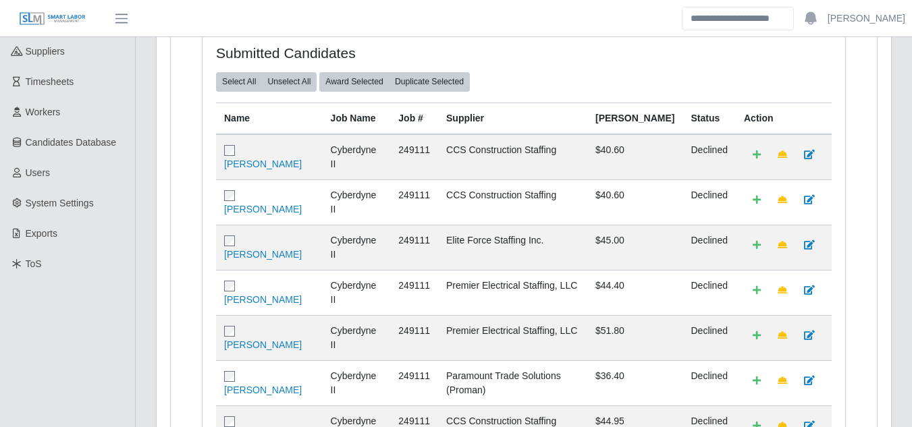
scroll to position [652, 0]
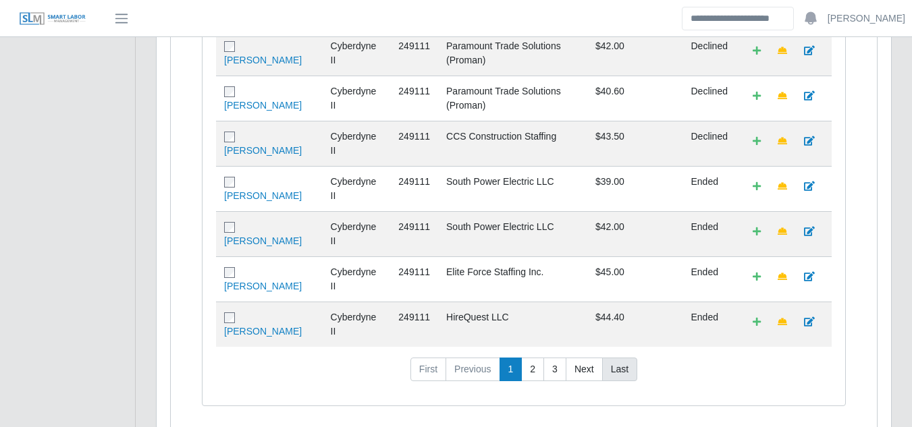
click at [612, 358] on link "Last" at bounding box center [619, 370] width 35 height 24
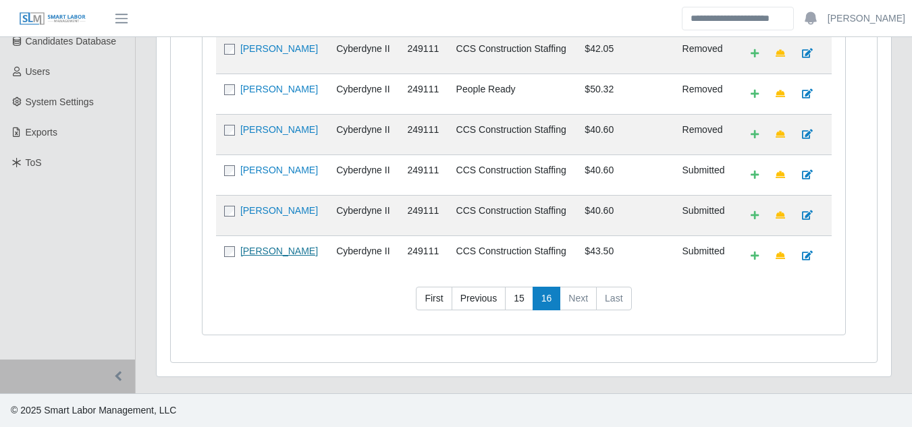
click at [279, 248] on link "Jeffery Walker" at bounding box center [279, 251] width 78 height 11
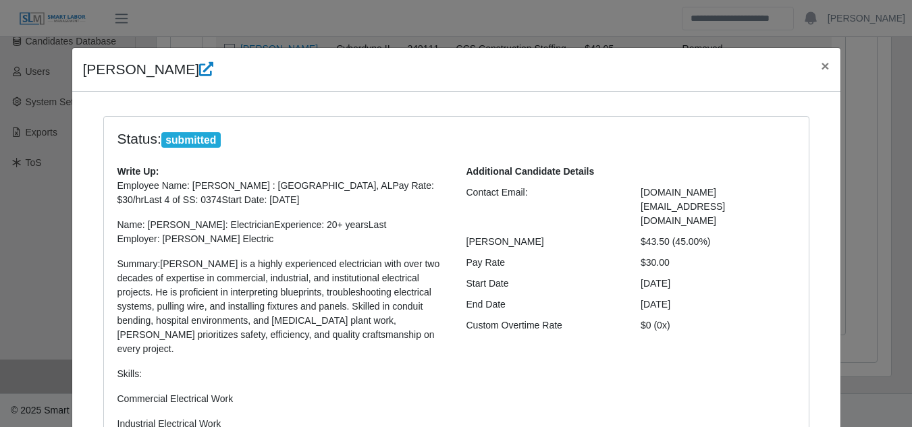
scroll to position [453, 0]
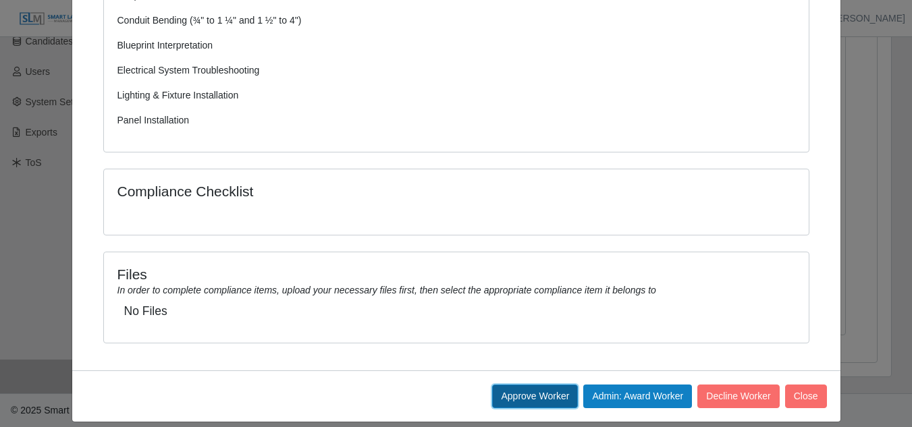
click at [539, 385] on button "Approve Worker" at bounding box center [535, 397] width 86 height 24
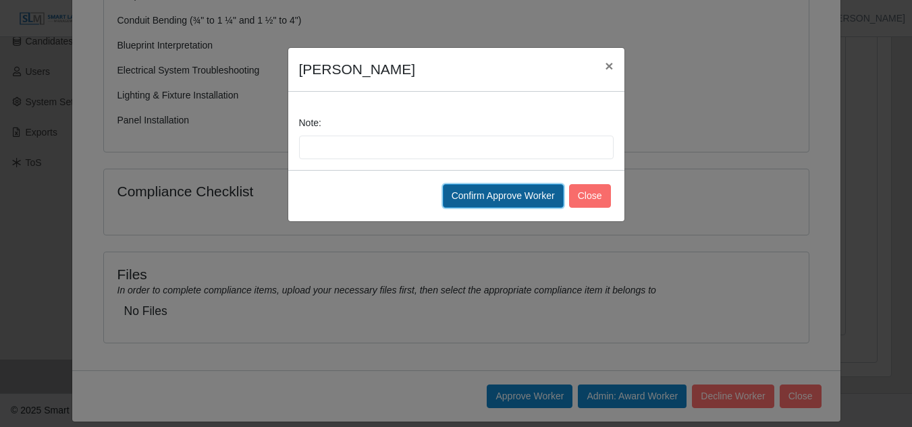
click at [485, 194] on button "Confirm Approve Worker" at bounding box center [503, 196] width 121 height 24
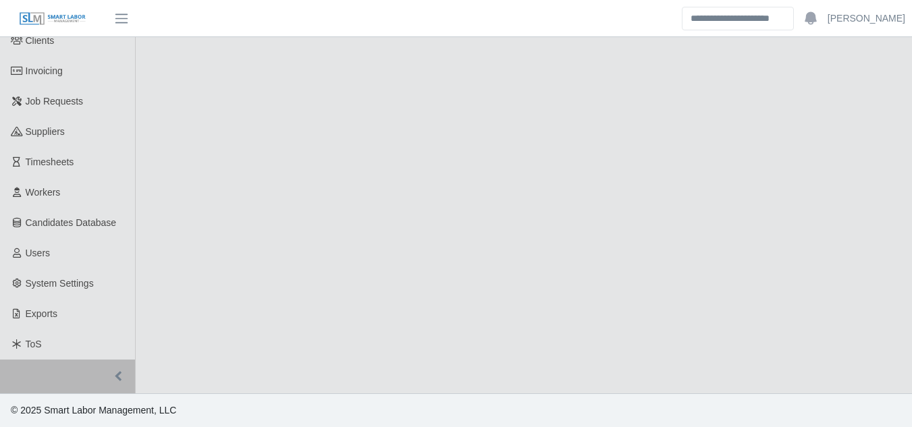
select select "****"
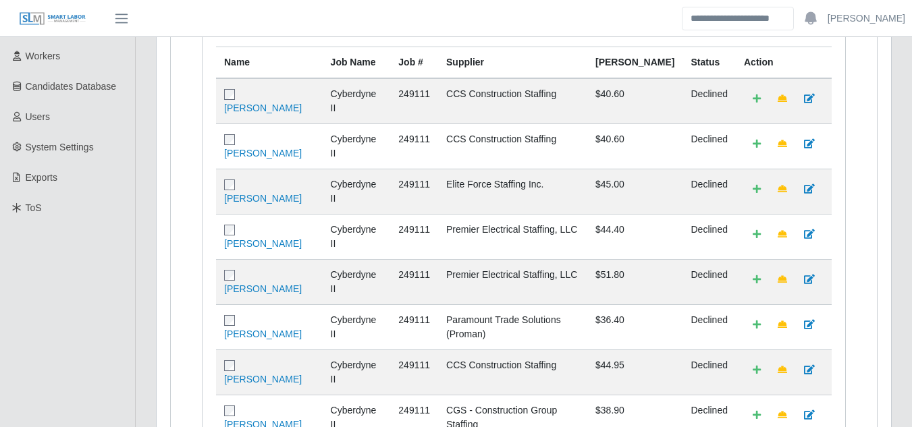
scroll to position [652, 0]
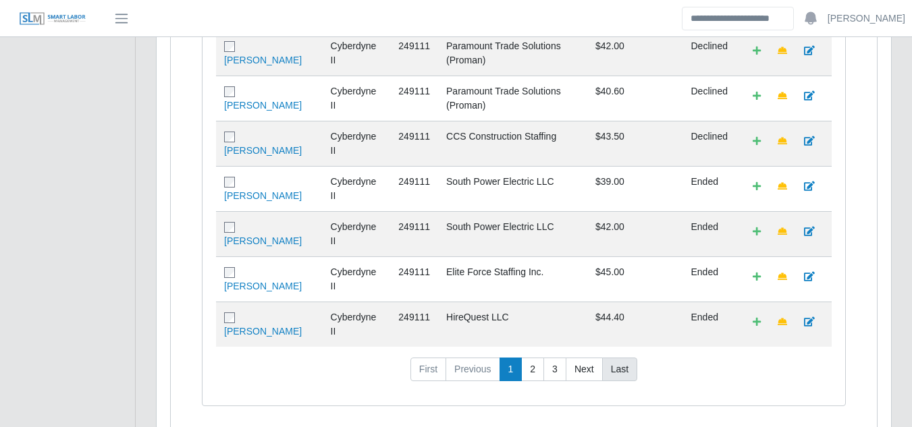
click at [611, 358] on link "Last" at bounding box center [619, 370] width 35 height 24
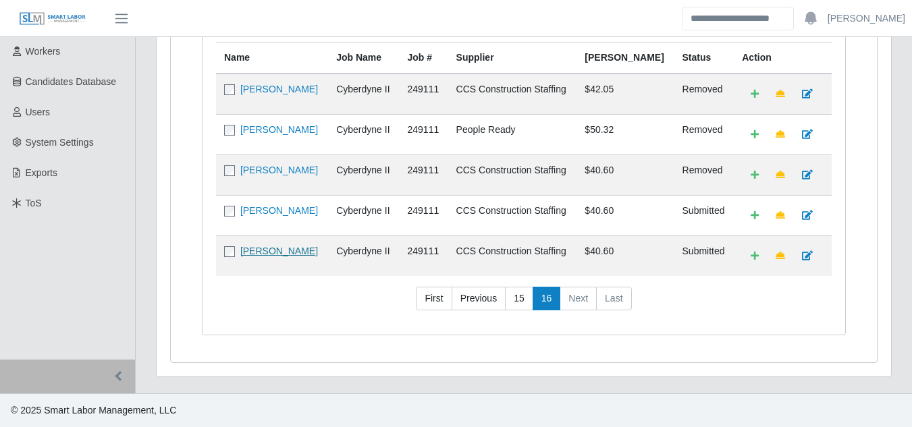
click at [260, 252] on link "[PERSON_NAME]" at bounding box center [279, 251] width 78 height 11
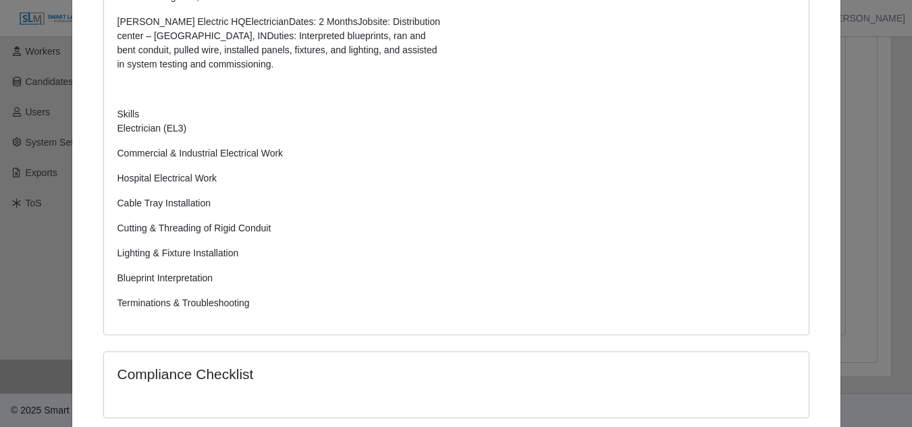
scroll to position [777, 0]
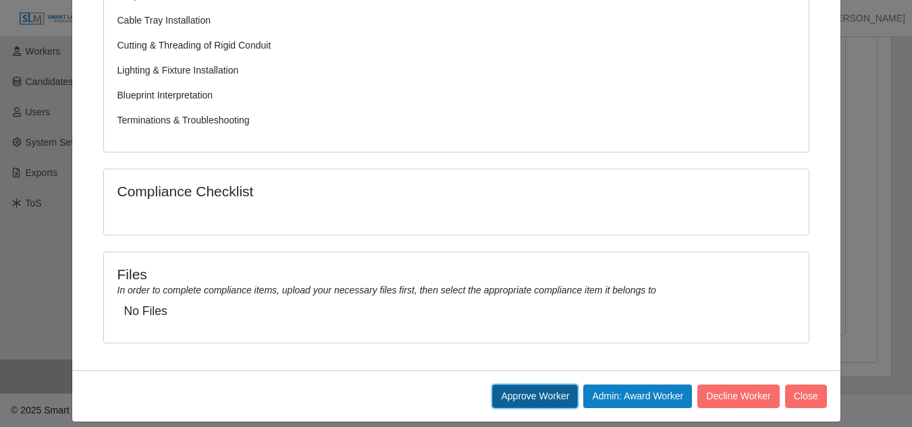
click at [521, 385] on button "Approve Worker" at bounding box center [535, 397] width 86 height 24
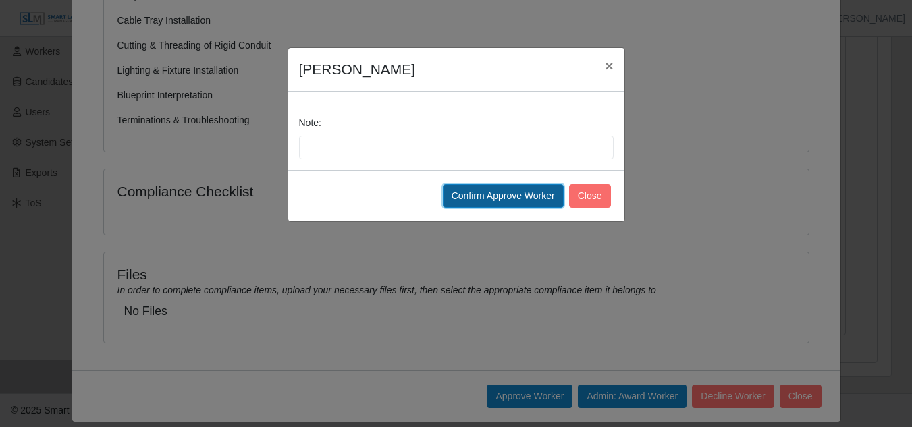
click at [524, 198] on button "Confirm Approve Worker" at bounding box center [503, 196] width 121 height 24
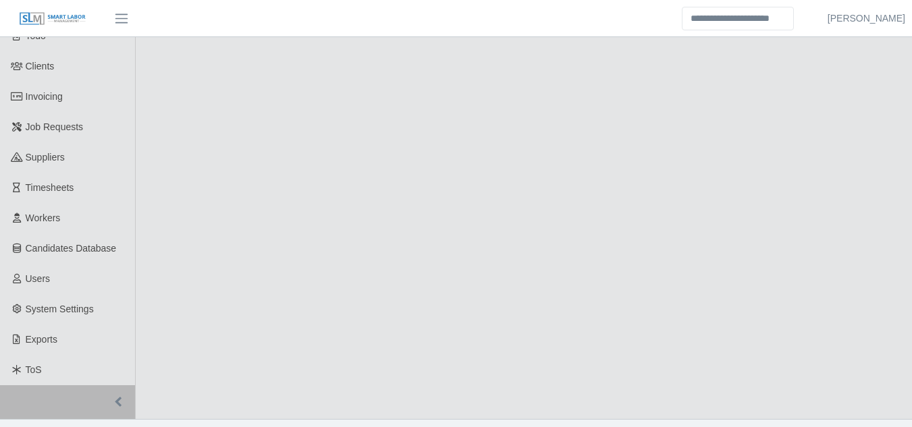
scroll to position [67, 0]
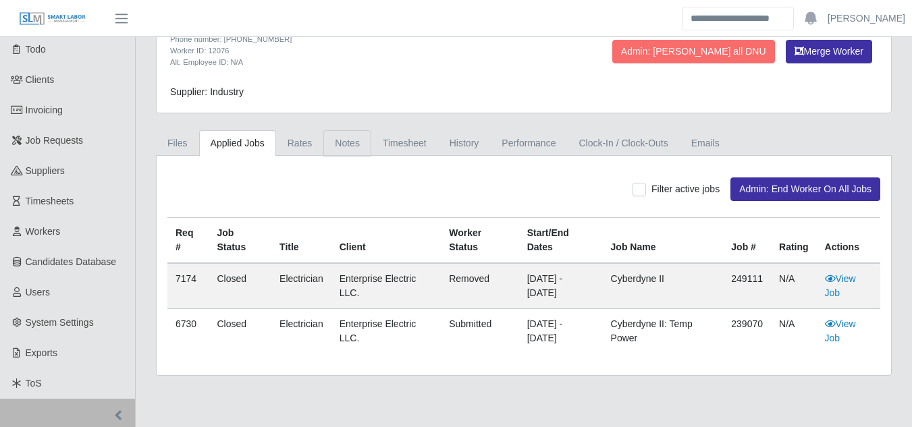
click at [334, 146] on link "Notes" at bounding box center [347, 143] width 48 height 26
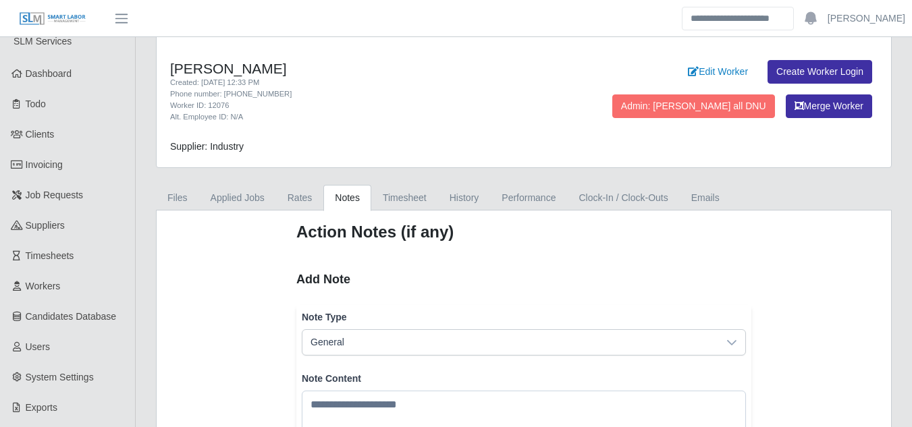
scroll to position [0, 0]
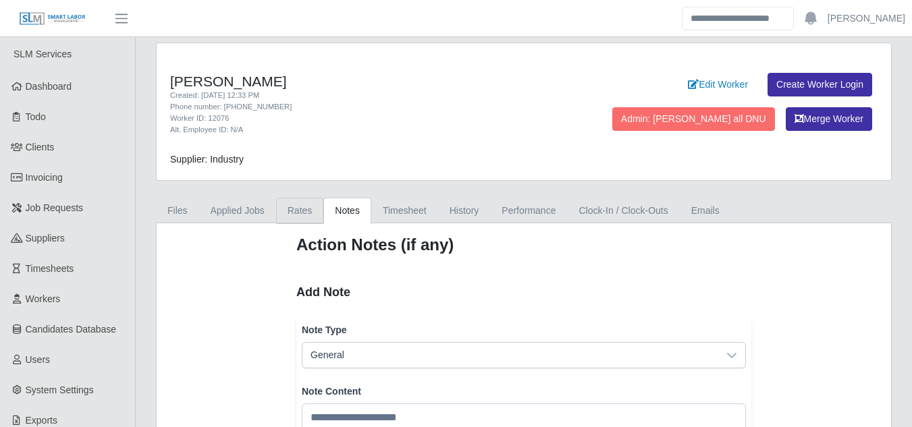
click at [293, 213] on link "Rates" at bounding box center [300, 211] width 48 height 26
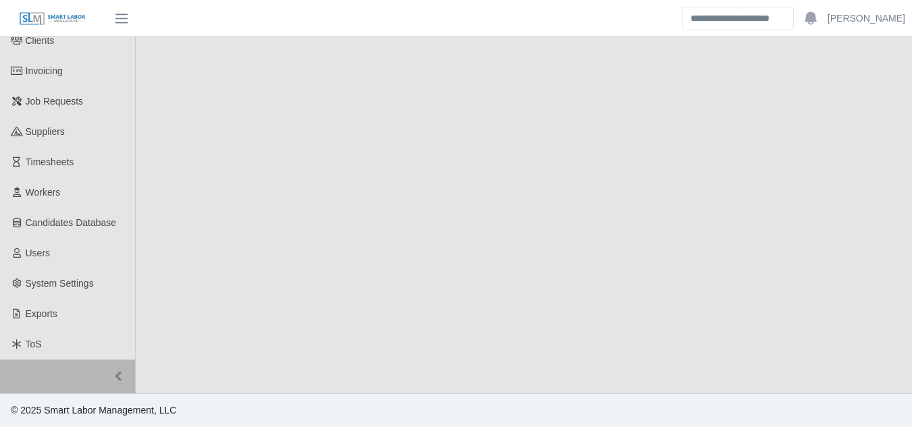
select select "****"
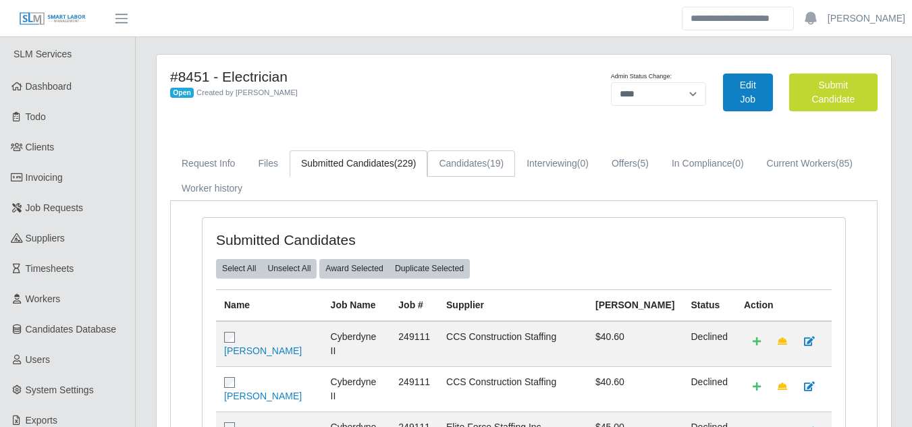
click at [487, 163] on span "(19)" at bounding box center [495, 163] width 17 height 11
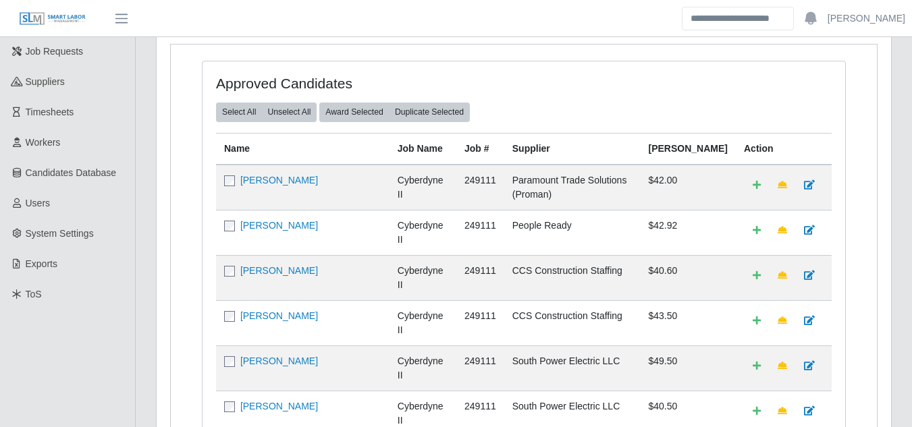
scroll to position [180, 0]
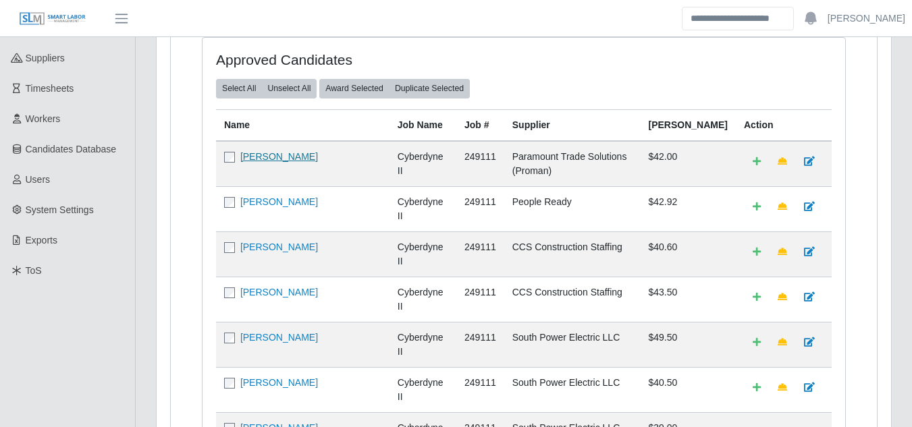
click at [289, 157] on link "Denzel O Mitchell" at bounding box center [279, 156] width 78 height 11
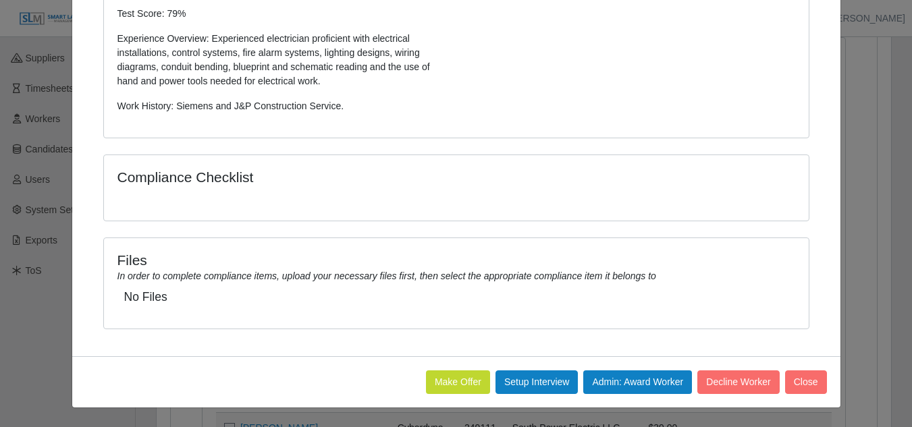
scroll to position [0, 0]
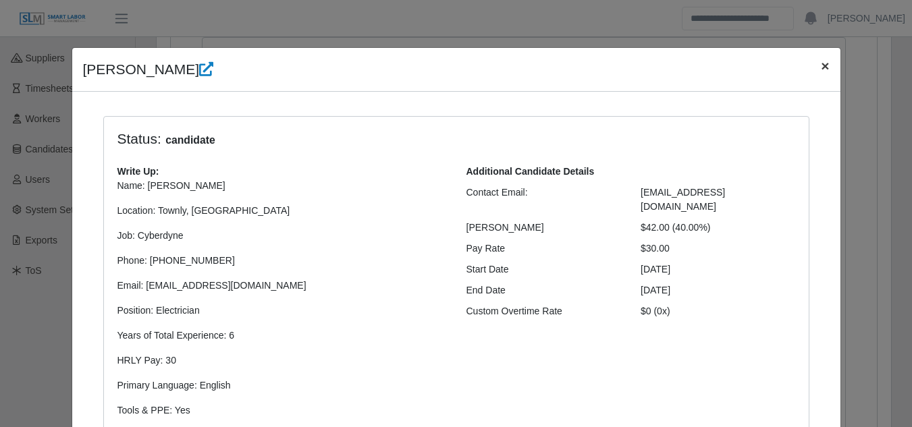
click at [822, 66] on span "×" at bounding box center [825, 66] width 8 height 16
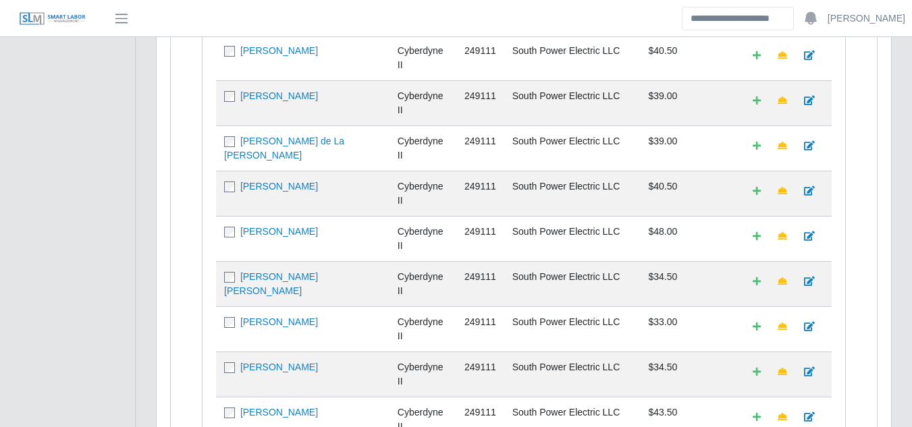
scroll to position [652, 0]
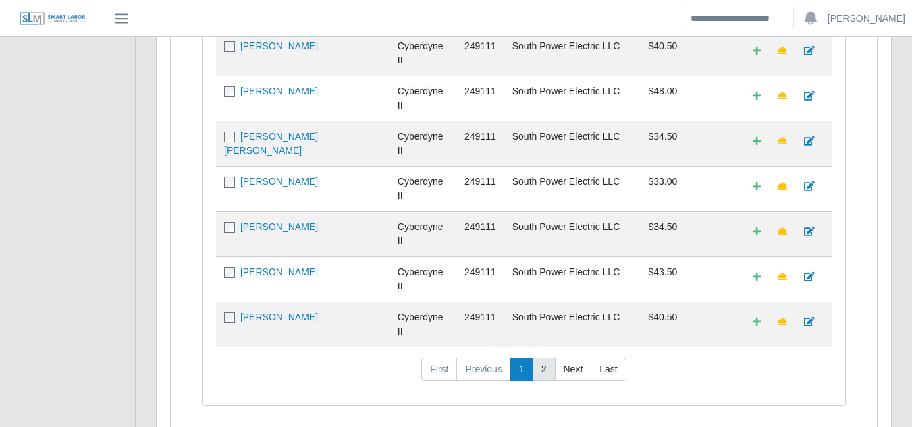
click at [549, 358] on link "2" at bounding box center [543, 370] width 23 height 24
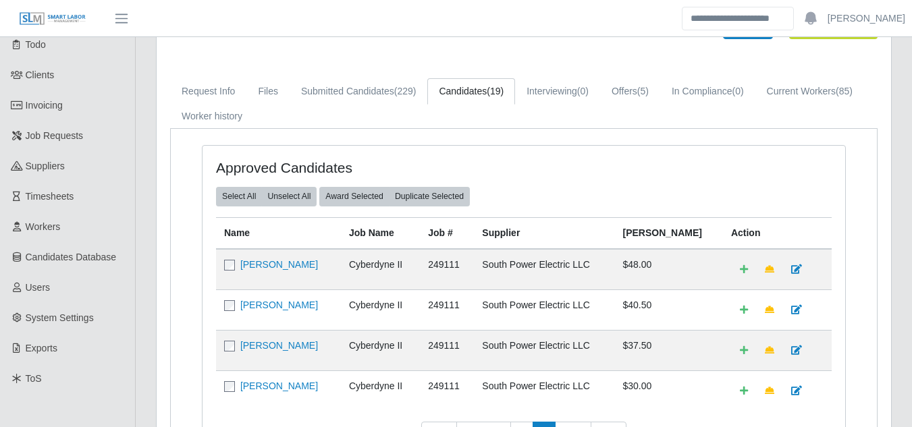
scroll to position [207, 0]
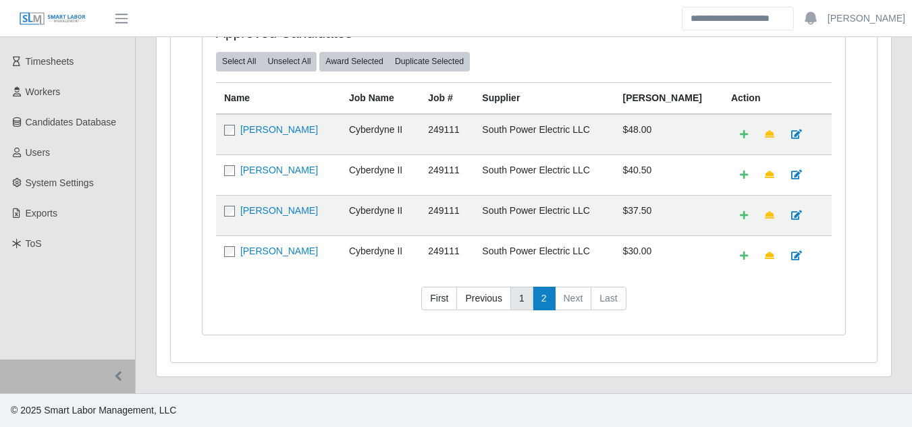
click at [516, 300] on link "1" at bounding box center [521, 299] width 23 height 24
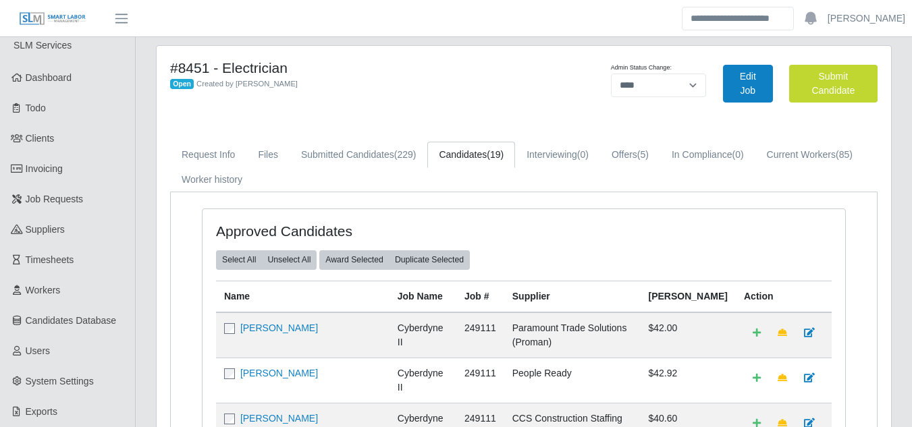
scroll to position [0, 0]
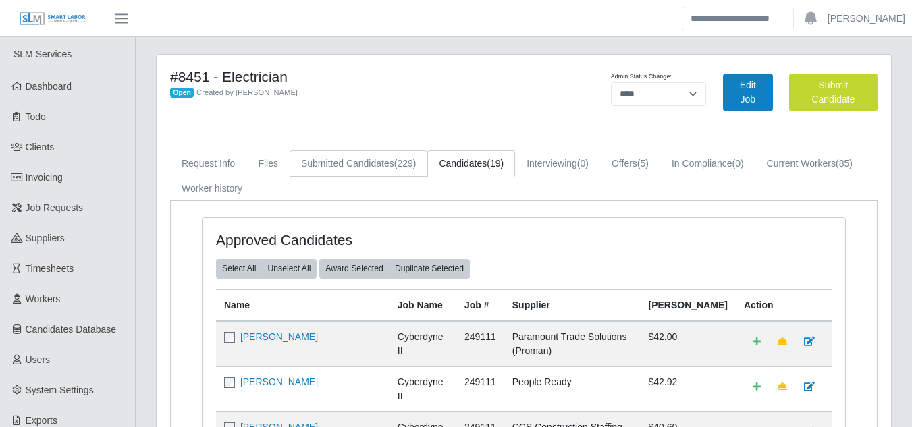
click at [342, 163] on link "Submitted Candidates (229)" at bounding box center [358, 163] width 138 height 26
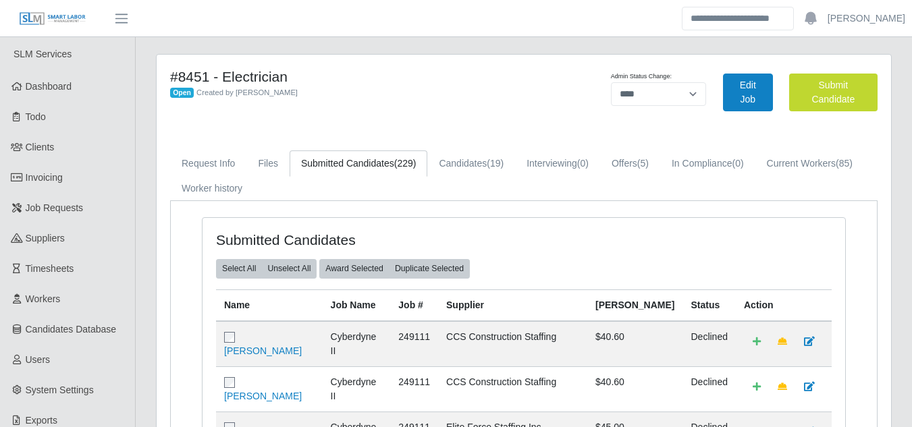
scroll to position [652, 0]
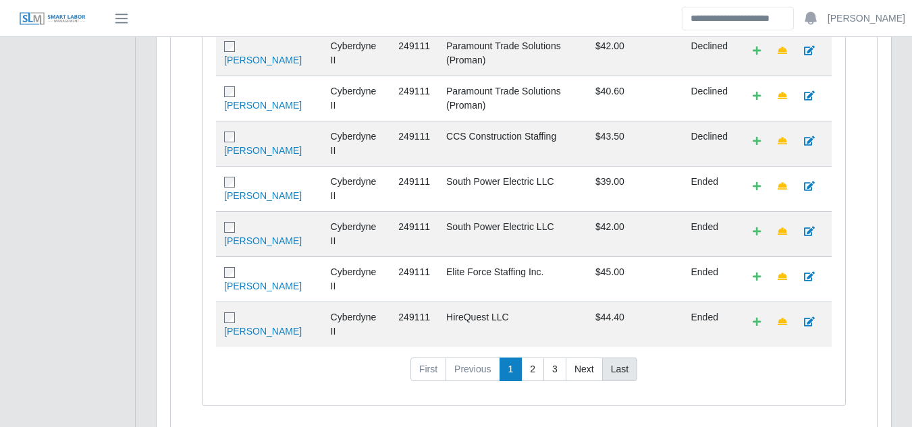
click at [628, 358] on link "Last" at bounding box center [619, 370] width 35 height 24
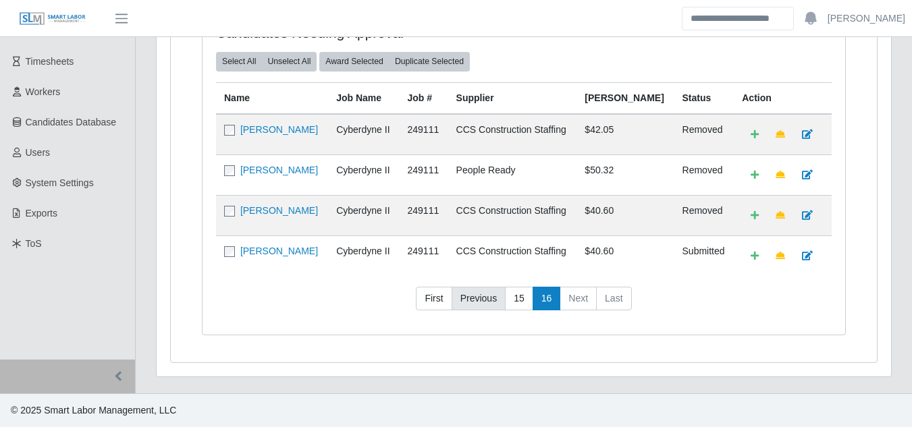
scroll to position [0, 0]
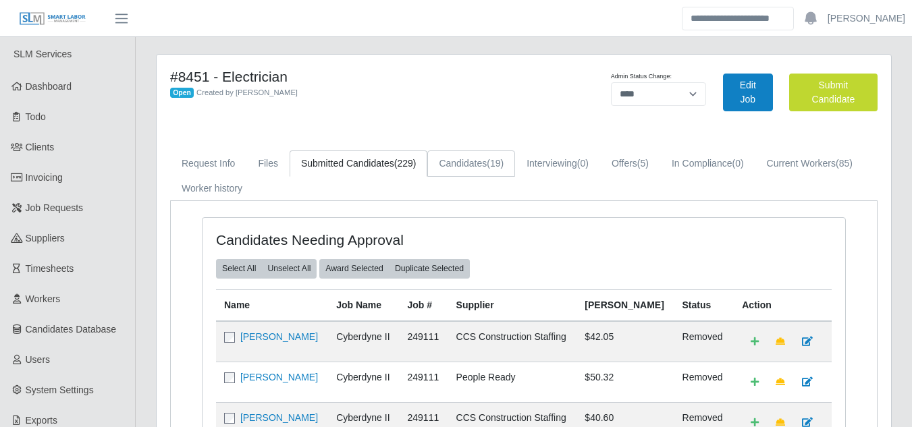
click at [445, 164] on link "Candidates (19)" at bounding box center [471, 163] width 88 height 26
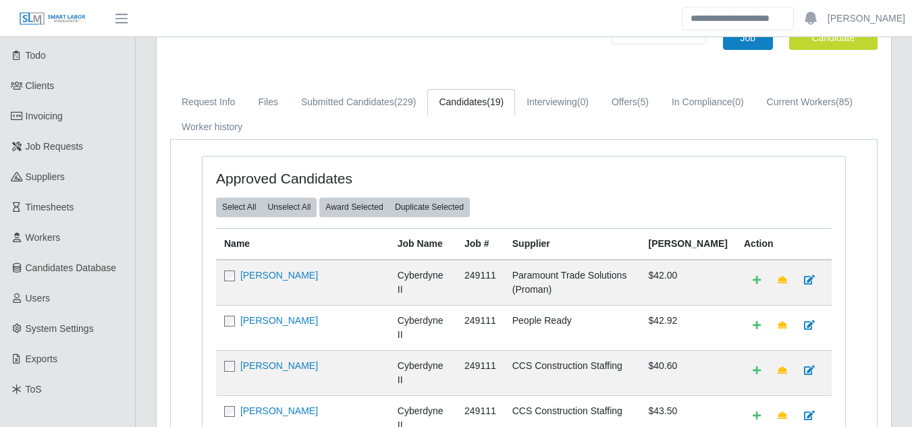
scroll to position [135, 0]
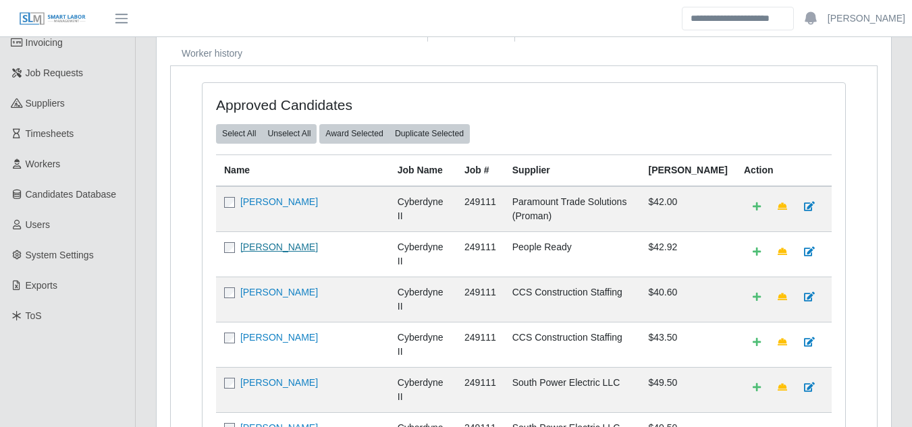
click at [265, 245] on link "Jeffery Thomas" at bounding box center [279, 247] width 78 height 11
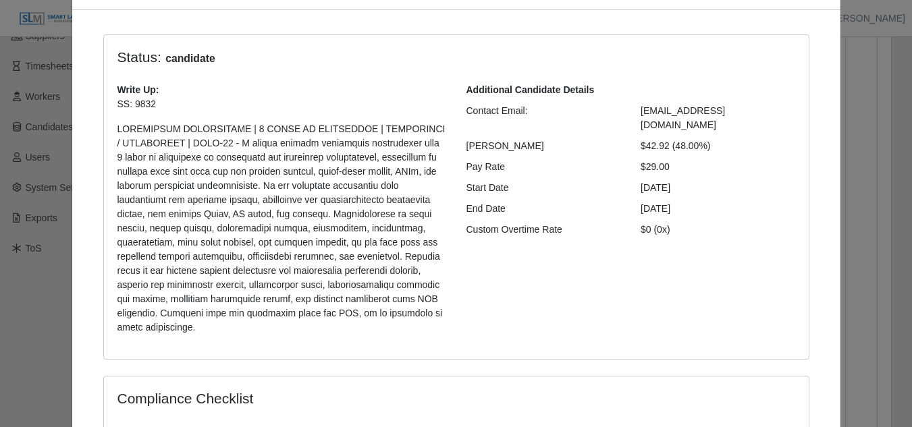
scroll to position [0, 0]
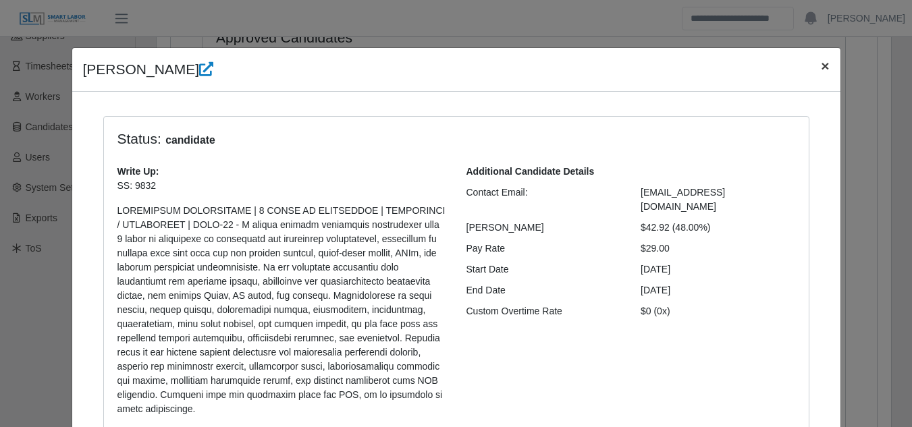
click at [821, 66] on span "×" at bounding box center [825, 66] width 8 height 16
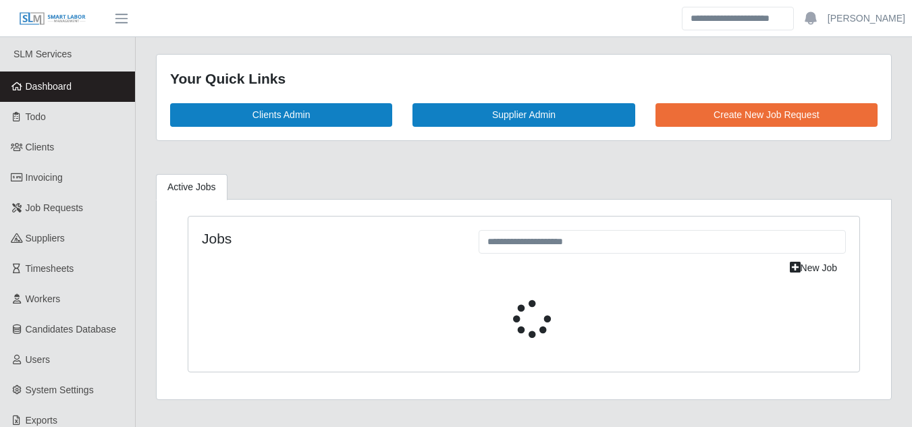
select select "****"
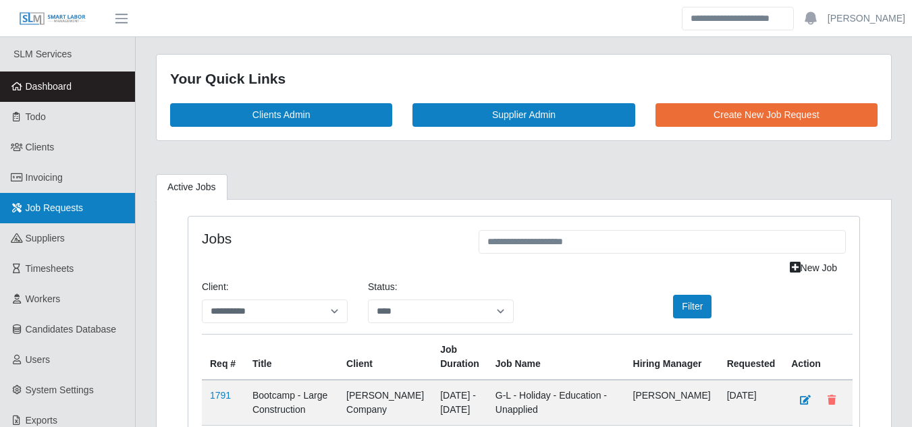
click at [69, 212] on span "Job Requests" at bounding box center [55, 207] width 58 height 11
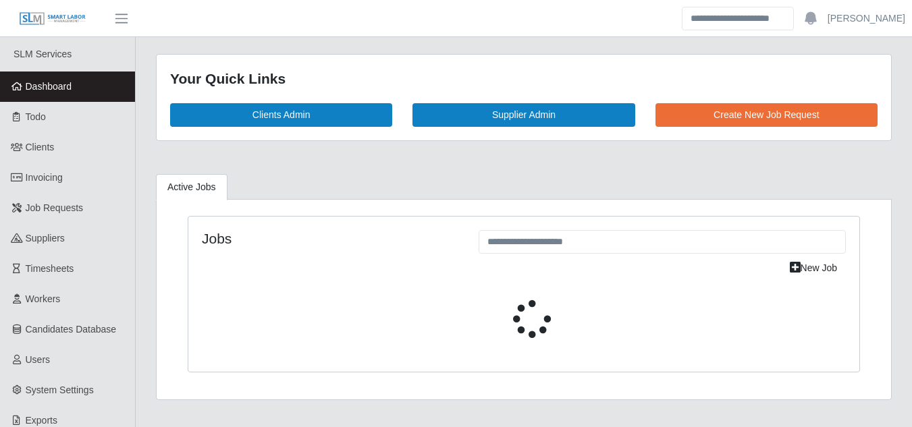
select select "****"
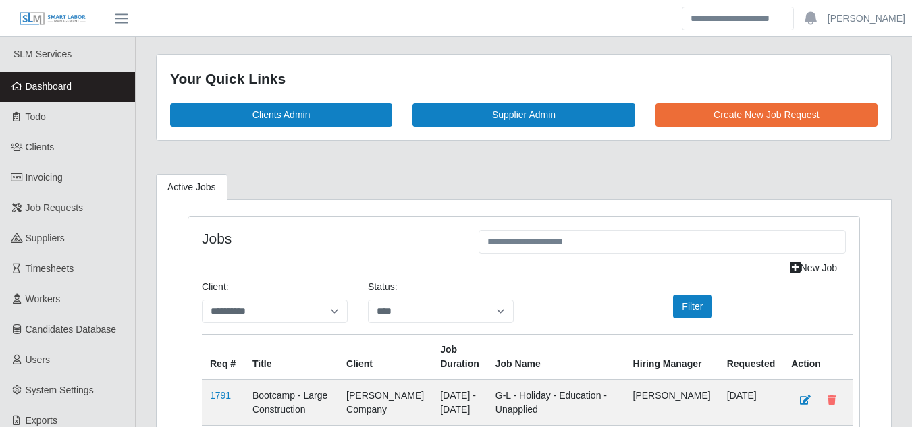
select select "****"
click at [63, 213] on span "Job Requests" at bounding box center [55, 207] width 58 height 11
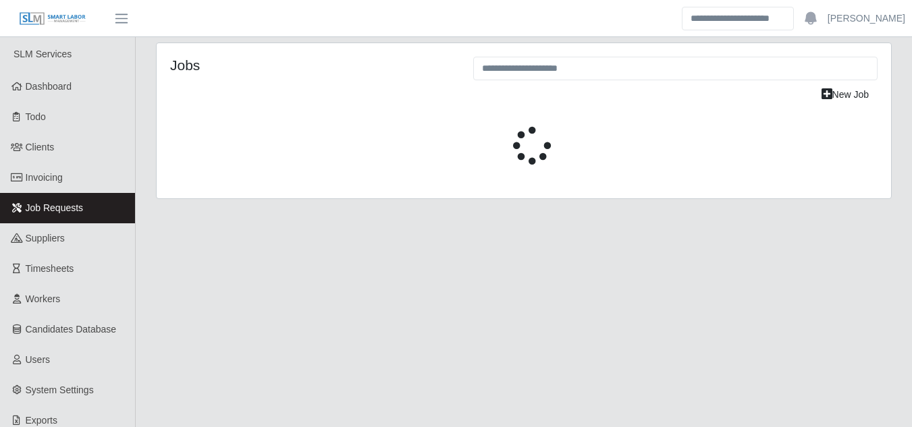
select select "****"
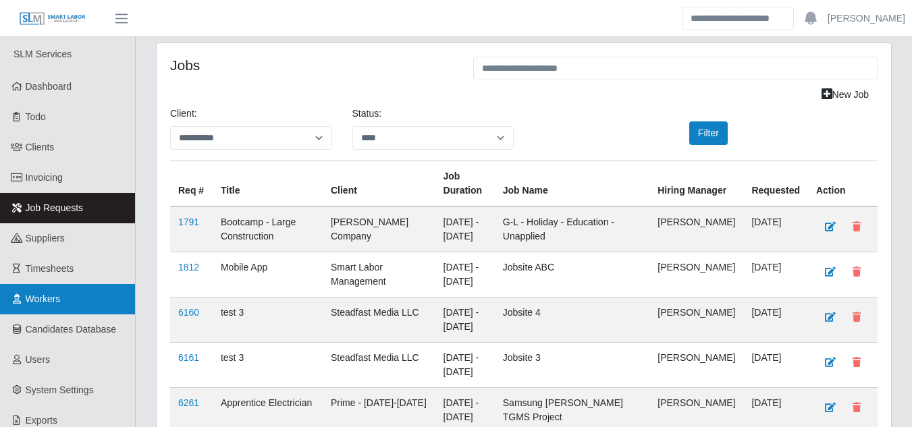
click at [41, 300] on span "Workers" at bounding box center [43, 299] width 35 height 11
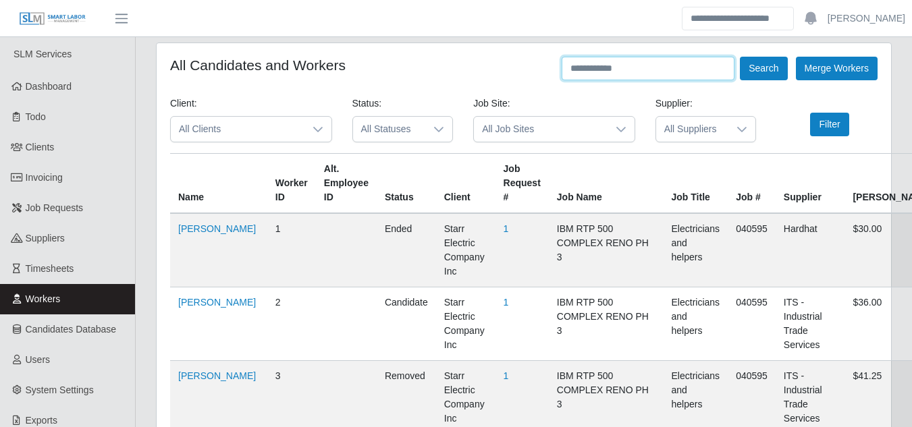
click at [586, 65] on input "text" at bounding box center [647, 69] width 173 height 24
click at [740, 57] on button "Search" at bounding box center [763, 69] width 47 height 24
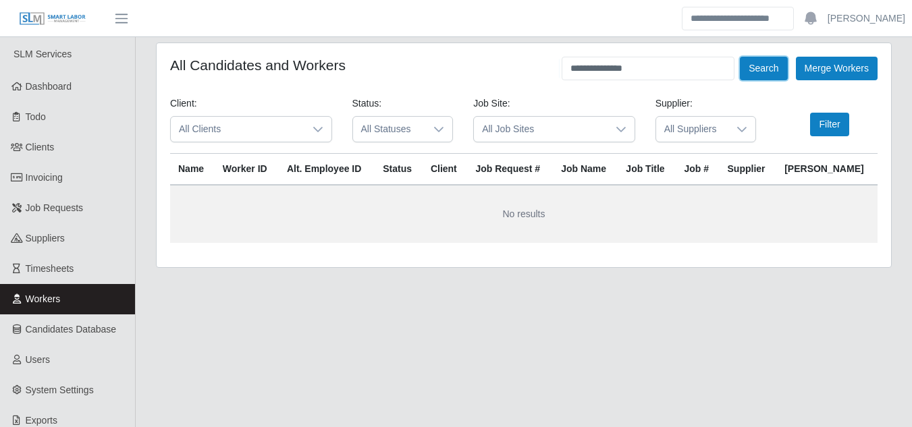
drag, startPoint x: 746, startPoint y: 67, endPoint x: 692, endPoint y: 79, distance: 56.0
click at [746, 67] on button "Search" at bounding box center [763, 69] width 47 height 24
click at [644, 72] on input "**********" at bounding box center [647, 69] width 173 height 24
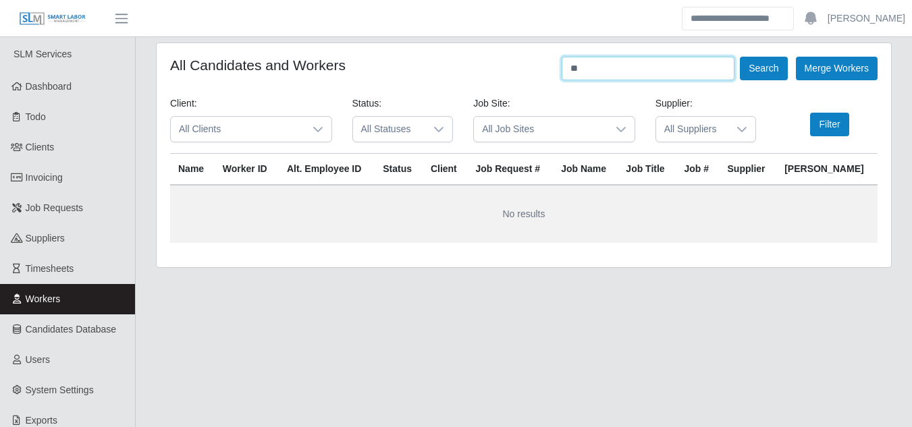
type input "*"
type input "********"
click at [740, 57] on button "Search" at bounding box center [763, 69] width 47 height 24
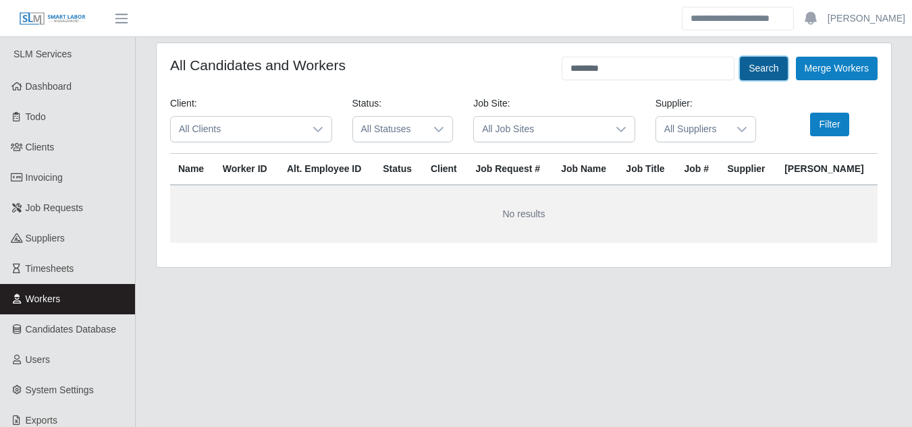
click at [751, 71] on button "Search" at bounding box center [763, 69] width 47 height 24
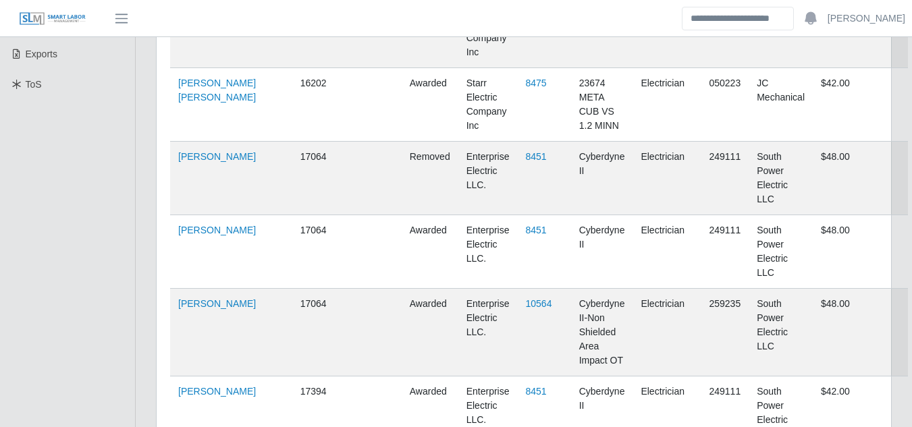
scroll to position [478, 0]
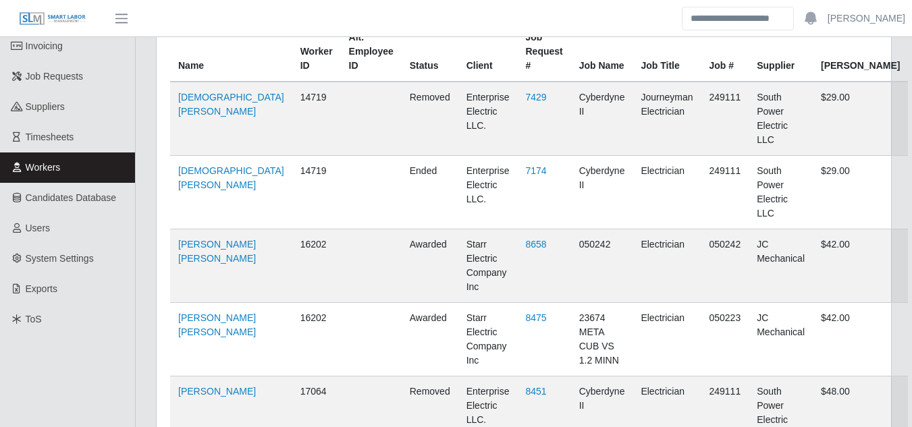
scroll to position [0, 0]
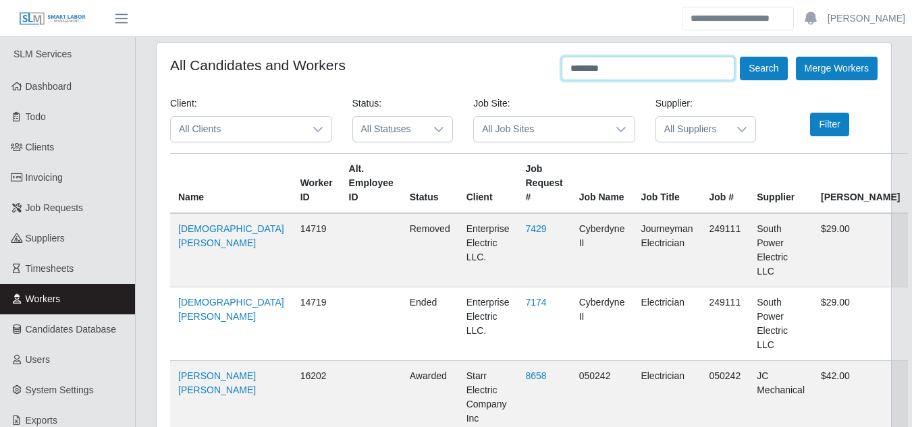
drag, startPoint x: 647, startPoint y: 67, endPoint x: 561, endPoint y: 80, distance: 86.6
click at [561, 80] on div "******** Search" at bounding box center [673, 69] width 225 height 24
type input "**********"
click at [740, 57] on button "Search" at bounding box center [763, 69] width 47 height 24
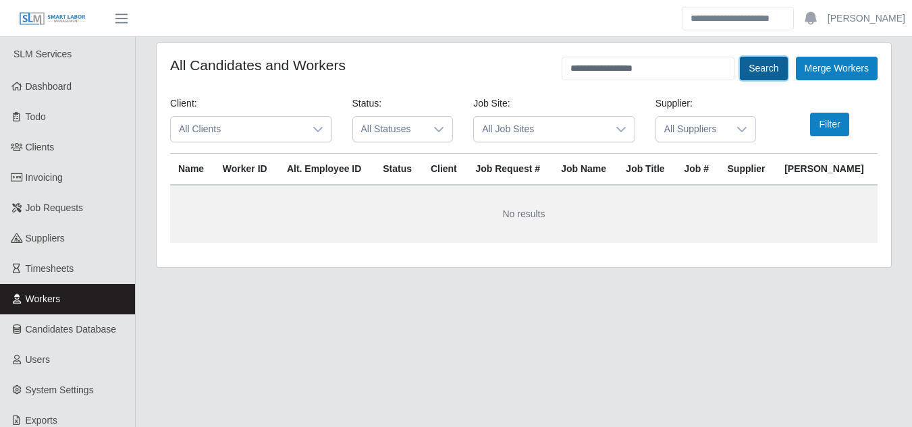
click at [758, 67] on button "Search" at bounding box center [763, 69] width 47 height 24
drag, startPoint x: 665, startPoint y: 67, endPoint x: 556, endPoint y: 72, distance: 109.4
click at [556, 72] on div "**********" at bounding box center [523, 69] width 707 height 24
type input "**********"
click at [765, 65] on button "Search" at bounding box center [763, 69] width 47 height 24
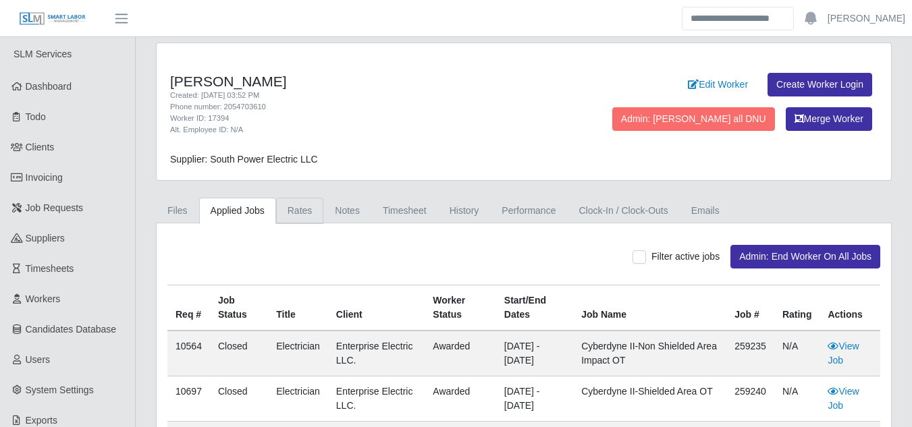
click at [289, 206] on link "Rates" at bounding box center [300, 211] width 48 height 26
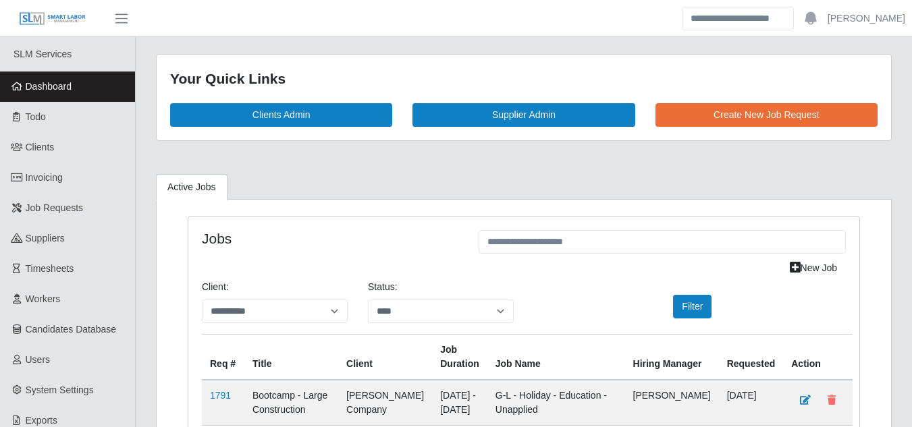
select select "****"
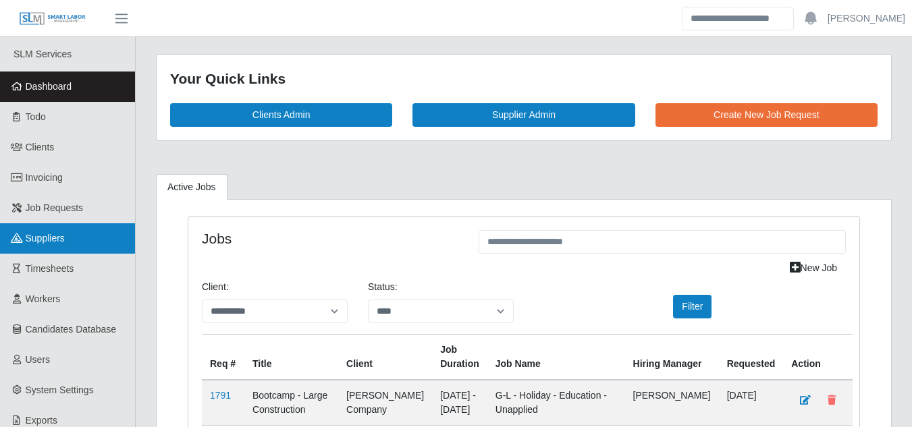
click at [59, 247] on link "Suppliers" at bounding box center [67, 238] width 135 height 30
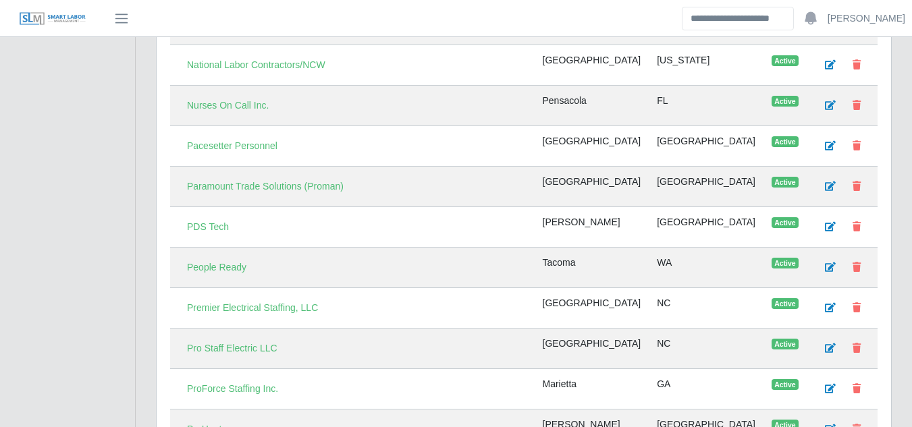
scroll to position [2901, 0]
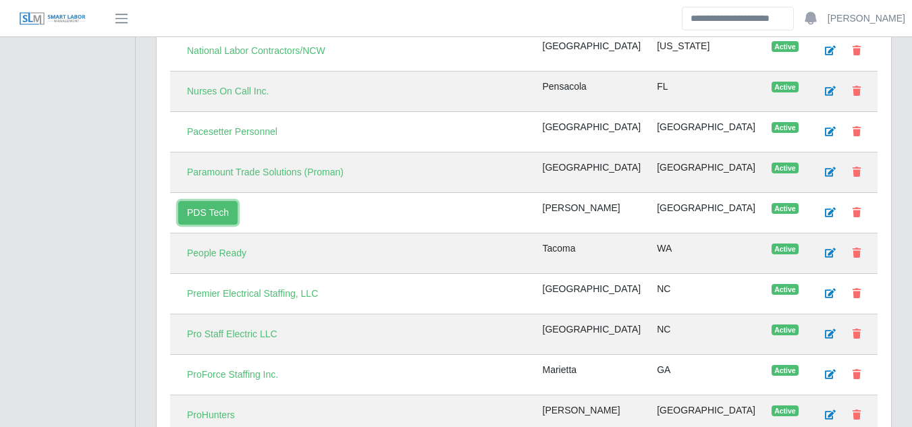
click at [208, 225] on link "PDS Tech" at bounding box center [207, 213] width 59 height 24
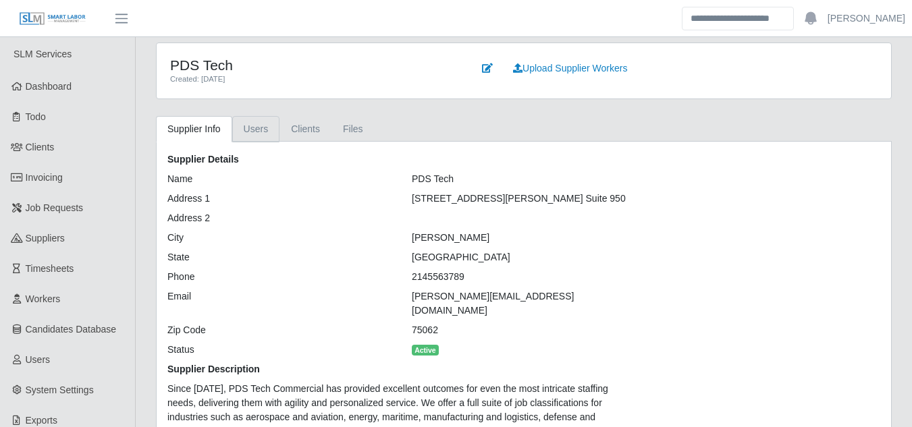
click at [260, 135] on link "Users" at bounding box center [256, 129] width 48 height 26
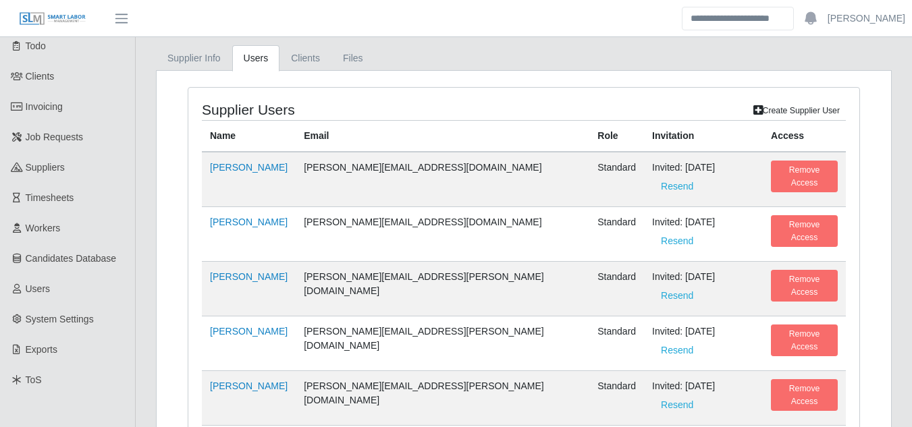
scroll to position [125, 0]
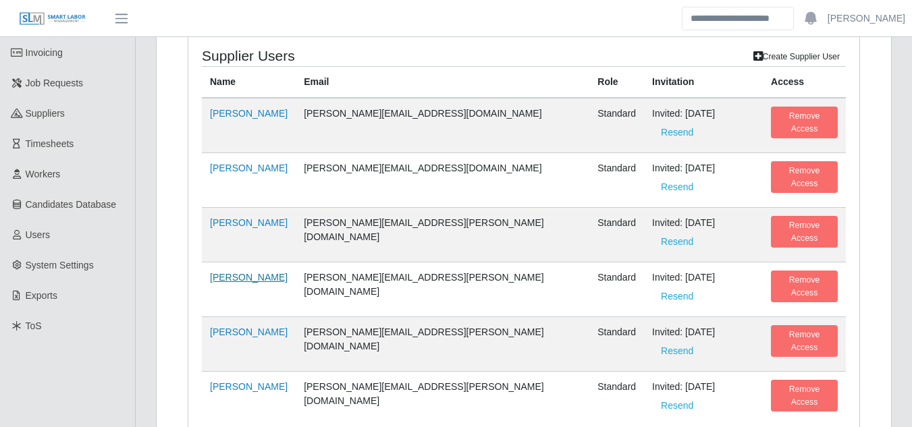
click at [242, 272] on link "[PERSON_NAME]" at bounding box center [249, 277] width 78 height 11
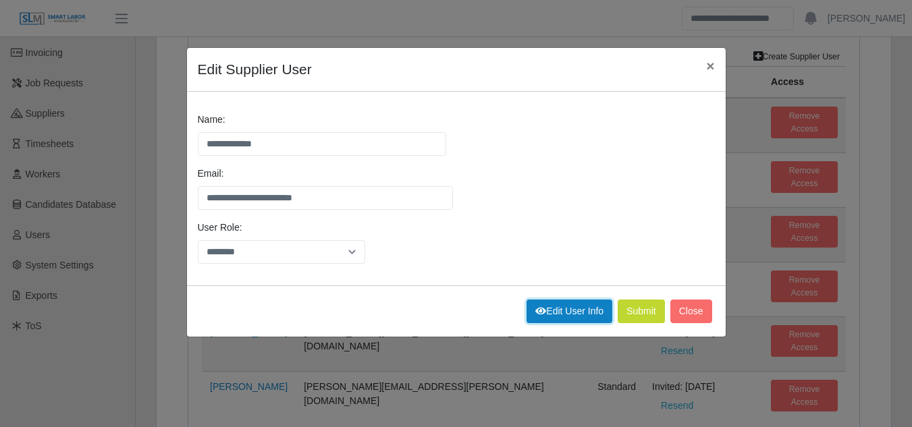
click at [577, 316] on link "Edit User Info" at bounding box center [569, 312] width 86 height 24
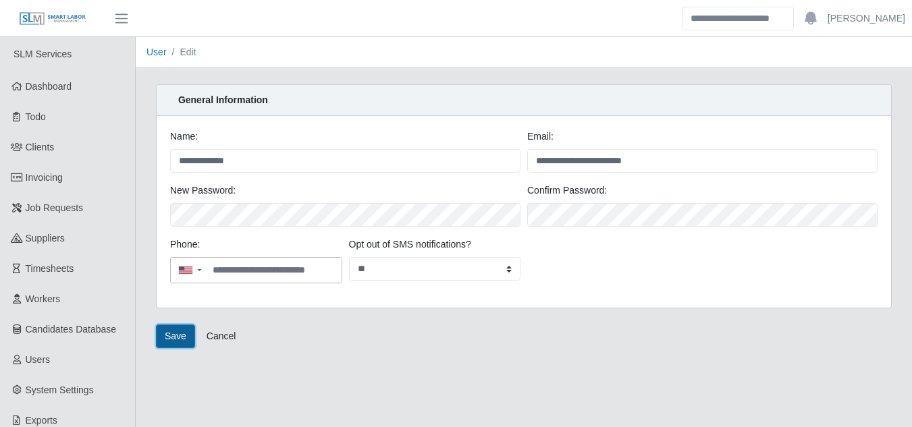
click at [169, 333] on button "Save" at bounding box center [175, 337] width 39 height 24
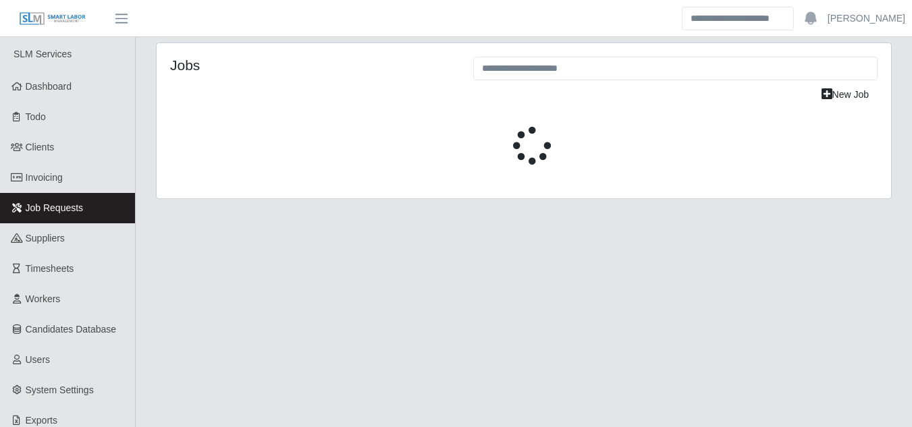
select select "****"
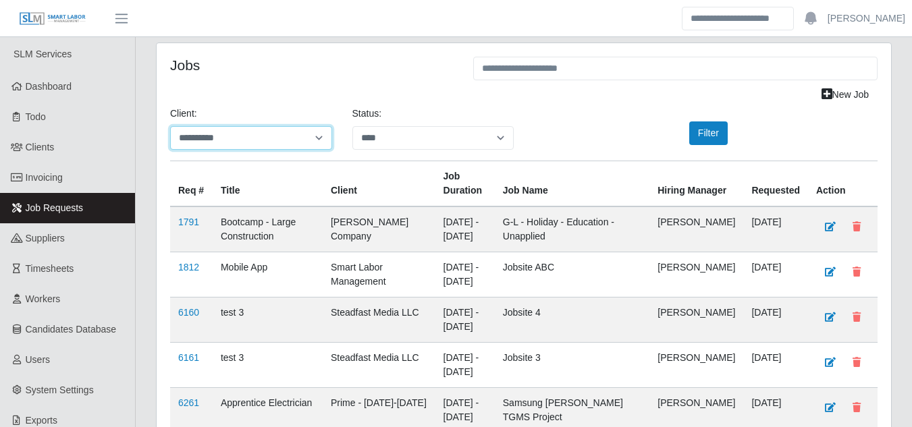
click at [283, 134] on select "**********" at bounding box center [251, 138] width 162 height 24
click at [170, 126] on select "**********" at bounding box center [251, 138] width 162 height 24
click at [701, 134] on button "Filter" at bounding box center [708, 133] width 38 height 24
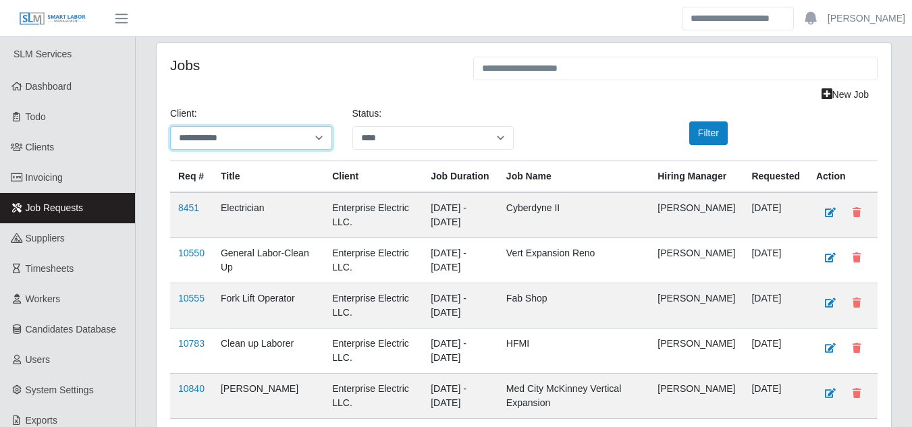
click at [289, 133] on select "**********" at bounding box center [251, 138] width 162 height 24
select select "**********"
click at [170, 126] on select "**********" at bounding box center [251, 138] width 162 height 24
click at [696, 136] on button "Filter" at bounding box center [708, 133] width 38 height 24
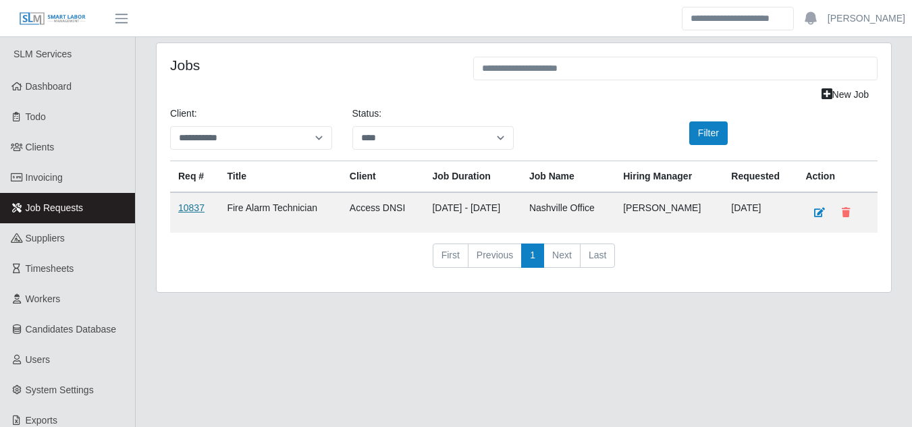
click at [195, 205] on link "10837" at bounding box center [191, 207] width 26 height 11
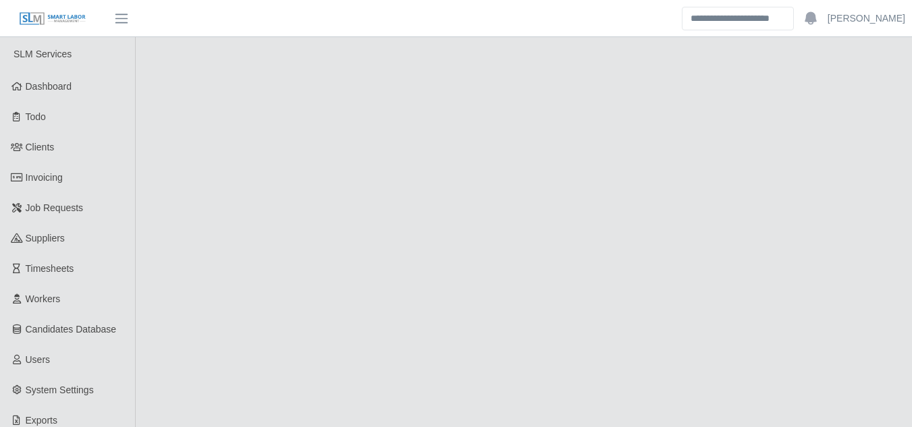
select select "****"
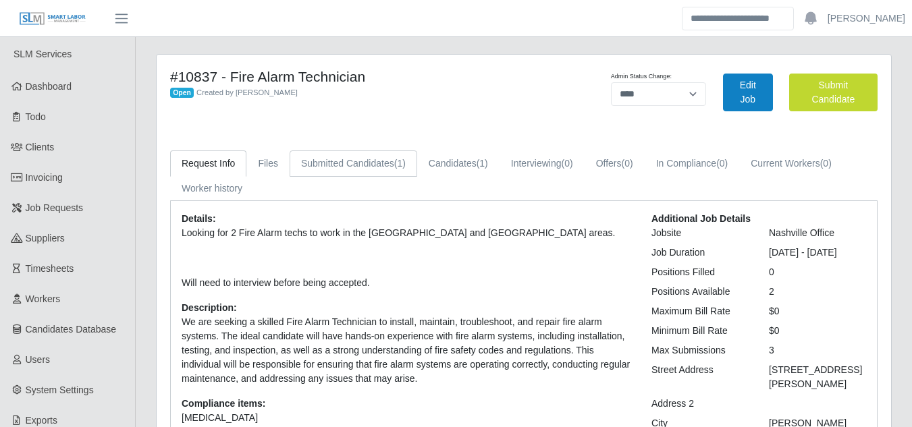
click at [360, 158] on link "Submitted Candidates (1)" at bounding box center [353, 163] width 128 height 26
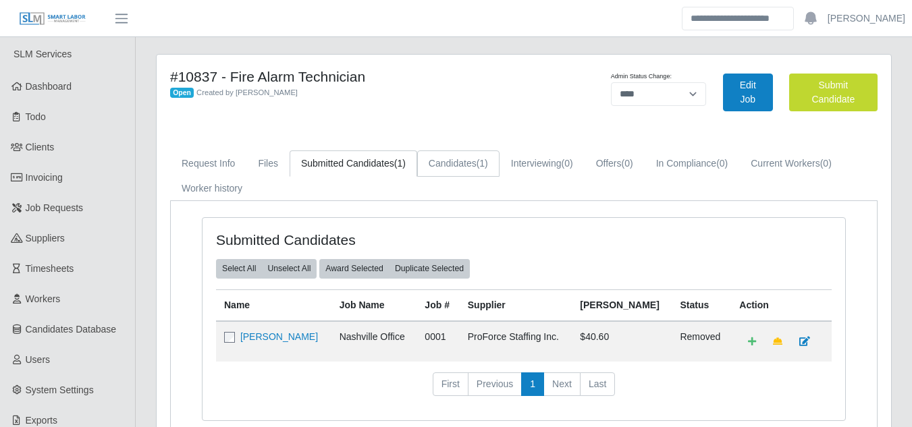
click at [456, 167] on link "Candidates (1)" at bounding box center [458, 163] width 82 height 26
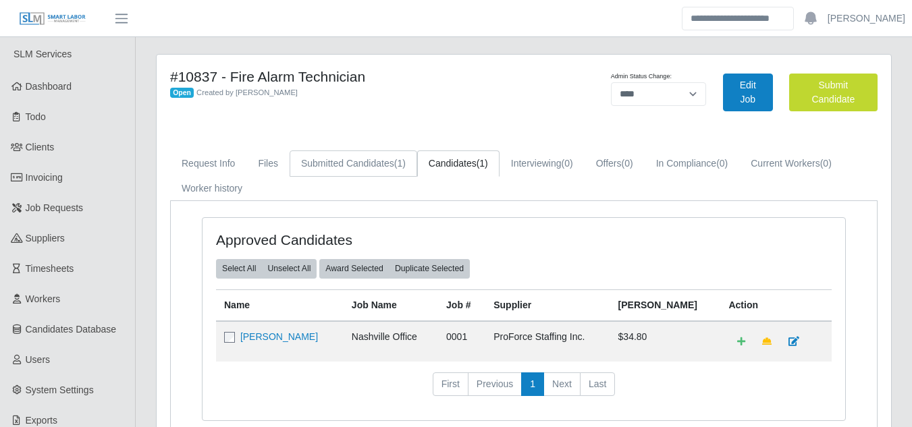
click at [344, 166] on link "Submitted Candidates (1)" at bounding box center [353, 163] width 128 height 26
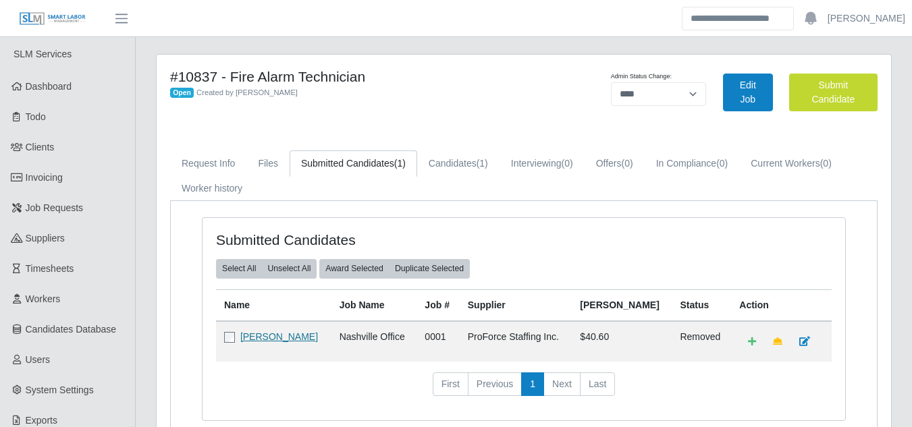
click at [258, 339] on link "Jeremy Bennett" at bounding box center [279, 336] width 78 height 11
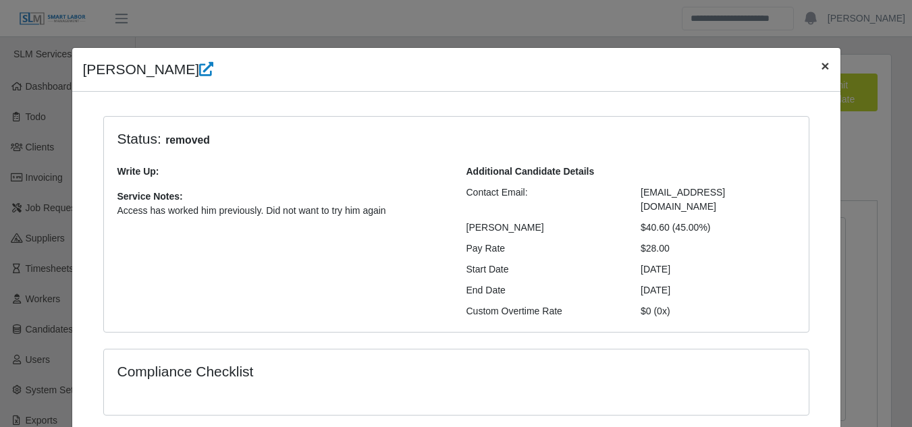
click at [821, 70] on span "×" at bounding box center [825, 66] width 8 height 16
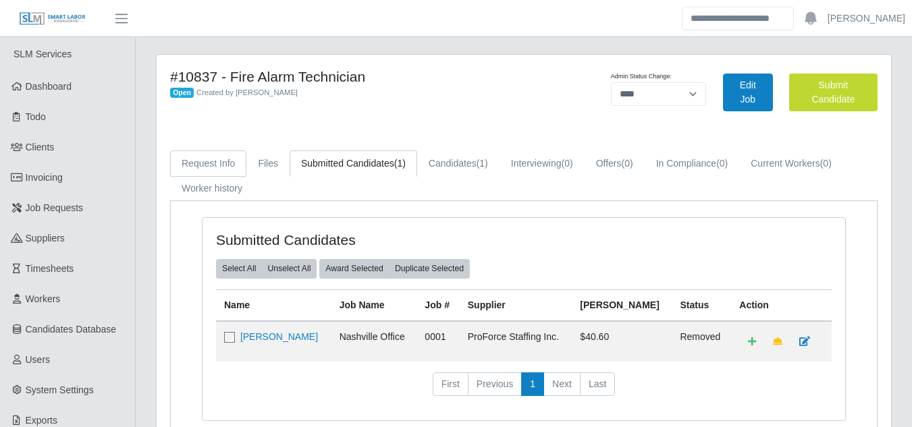
click at [194, 165] on link "Request Info" at bounding box center [208, 163] width 76 height 26
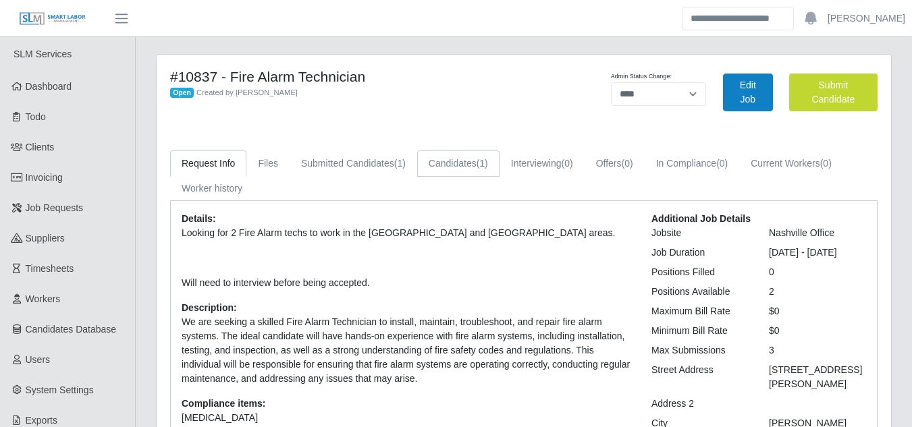
click at [462, 164] on link "Candidates (1)" at bounding box center [458, 163] width 82 height 26
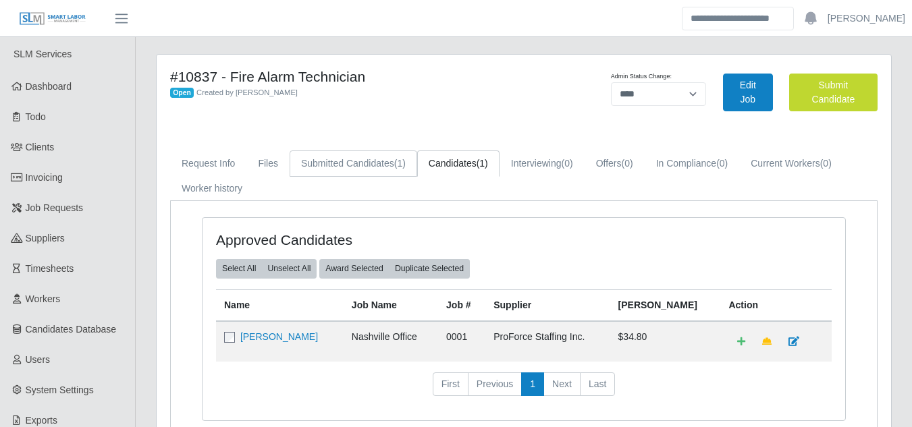
click at [376, 159] on link "Submitted Candidates (1)" at bounding box center [353, 163] width 128 height 26
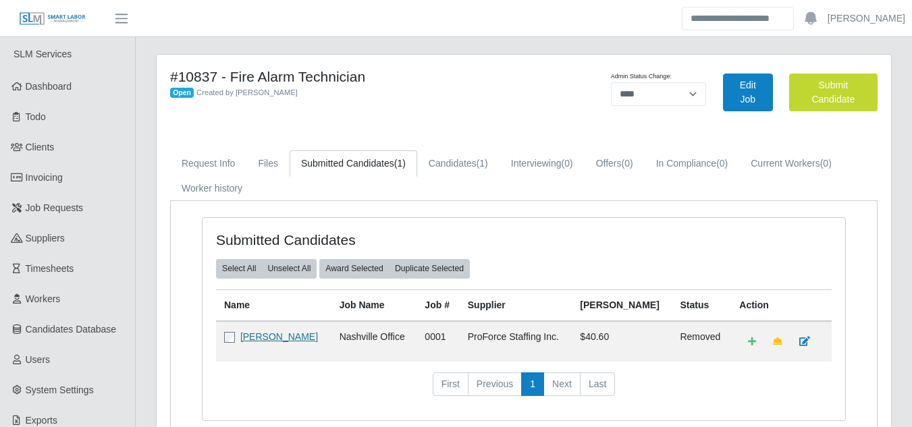
click at [260, 337] on link "Jeremy Bennett" at bounding box center [279, 336] width 78 height 11
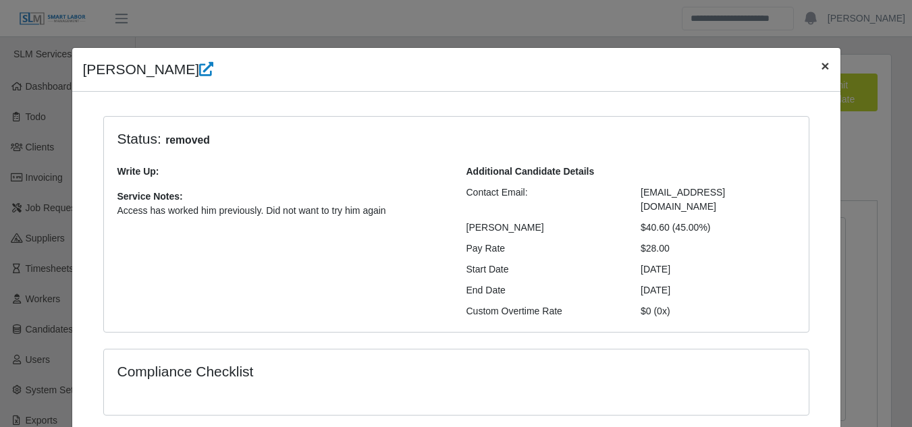
click at [821, 65] on span "×" at bounding box center [825, 66] width 8 height 16
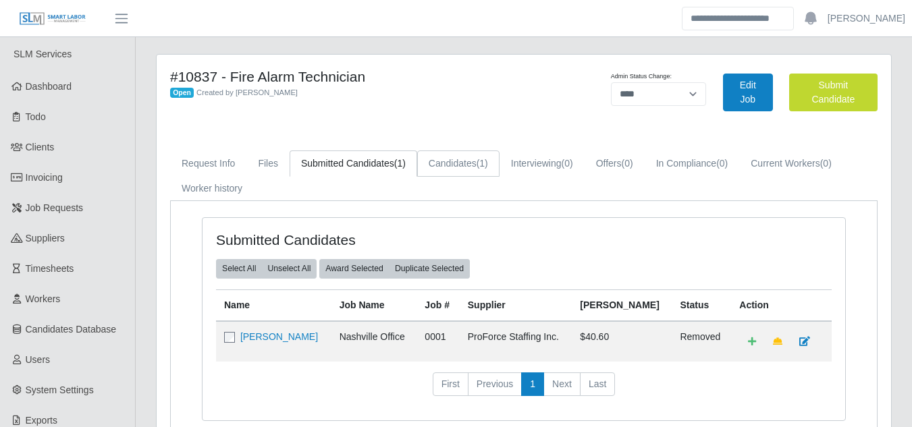
click at [466, 163] on link "Candidates (1)" at bounding box center [458, 163] width 82 height 26
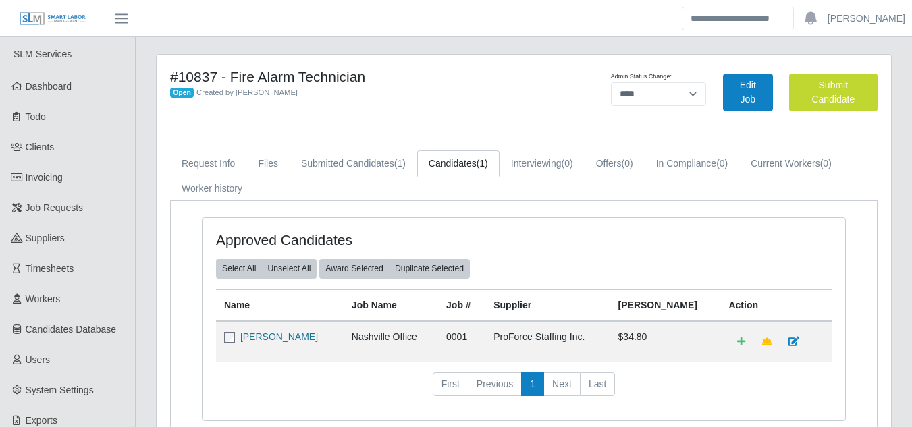
click at [272, 336] on link "Zachary Hall" at bounding box center [279, 336] width 78 height 11
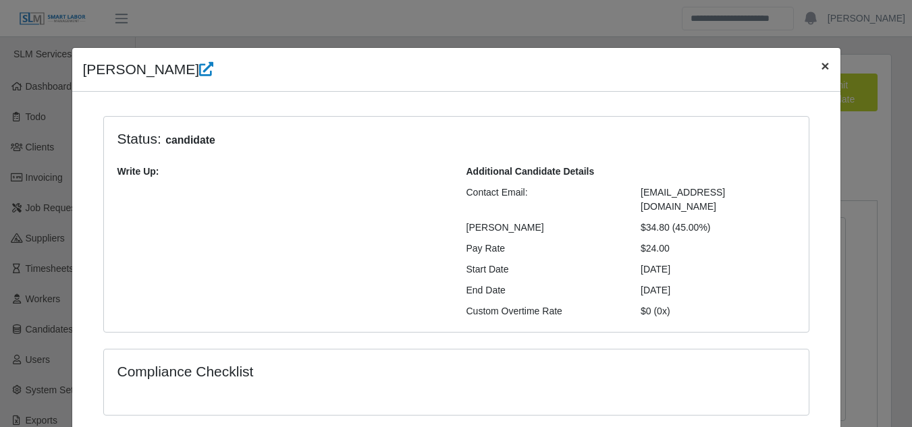
click at [821, 65] on span "×" at bounding box center [825, 66] width 8 height 16
